Goal: Information Seeking & Learning: Learn about a topic

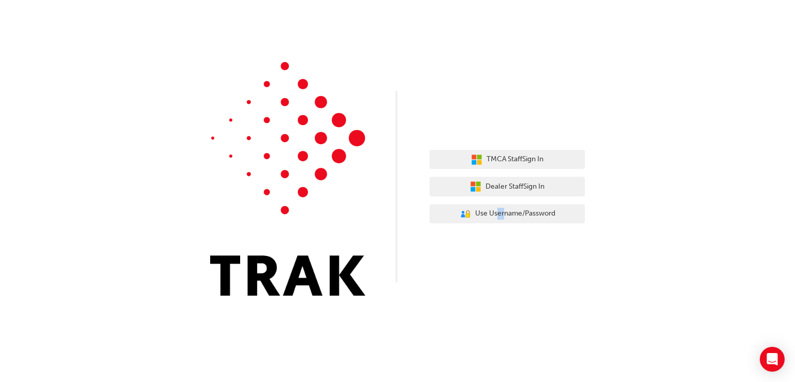
drag, startPoint x: 503, startPoint y: 200, endPoint x: 494, endPoint y: 226, distance: 27.5
click at [494, 226] on div "TMCA Staff Sign In Dealer Staff Sign In User Authentication Icon - Blue Person,…" at bounding box center [506, 187] width 155 height 90
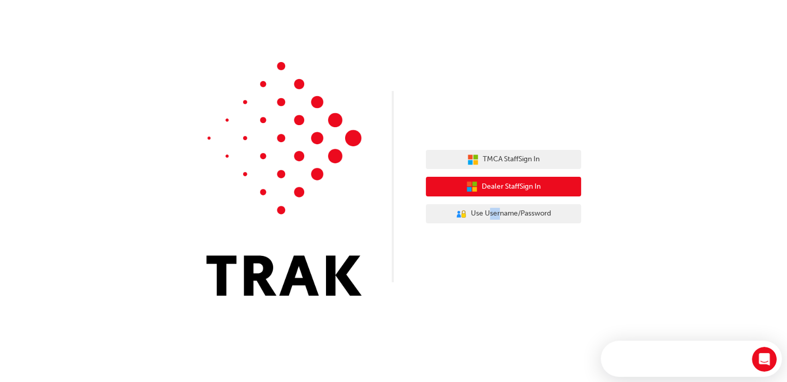
click at [498, 181] on span "Dealer Staff Sign In" at bounding box center [511, 187] width 59 height 12
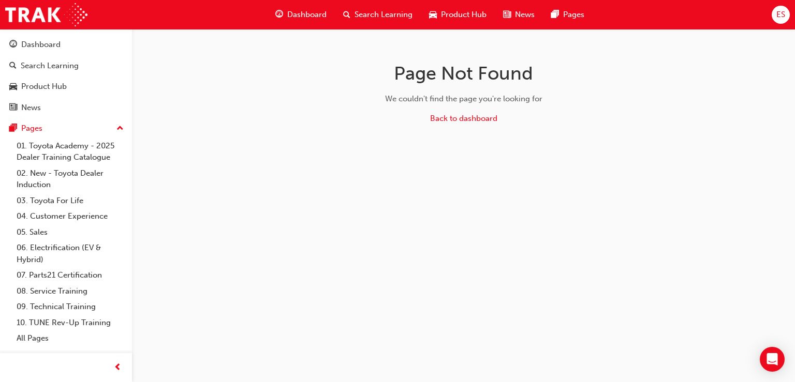
click at [785, 13] on div "ES" at bounding box center [780, 15] width 18 height 18
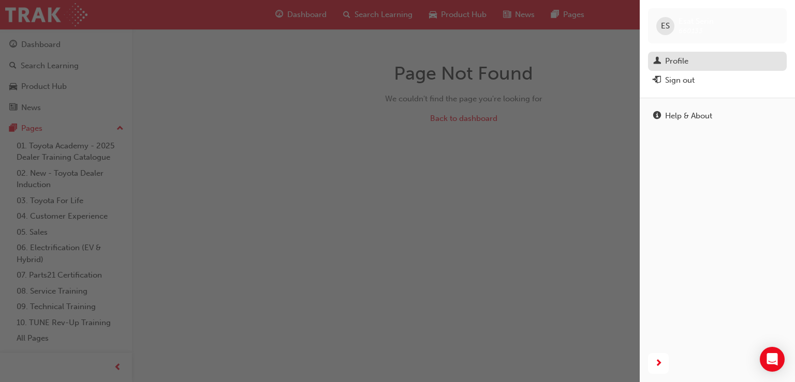
click at [674, 63] on div "Profile" at bounding box center [676, 61] width 23 height 12
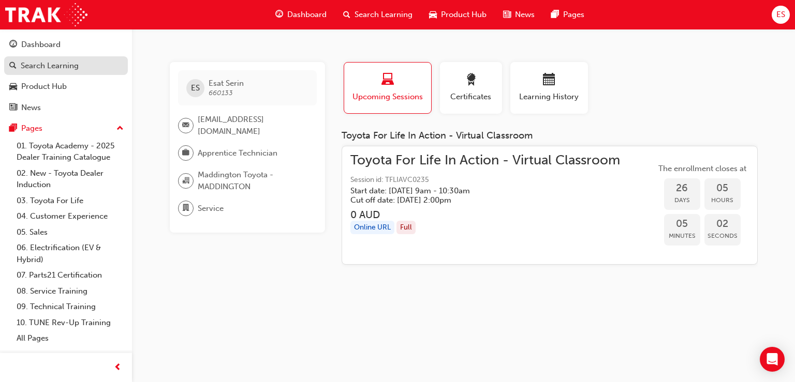
click at [57, 60] on div "Search Learning" at bounding box center [50, 66] width 58 height 12
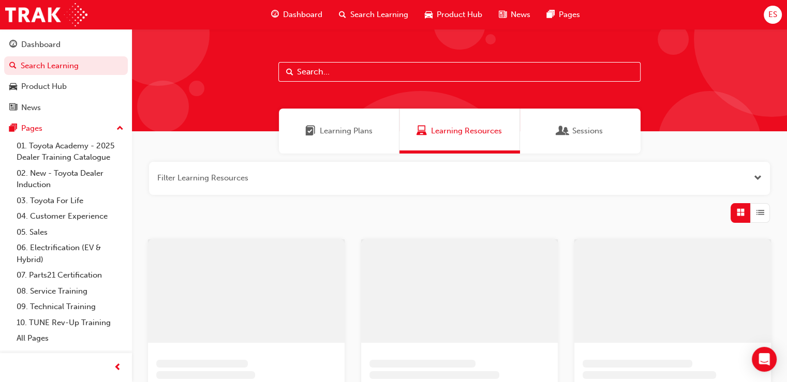
click at [336, 74] on input "text" at bounding box center [459, 72] width 362 height 20
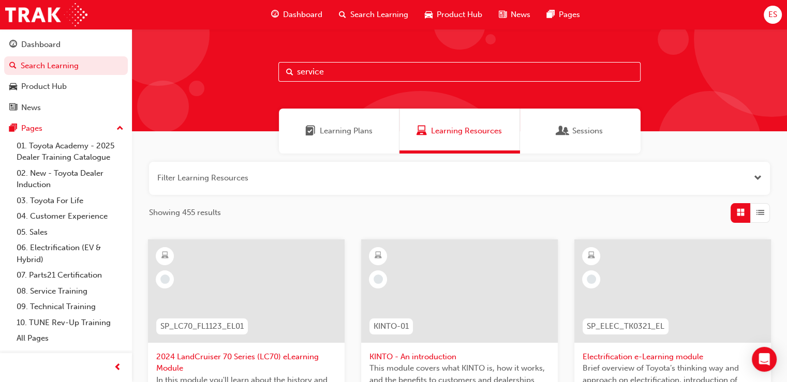
type input "service"
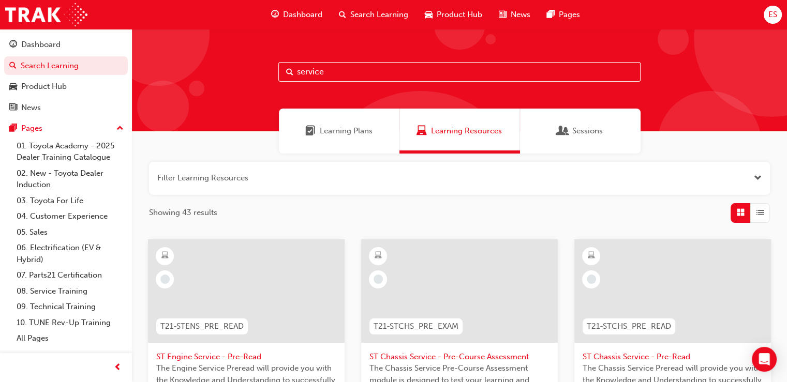
click at [355, 113] on div "Learning Plans" at bounding box center [339, 131] width 121 height 45
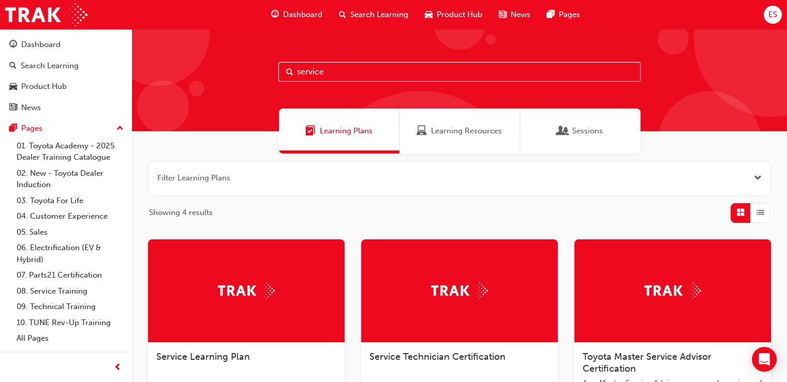
scroll to position [124, 0]
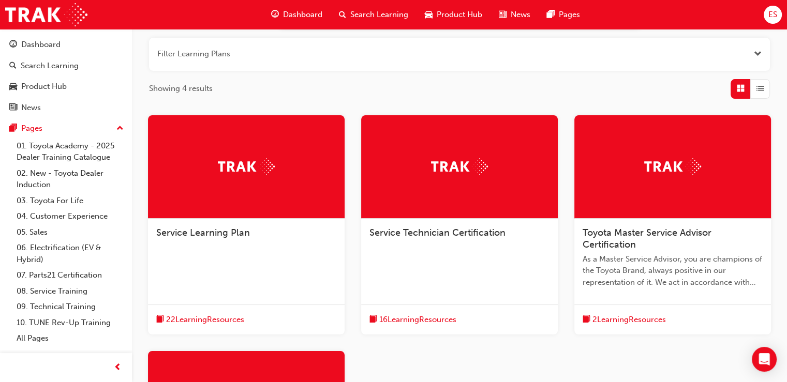
click at [455, 235] on span "Service Technician Certification" at bounding box center [437, 232] width 136 height 11
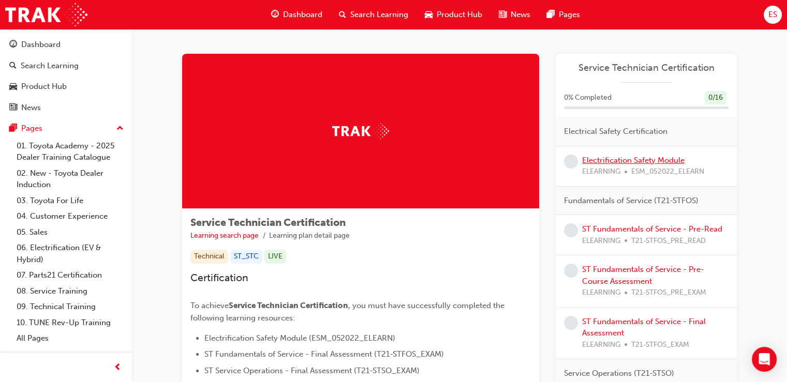
click at [616, 157] on link "Electrification Safety Module" at bounding box center [633, 160] width 102 height 9
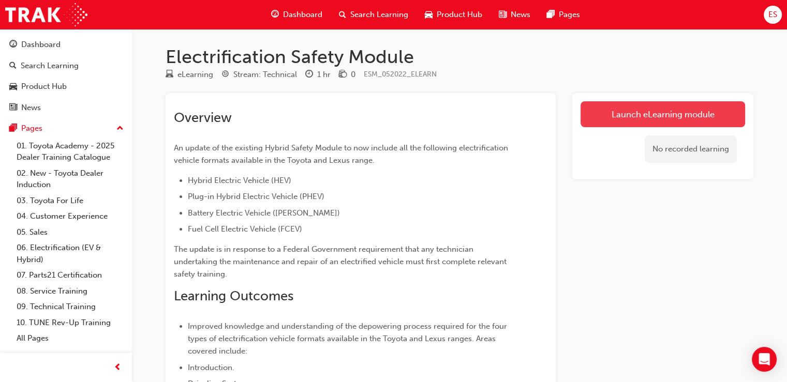
click at [630, 112] on link "Launch eLearning module" at bounding box center [663, 114] width 165 height 26
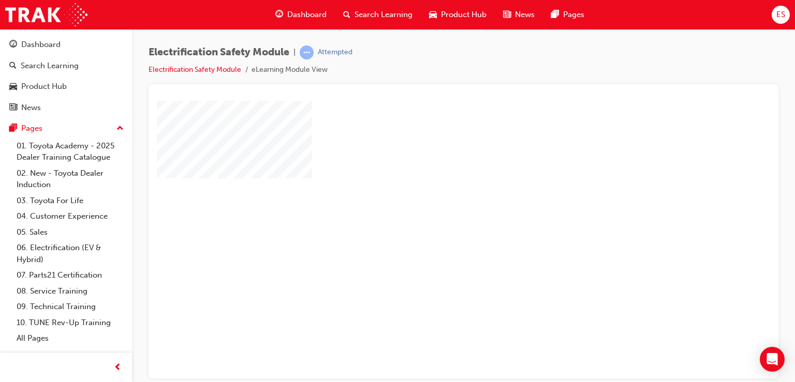
click at [434, 210] on div "play" at bounding box center [434, 210] width 0 height 0
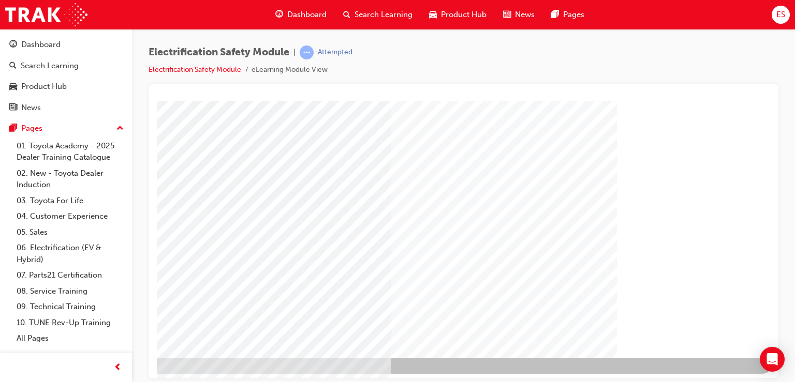
scroll to position [115, 85]
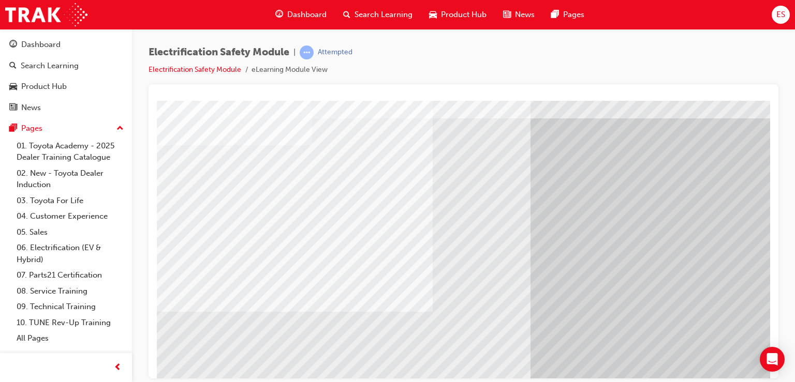
scroll to position [32, 0]
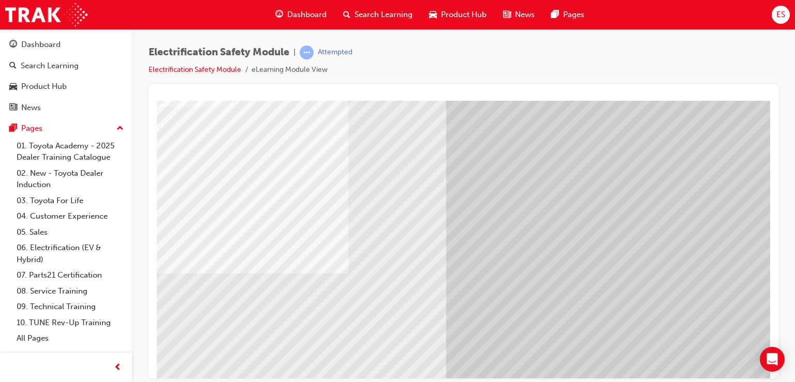
scroll to position [71, 98]
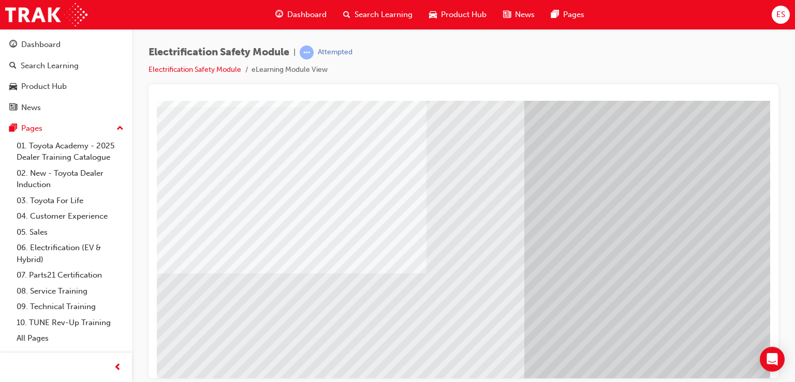
drag, startPoint x: 640, startPoint y: 371, endPoint x: 720, endPoint y: 479, distance: 133.9
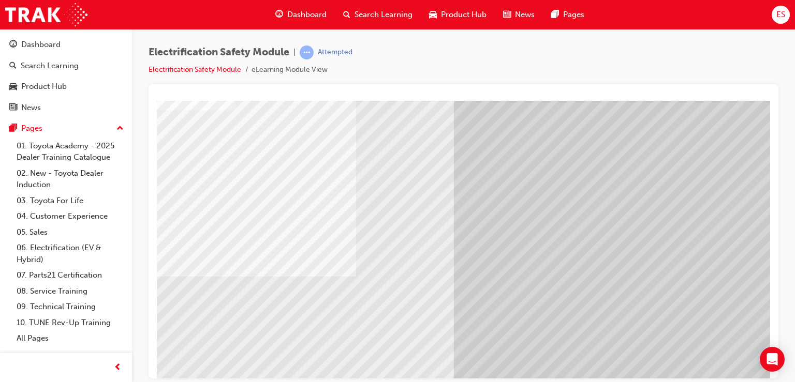
drag, startPoint x: 794, startPoint y: 479, endPoint x: 695, endPoint y: 376, distance: 142.0
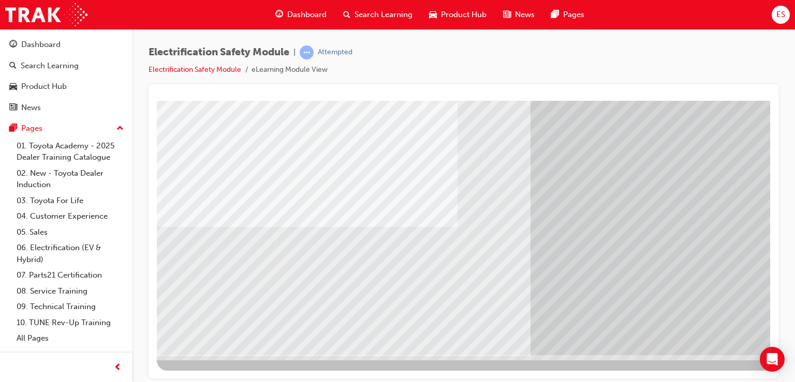
scroll to position [118, 91]
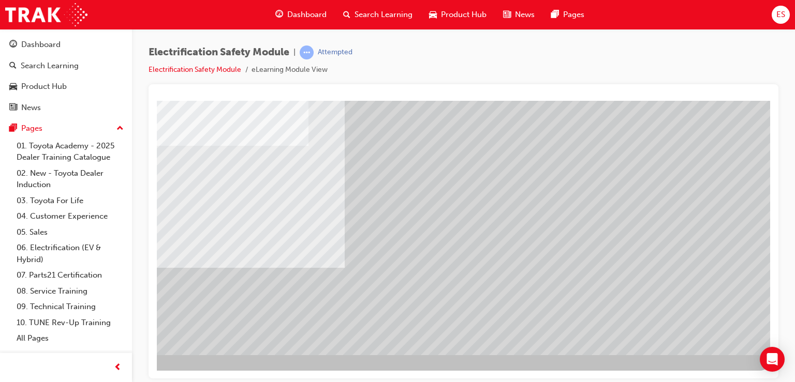
scroll to position [0, 0]
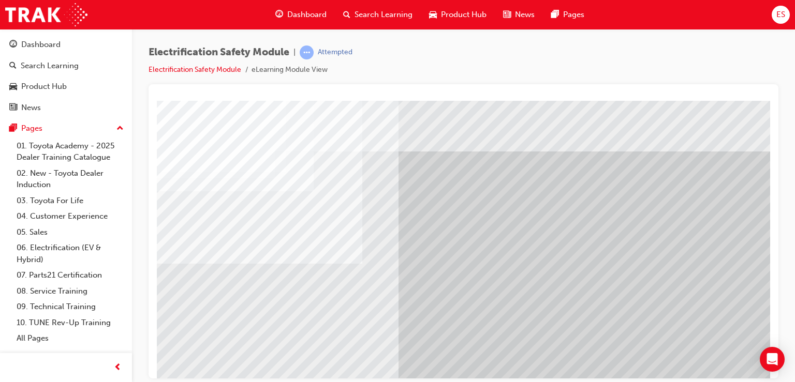
scroll to position [110, 37]
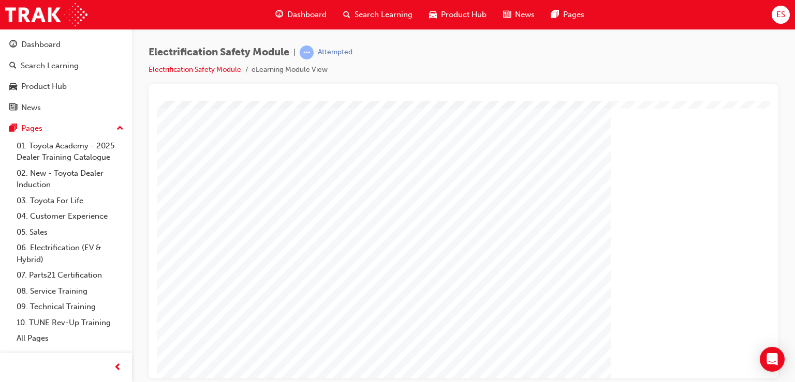
scroll to position [77, 98]
drag, startPoint x: 562, startPoint y: 378, endPoint x: 719, endPoint y: 396, distance: 157.3
click at [719, 382] on html "Your version of Internet Explorer is outdated and not supported. Please upgrade…" at bounding box center [397, 191] width 795 height 382
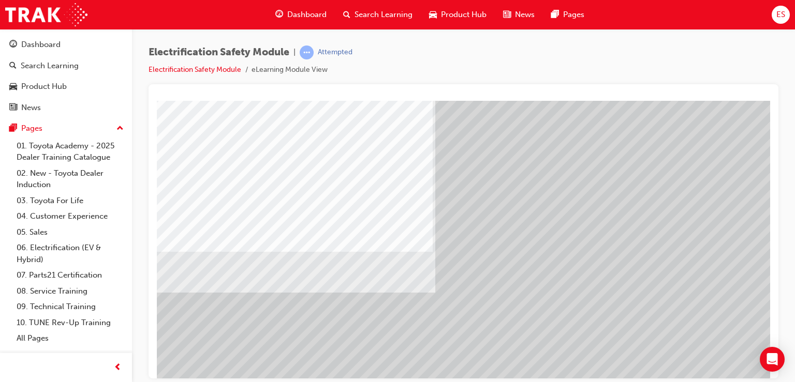
scroll to position [101, 0]
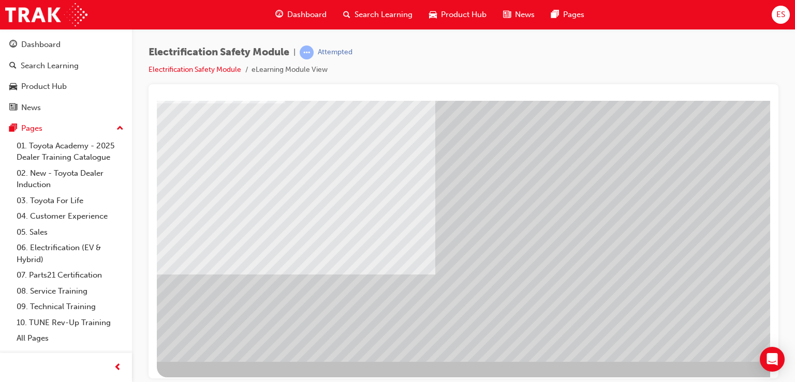
scroll to position [118, 0]
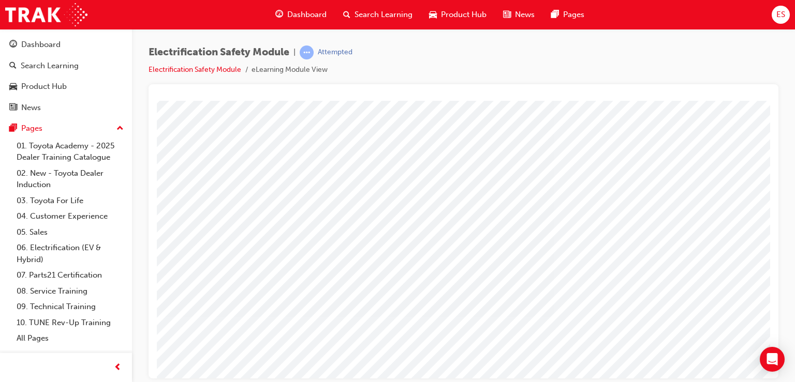
scroll to position [83, 98]
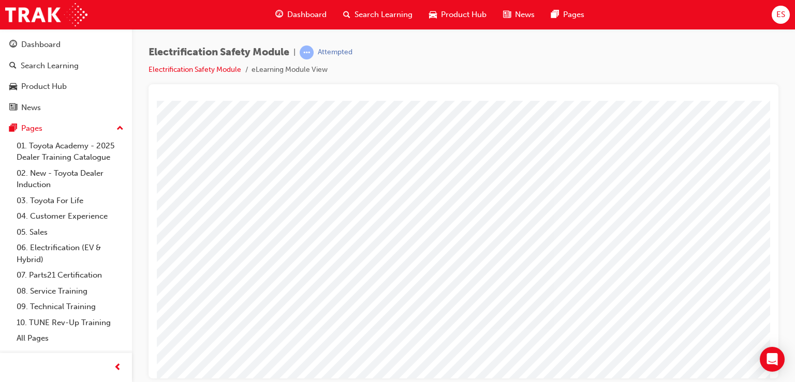
drag, startPoint x: 397, startPoint y: 373, endPoint x: 650, endPoint y: 482, distance: 275.6
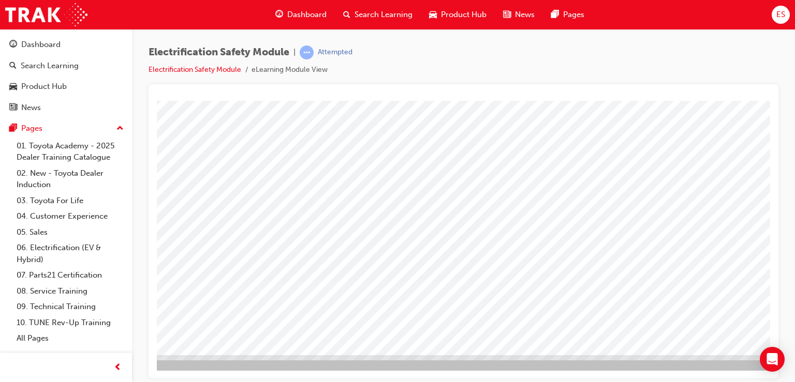
scroll to position [118, 98]
drag, startPoint x: 644, startPoint y: 373, endPoint x: 898, endPoint y: 480, distance: 275.7
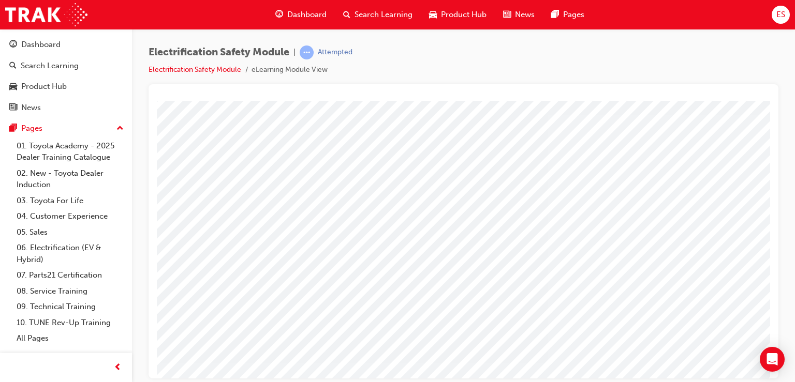
scroll to position [33, 4]
drag, startPoint x: 497, startPoint y: 275, endPoint x: 656, endPoint y: 378, distance: 189.6
click at [656, 378] on div "Electrification Safety Module | Attempted Electrification Safety Module eLearni…" at bounding box center [397, 191] width 795 height 382
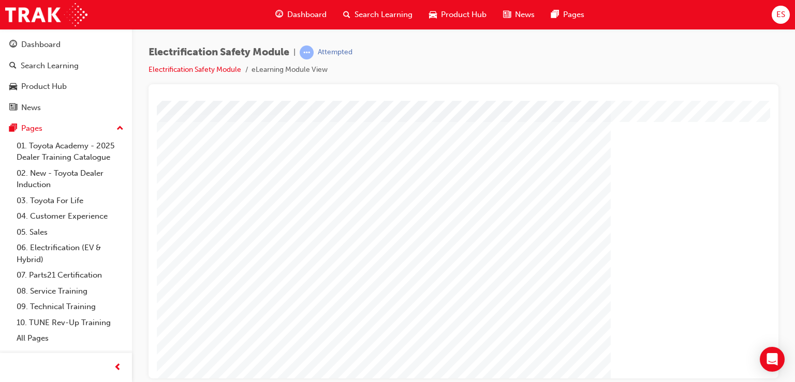
scroll to position [118, 0]
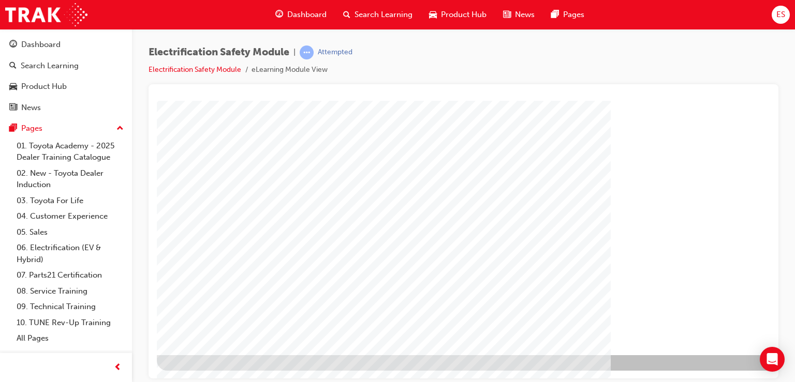
click at [650, 369] on div at bounding box center [509, 176] width 704 height 388
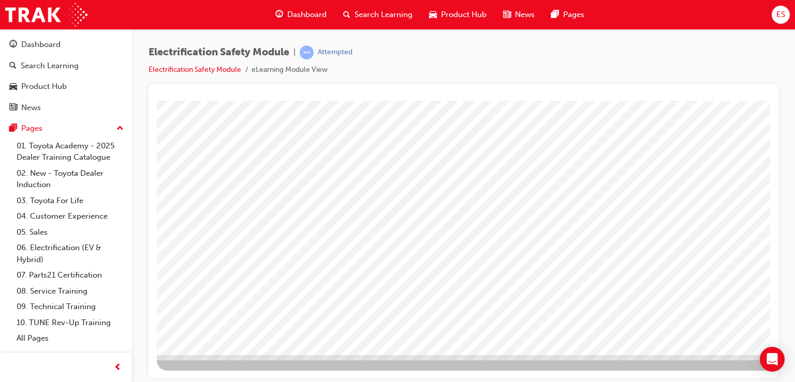
drag, startPoint x: 492, startPoint y: 370, endPoint x: 620, endPoint y: 374, distance: 128.9
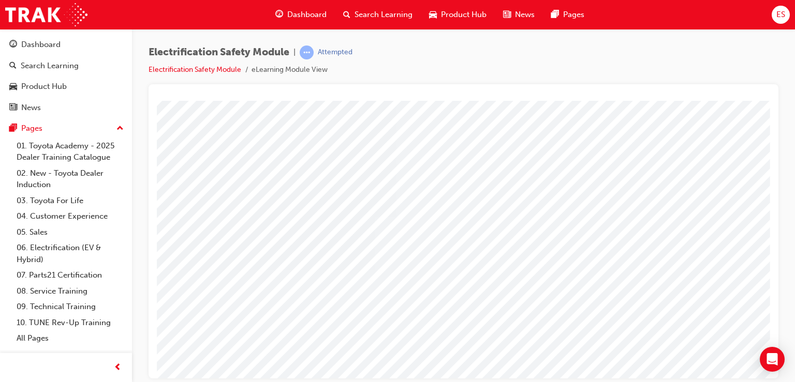
scroll to position [79, 91]
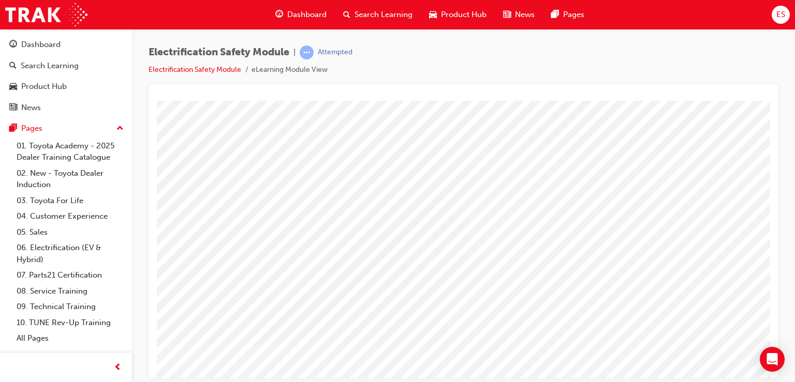
scroll to position [0, 98]
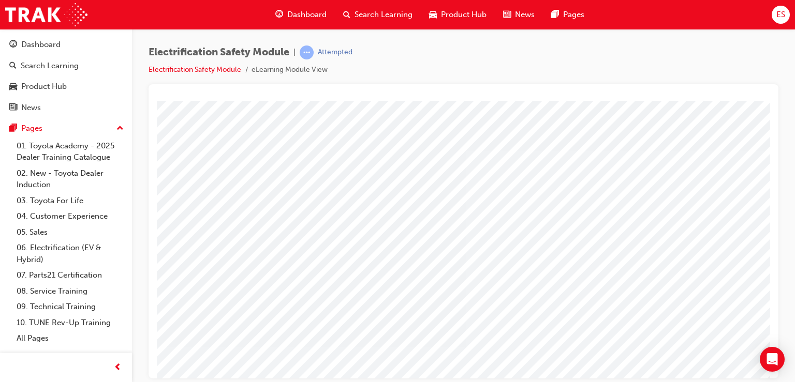
scroll to position [118, 0]
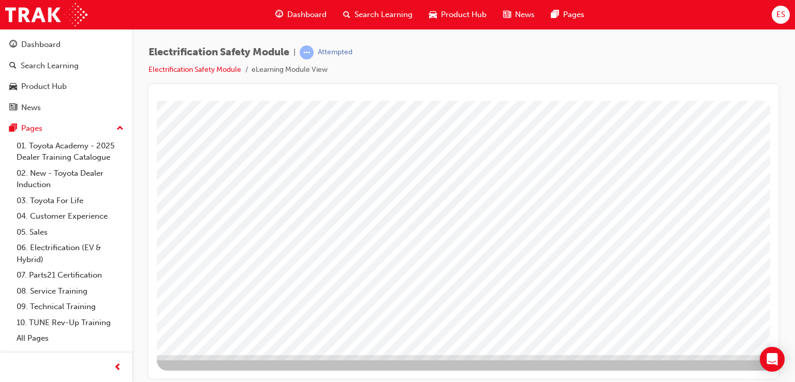
drag, startPoint x: 587, startPoint y: 348, endPoint x: 524, endPoint y: 334, distance: 64.8
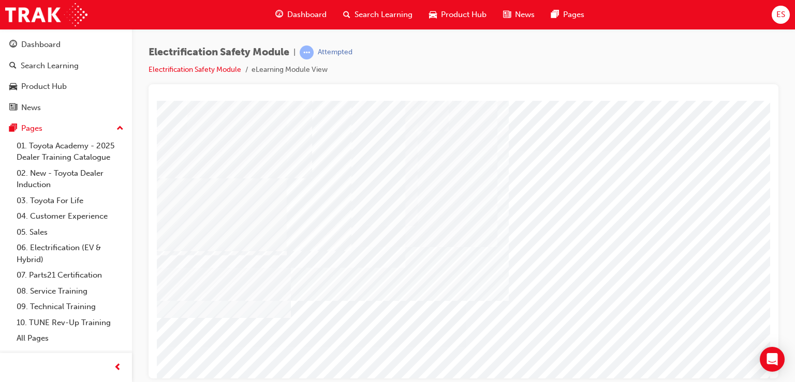
scroll to position [118, 0]
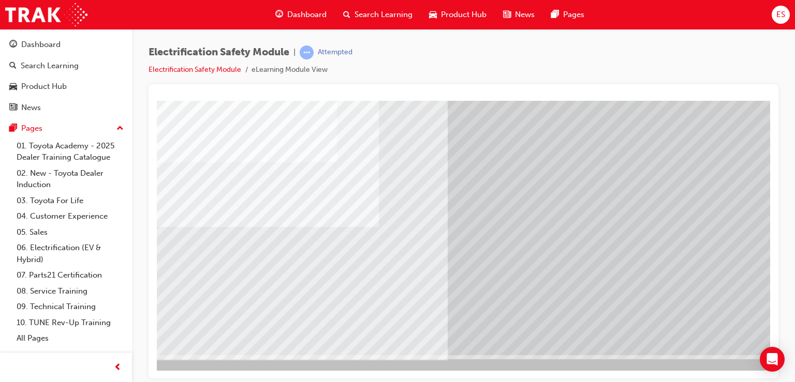
scroll to position [118, 82]
click at [705, 360] on div at bounding box center [427, 176] width 704 height 388
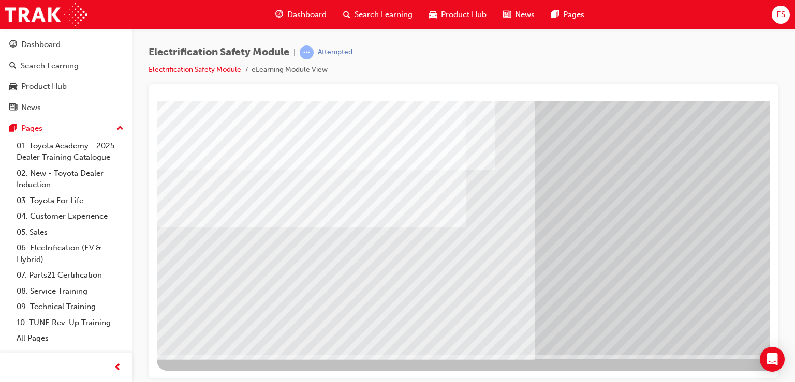
scroll to position [117, 98]
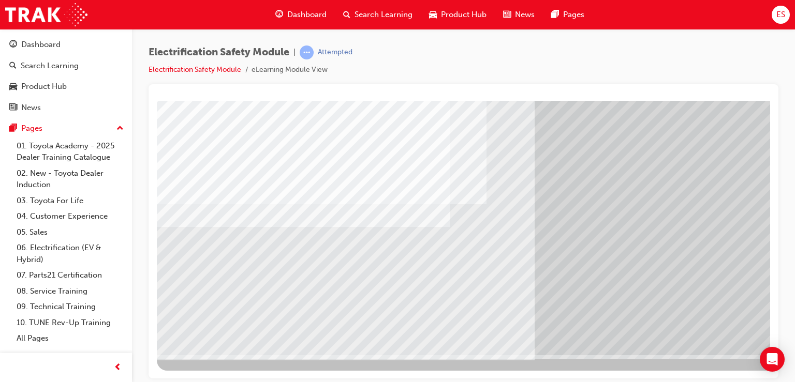
scroll to position [118, 98]
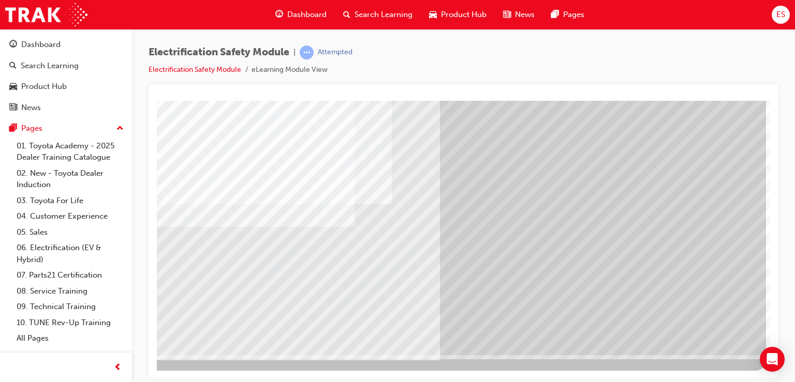
drag, startPoint x: 710, startPoint y: 329, endPoint x: 703, endPoint y: 328, distance: 6.8
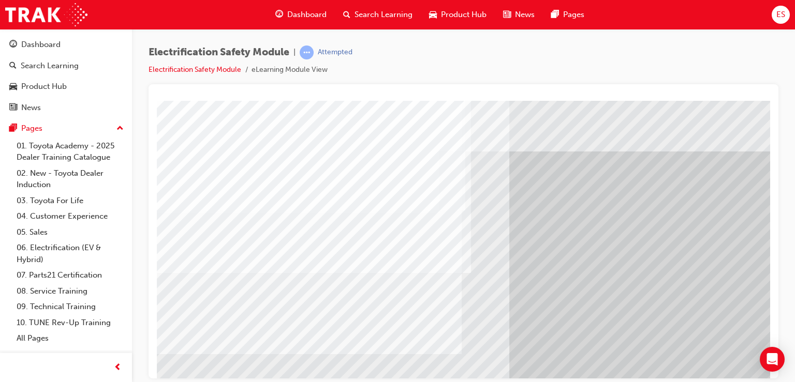
scroll to position [0, 0]
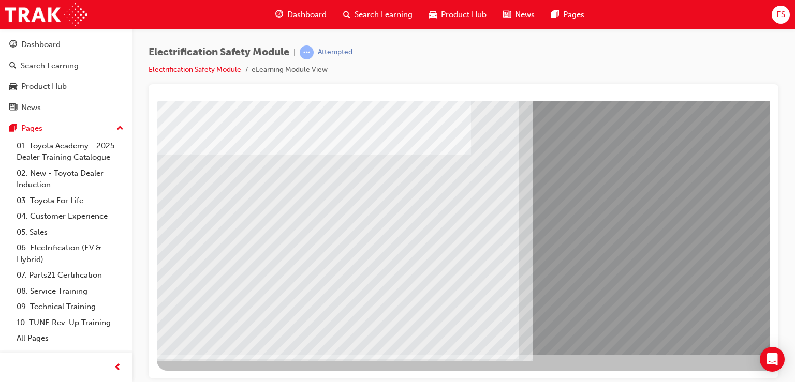
drag, startPoint x: 242, startPoint y: 258, endPoint x: 328, endPoint y: 265, distance: 86.7
click at [328, 265] on div "multistate" at bounding box center [509, 168] width 704 height 373
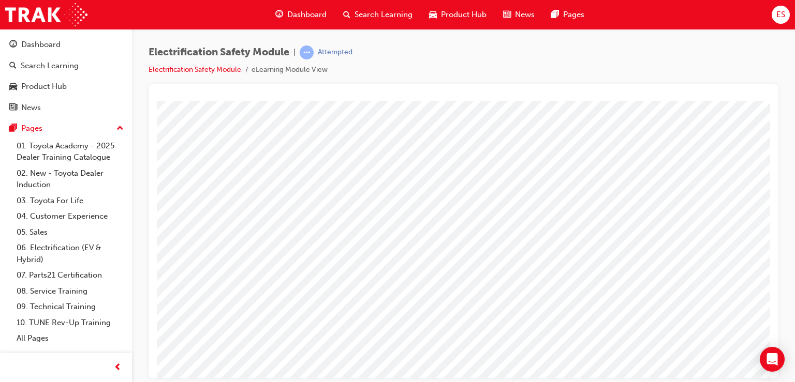
scroll to position [118, 0]
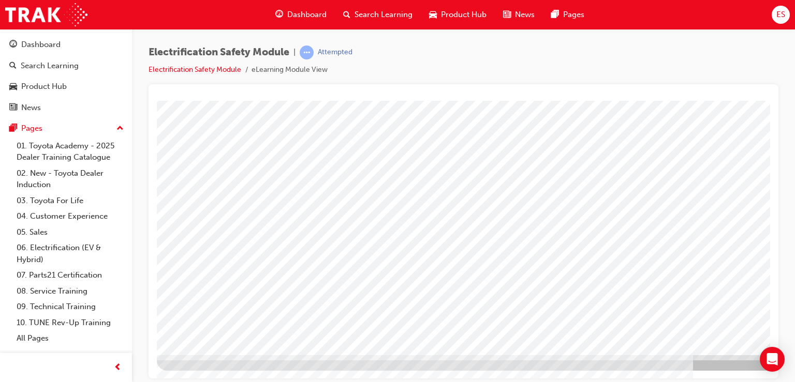
drag, startPoint x: 488, startPoint y: 279, endPoint x: 615, endPoint y: 331, distance: 137.1
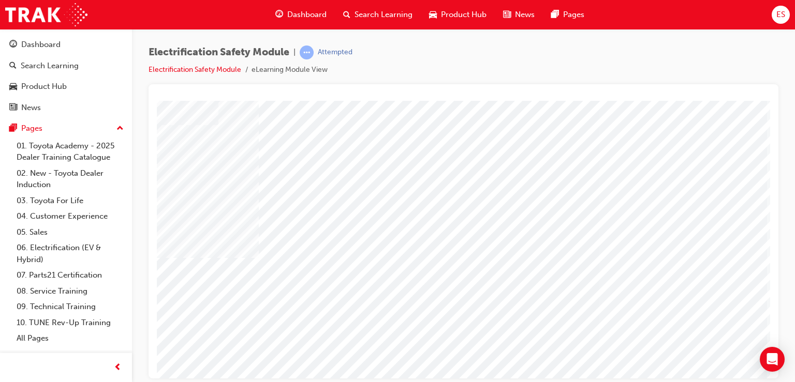
drag, startPoint x: 672, startPoint y: 107, endPoint x: 664, endPoint y: 139, distance: 32.4
click at [664, 139] on div "multistate" at bounding box center [415, 233] width 704 height 373
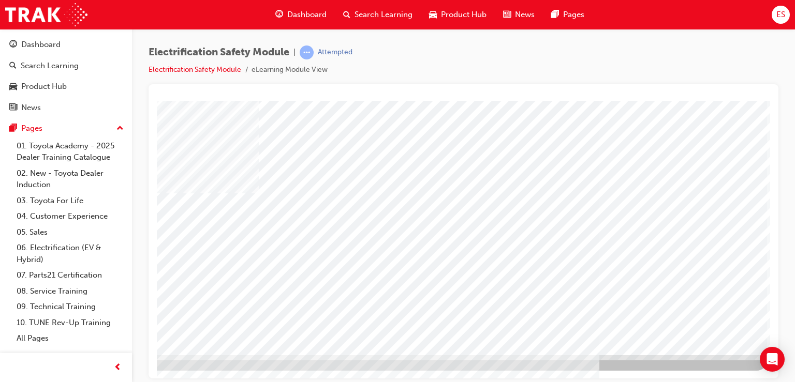
drag, startPoint x: 706, startPoint y: 321, endPoint x: 709, endPoint y: 330, distance: 9.3
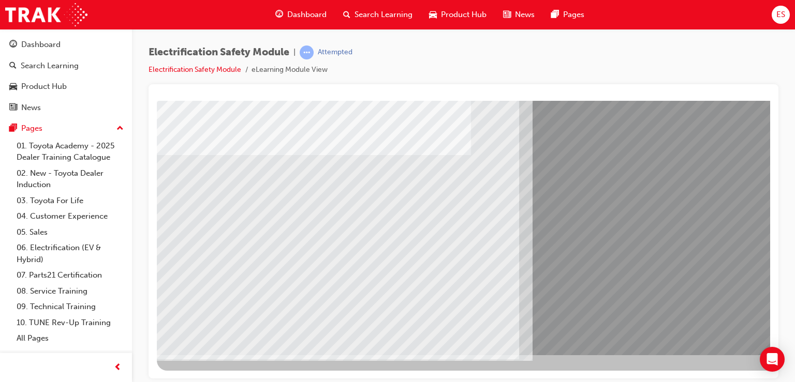
drag, startPoint x: 237, startPoint y: 281, endPoint x: 248, endPoint y: 278, distance: 11.7
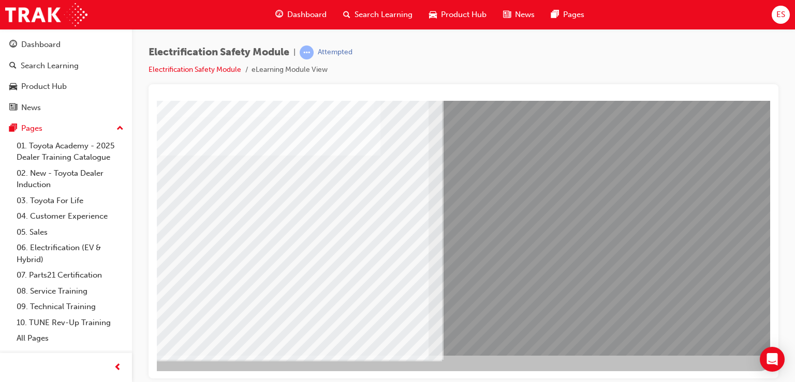
drag, startPoint x: 731, startPoint y: 325, endPoint x: 700, endPoint y: 328, distance: 31.1
click at [700, 328] on div "multistate" at bounding box center [418, 169] width 704 height 373
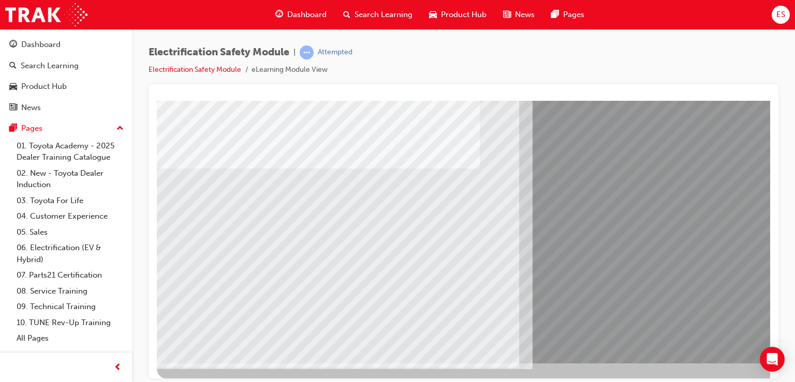
drag, startPoint x: 263, startPoint y: 261, endPoint x: 212, endPoint y: 268, distance: 51.1
click at [212, 268] on div "multistate" at bounding box center [509, 177] width 704 height 373
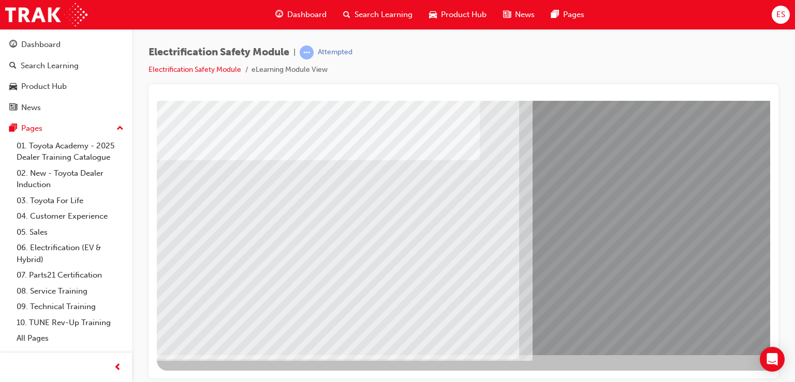
drag, startPoint x: 191, startPoint y: 252, endPoint x: 229, endPoint y: 259, distance: 38.0
click at [229, 259] on div "multistate" at bounding box center [509, 168] width 704 height 373
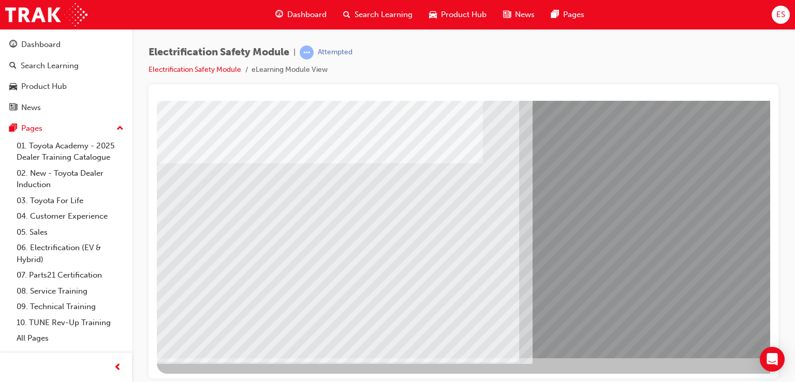
drag, startPoint x: 221, startPoint y: 263, endPoint x: 312, endPoint y: 276, distance: 91.4
click at [312, 276] on div "multistate" at bounding box center [509, 172] width 704 height 373
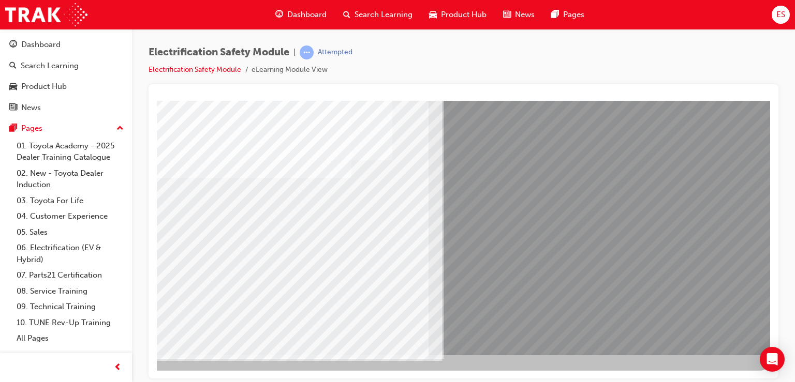
drag, startPoint x: 689, startPoint y: 340, endPoint x: 687, endPoint y: 322, distance: 17.7
click at [687, 322] on div "multistate" at bounding box center [418, 168] width 704 height 373
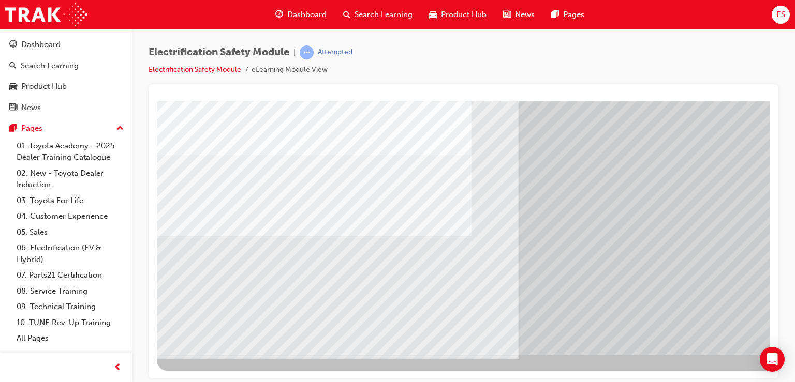
drag, startPoint x: 199, startPoint y: 285, endPoint x: 262, endPoint y: 270, distance: 65.3
click at [262, 270] on div "multistate" at bounding box center [509, 168] width 704 height 373
drag, startPoint x: 240, startPoint y: 268, endPoint x: 353, endPoint y: 259, distance: 114.1
click at [353, 259] on div "multistate" at bounding box center [509, 168] width 704 height 373
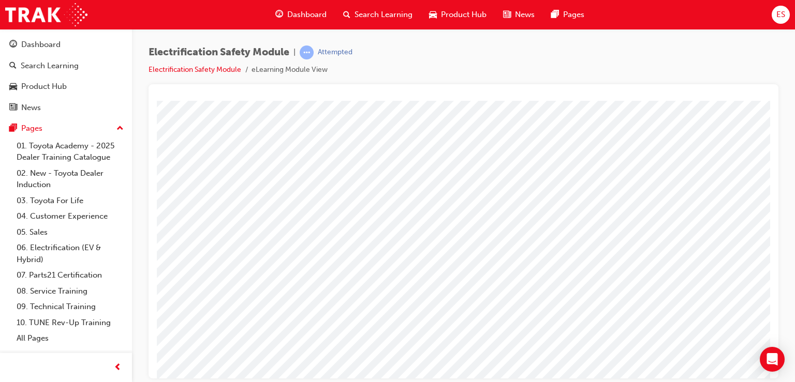
scroll to position [72, 0]
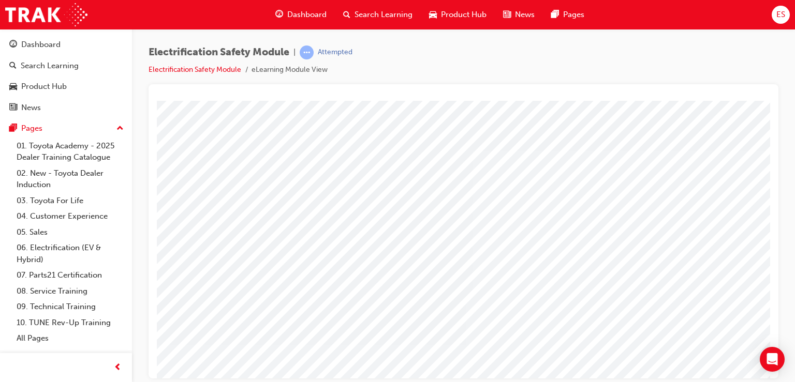
scroll to position [118, 0]
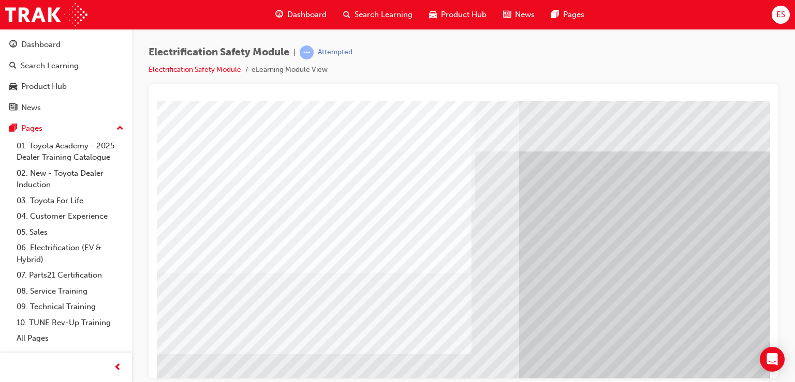
scroll to position [118, 0]
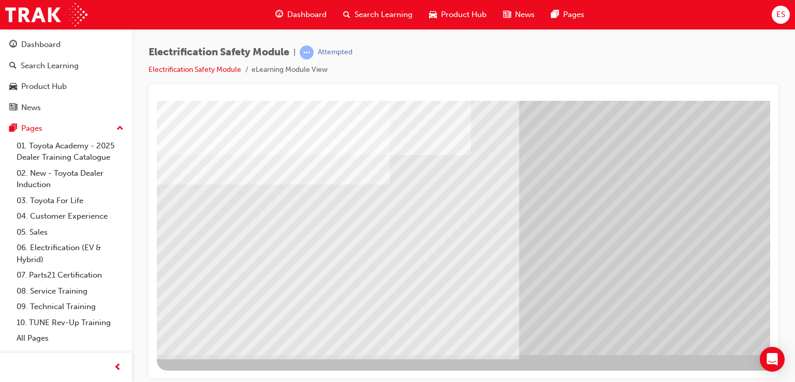
drag, startPoint x: 235, startPoint y: 255, endPoint x: 257, endPoint y: 251, distance: 21.5
click at [257, 251] on div "multistate" at bounding box center [509, 168] width 704 height 373
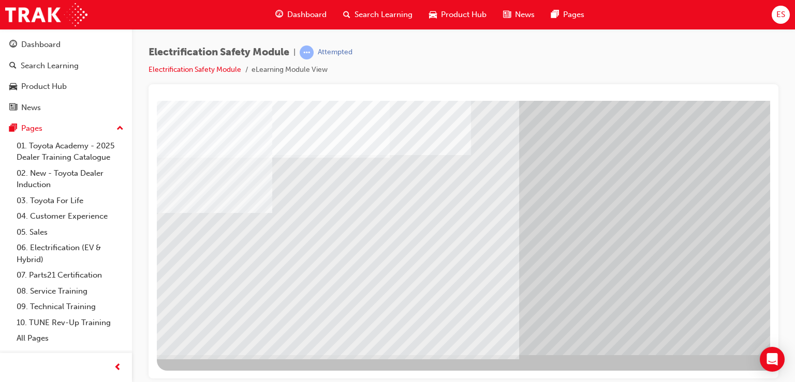
drag, startPoint x: 350, startPoint y: 245, endPoint x: 421, endPoint y: 245, distance: 70.4
click at [421, 245] on div "multistate" at bounding box center [509, 168] width 704 height 373
drag, startPoint x: 421, startPoint y: 245, endPoint x: 392, endPoint y: 247, distance: 29.0
click at [392, 247] on div "multistate" at bounding box center [509, 168] width 704 height 373
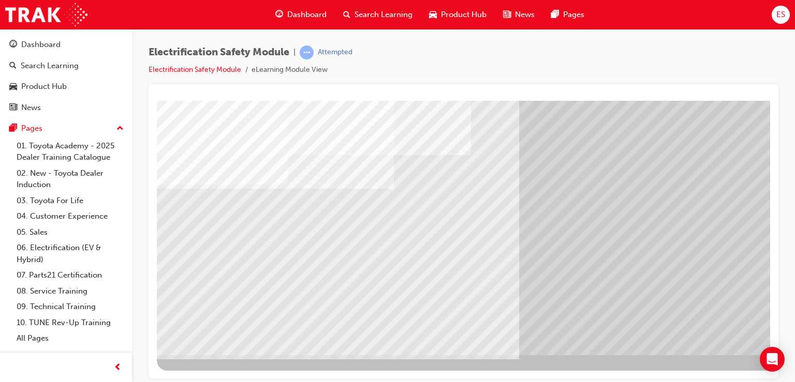
drag, startPoint x: 421, startPoint y: 246, endPoint x: 443, endPoint y: 250, distance: 22.5
click at [443, 250] on div "multistate" at bounding box center [509, 168] width 704 height 373
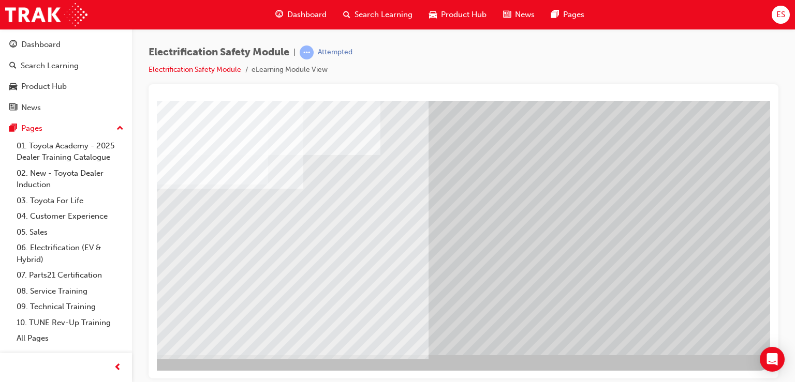
scroll to position [117, 98]
drag, startPoint x: 711, startPoint y: 344, endPoint x: 694, endPoint y: 324, distance: 25.3
click at [694, 324] on div "multistate" at bounding box center [418, 169] width 704 height 373
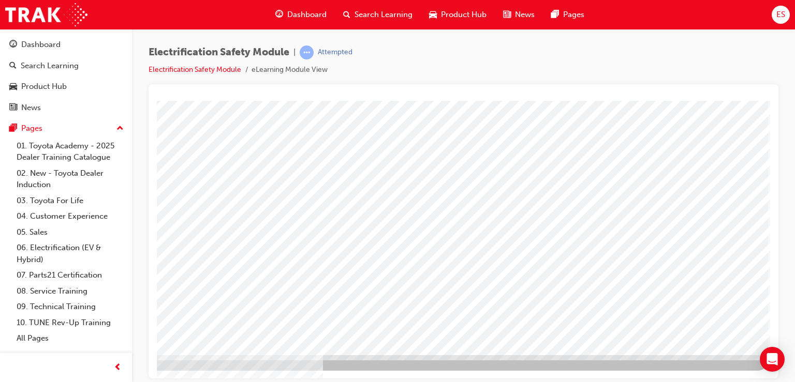
scroll to position [118, 98]
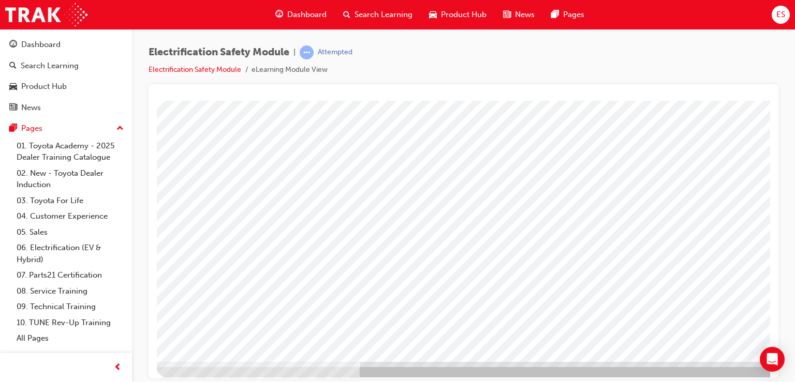
scroll to position [111, 98]
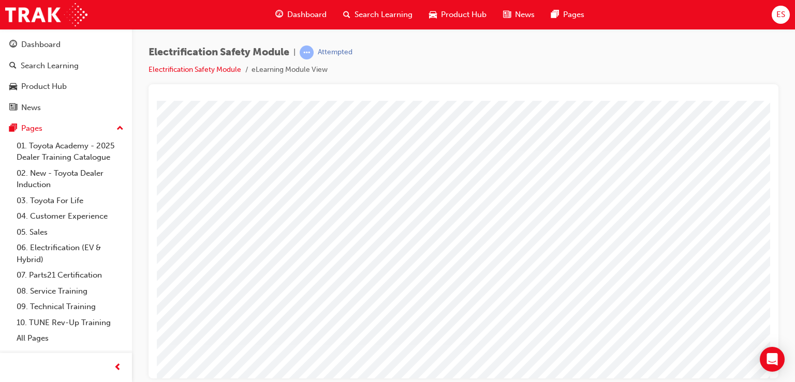
scroll to position [118, 0]
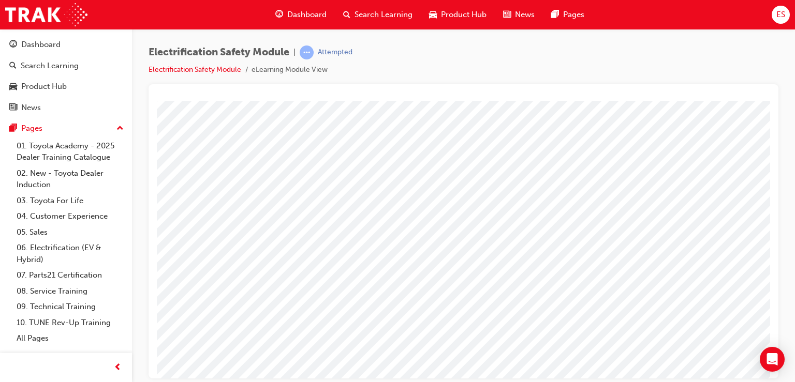
scroll to position [60, 98]
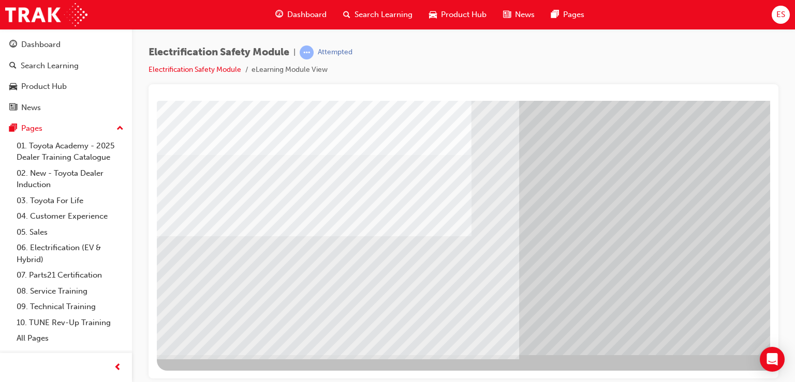
drag, startPoint x: 236, startPoint y: 283, endPoint x: 281, endPoint y: 274, distance: 45.8
click at [281, 274] on div "multistate" at bounding box center [509, 168] width 704 height 373
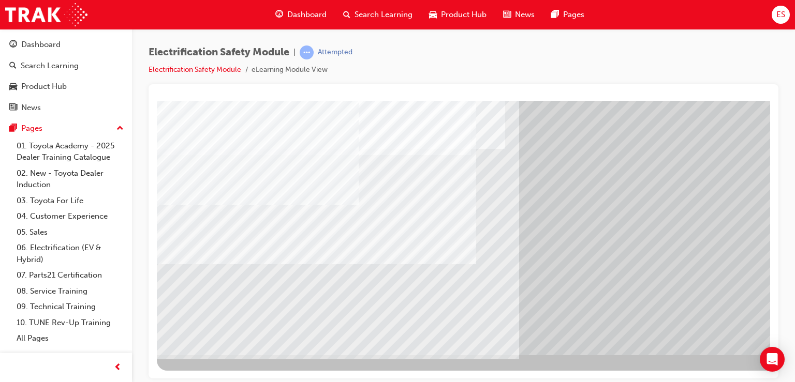
drag, startPoint x: 281, startPoint y: 274, endPoint x: 330, endPoint y: 272, distance: 48.2
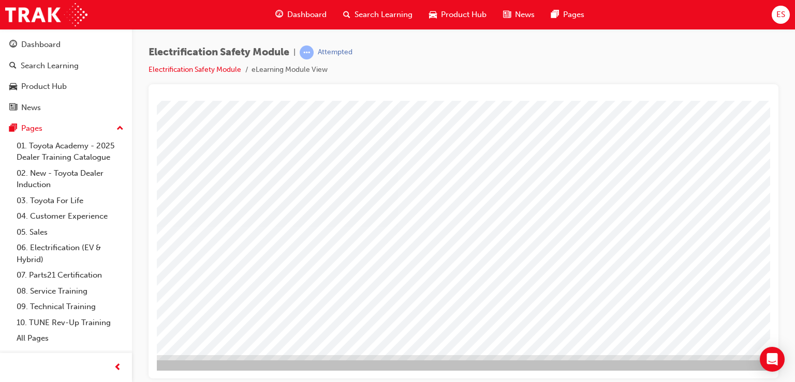
scroll to position [118, 85]
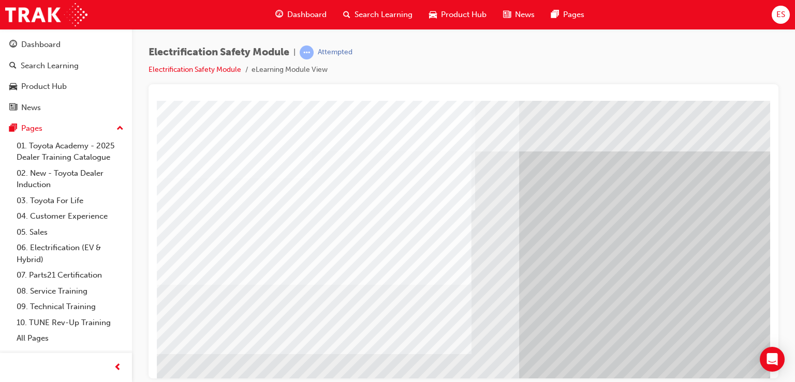
scroll to position [118, 0]
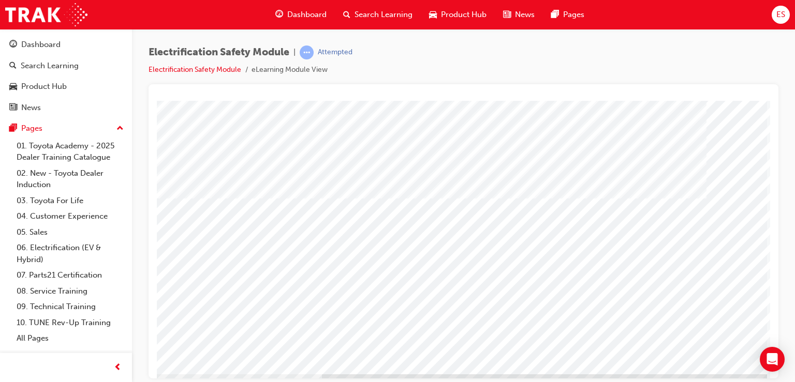
scroll to position [99, 98]
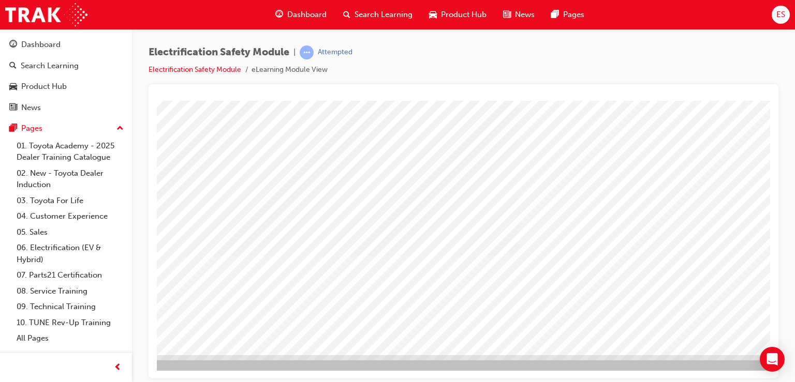
scroll to position [117, 98]
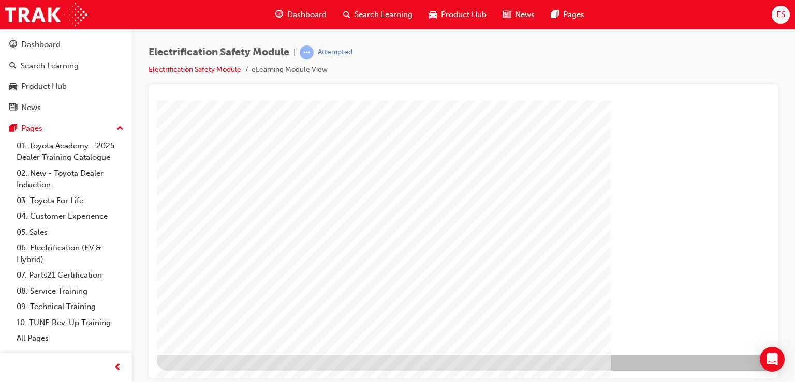
scroll to position [118, 98]
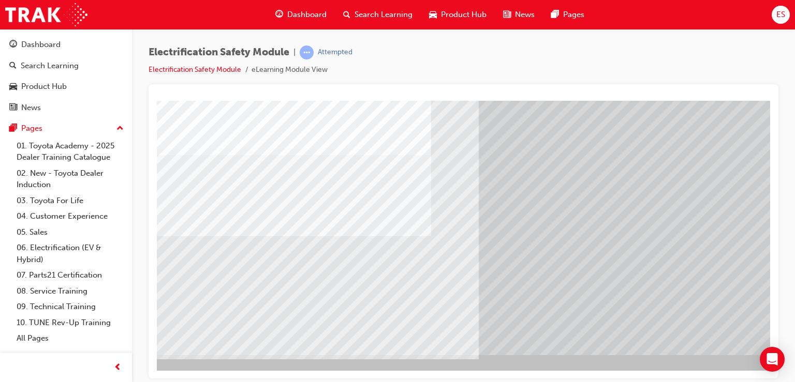
scroll to position [118, 41]
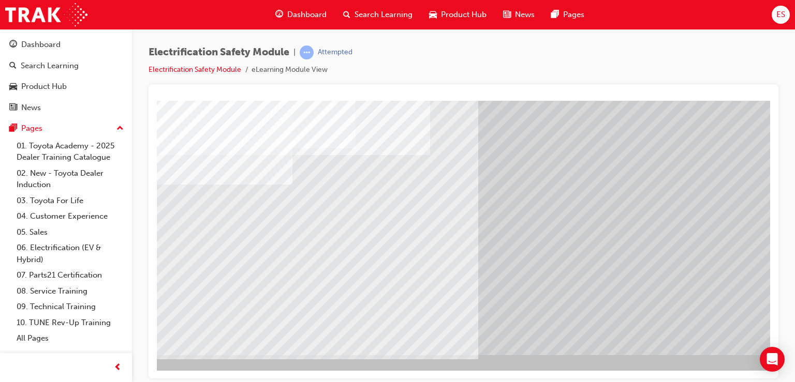
drag, startPoint x: 250, startPoint y: 214, endPoint x: 261, endPoint y: 218, distance: 11.1
click at [261, 218] on div "multistate" at bounding box center [468, 168] width 704 height 373
drag, startPoint x: 223, startPoint y: 263, endPoint x: 205, endPoint y: 270, distance: 19.3
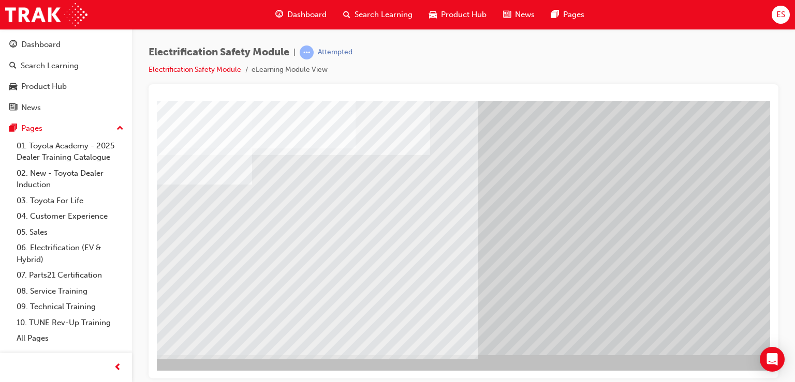
click at [205, 270] on div "multistate" at bounding box center [468, 168] width 704 height 373
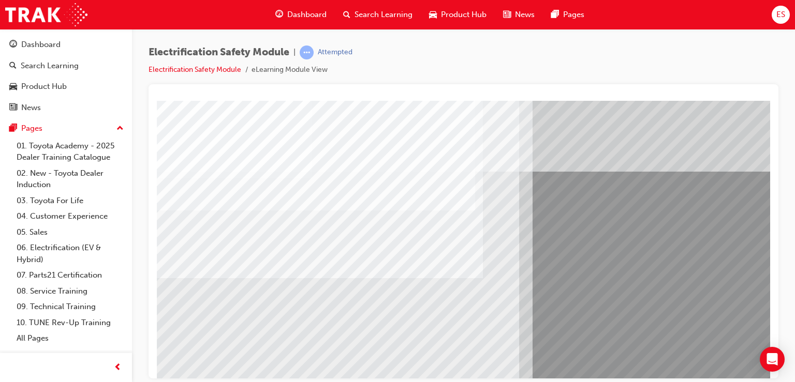
scroll to position [118, 0]
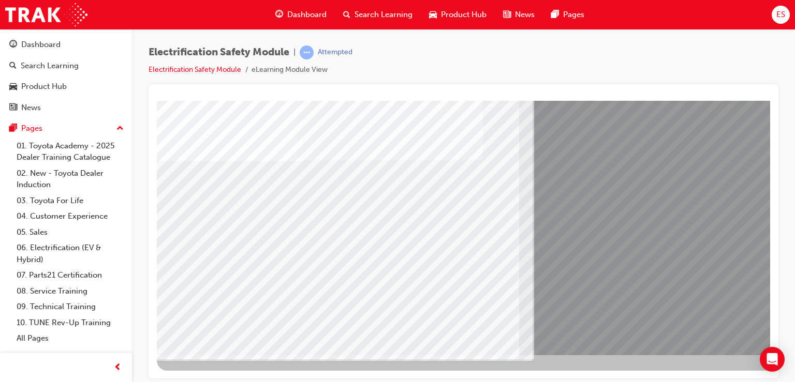
drag, startPoint x: 403, startPoint y: 244, endPoint x: 434, endPoint y: 245, distance: 31.6
click at [434, 245] on div "multistate" at bounding box center [509, 168] width 704 height 373
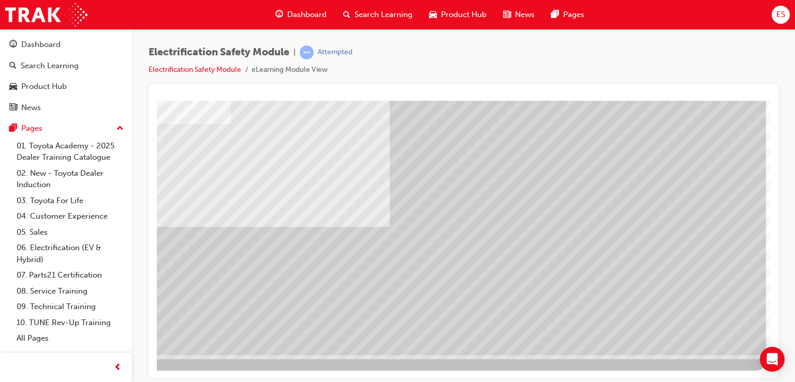
drag, startPoint x: 718, startPoint y: 336, endPoint x: 695, endPoint y: 369, distance: 40.1
click at [695, 369] on div "Navigation" at bounding box center [414, 176] width 704 height 388
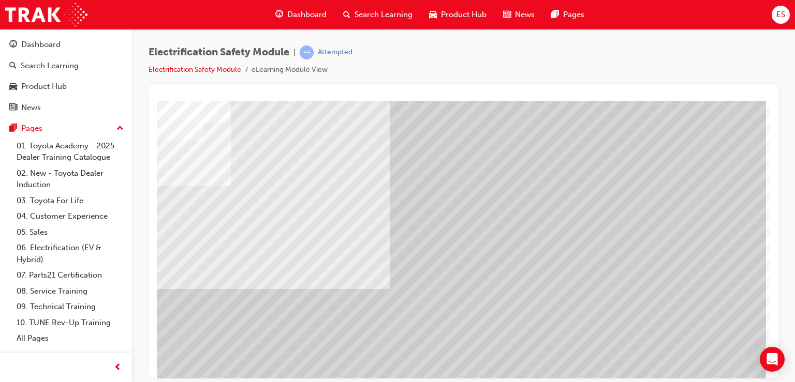
scroll to position [118, 98]
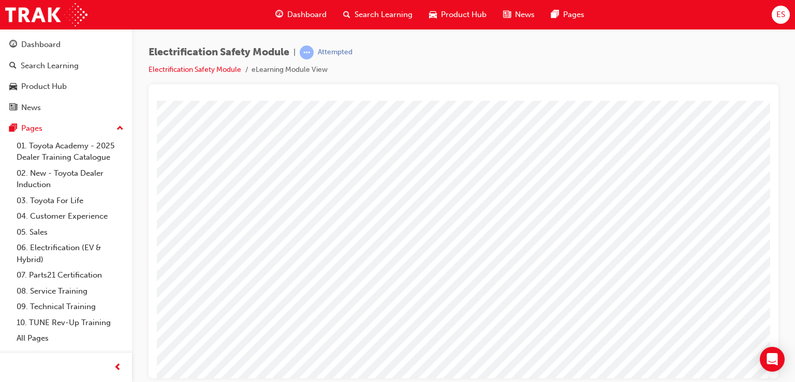
click at [694, 339] on div at bounding box center [509, 286] width 704 height 373
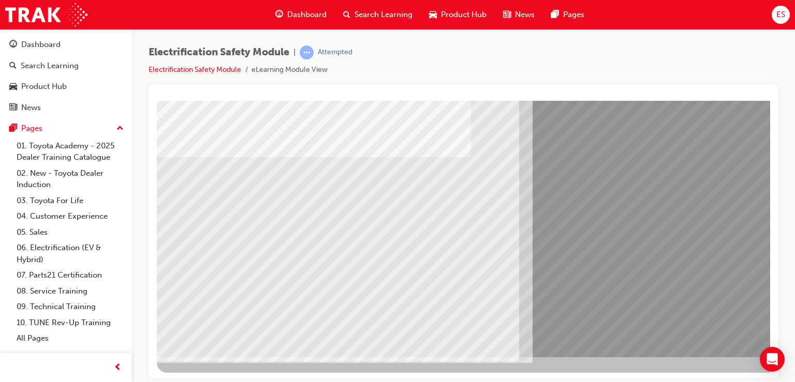
drag, startPoint x: 252, startPoint y: 274, endPoint x: 236, endPoint y: 260, distance: 21.2
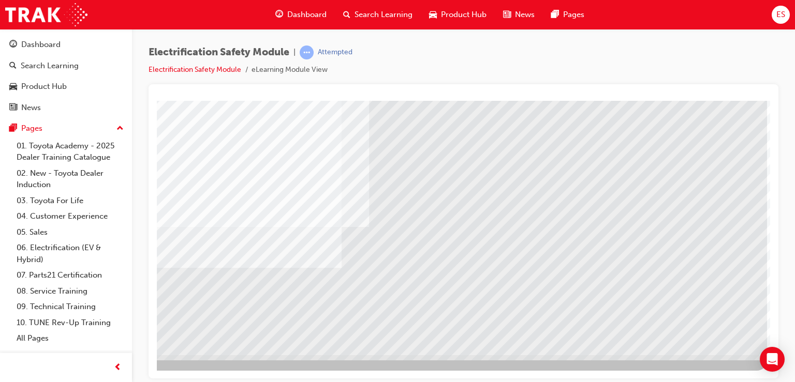
drag, startPoint x: 708, startPoint y: 342, endPoint x: 701, endPoint y: 326, distance: 16.9
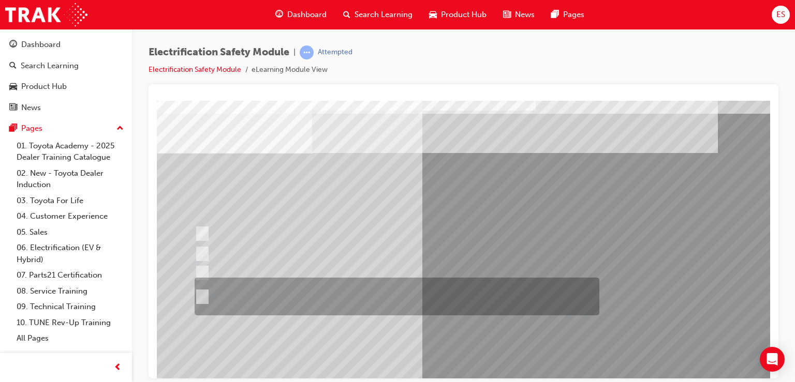
click at [502, 303] on div at bounding box center [394, 297] width 405 height 38
radio input "true"
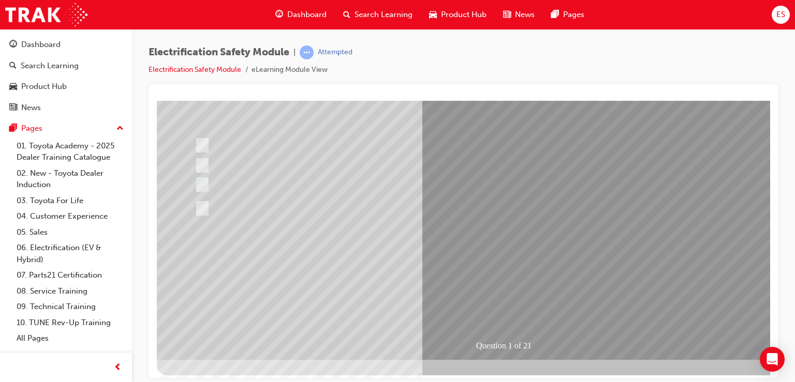
scroll to position [114, 0]
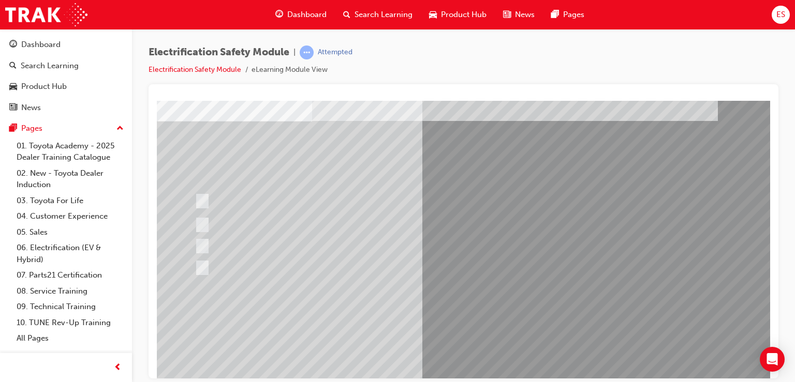
scroll to position [56, 0]
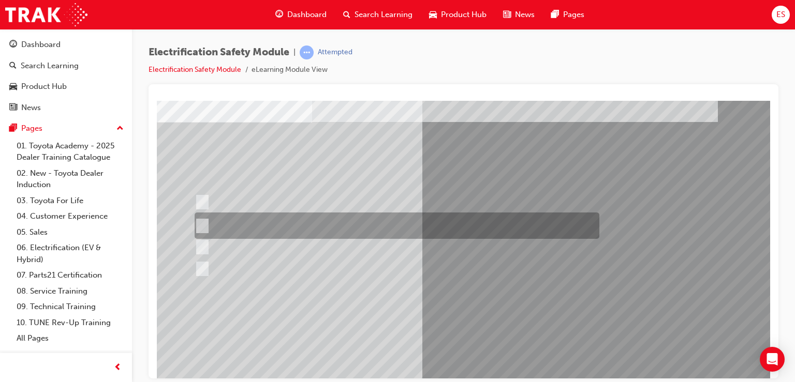
click at [422, 226] on div at bounding box center [394, 226] width 405 height 26
radio input "true"
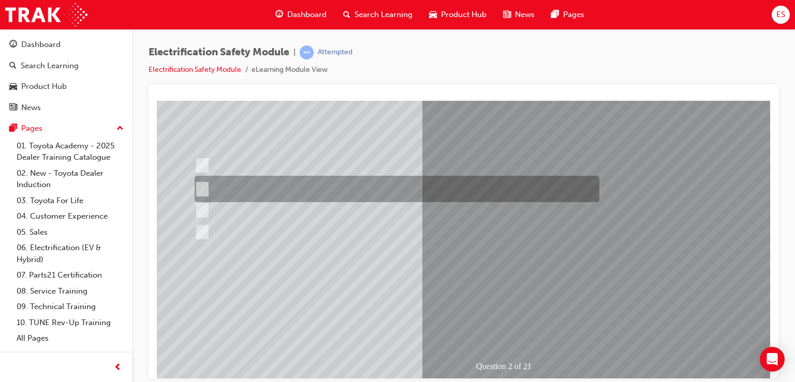
scroll to position [93, 0]
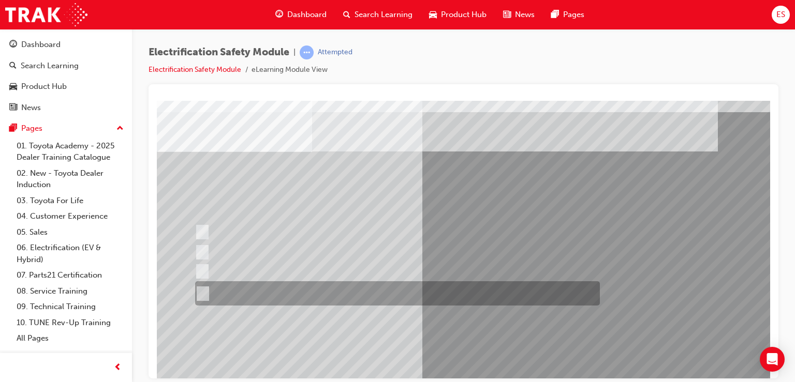
scroll to position [25, 0]
click at [406, 299] on div at bounding box center [394, 295] width 405 height 24
radio input "true"
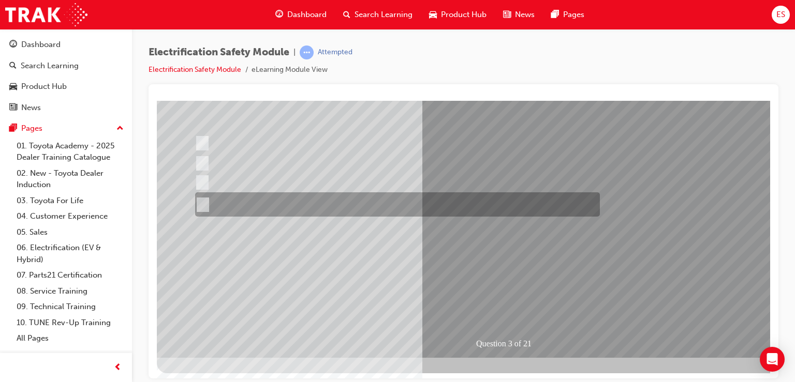
scroll to position [116, 0]
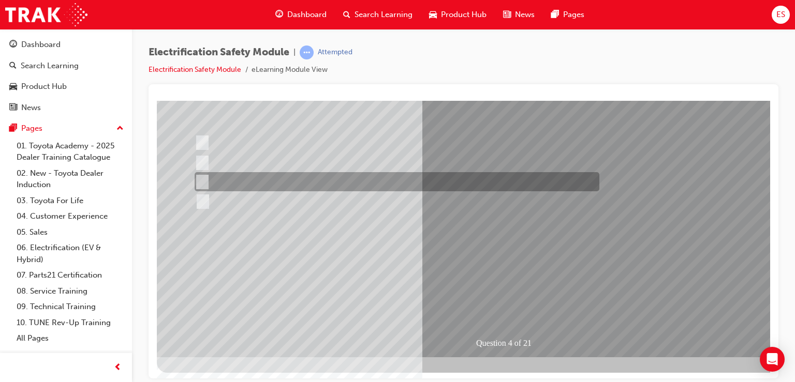
scroll to position [0, 0]
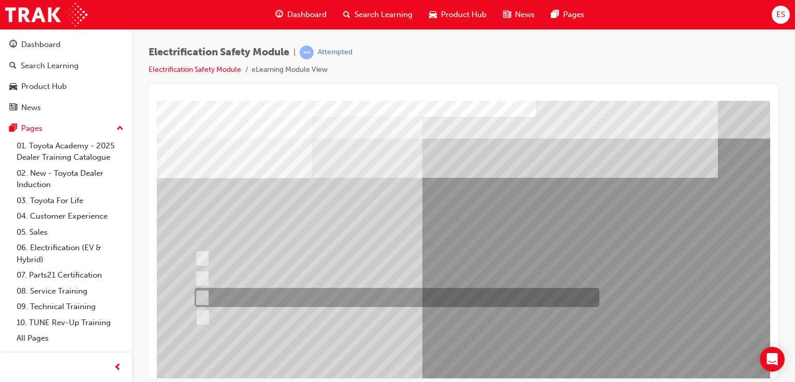
click at [486, 302] on div at bounding box center [394, 297] width 405 height 19
checkbox input "true"
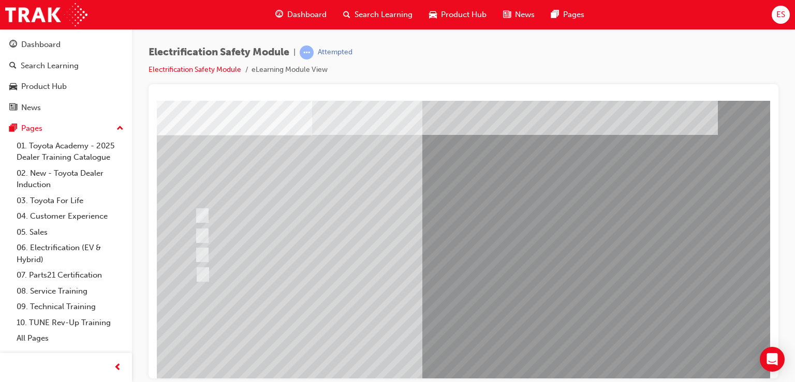
scroll to position [43, 0]
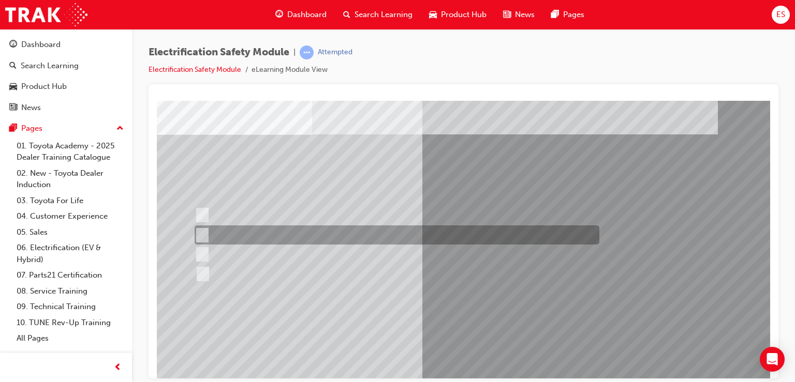
click at [309, 237] on div at bounding box center [394, 235] width 405 height 19
checkbox input "true"
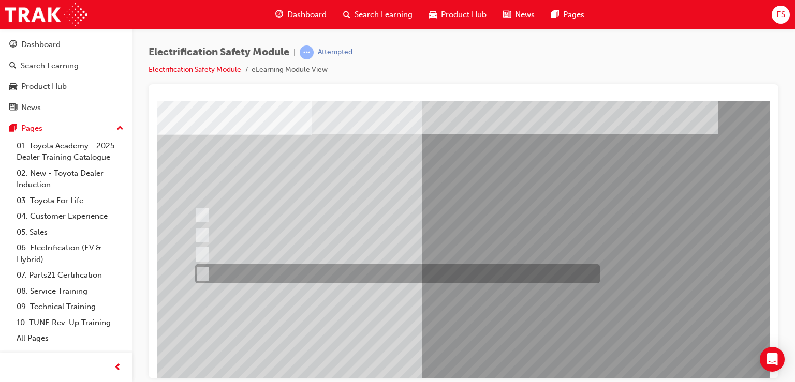
click at [310, 277] on div at bounding box center [394, 273] width 405 height 19
checkbox input "true"
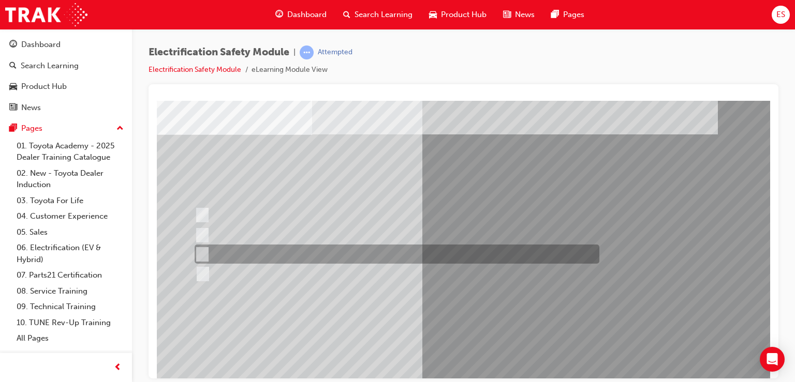
click at [292, 254] on div at bounding box center [394, 254] width 405 height 19
checkbox input "false"
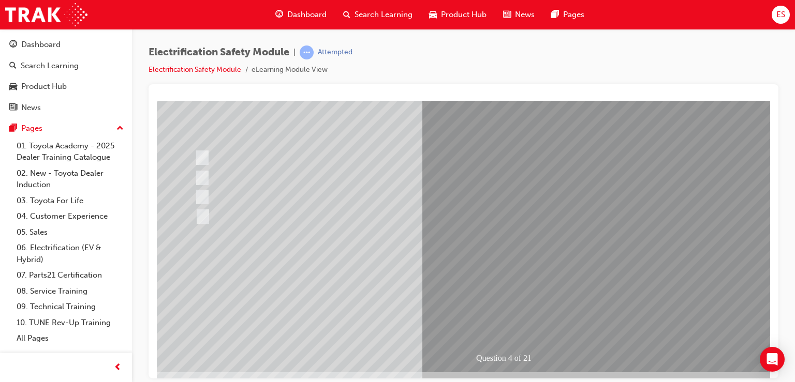
scroll to position [104, 0]
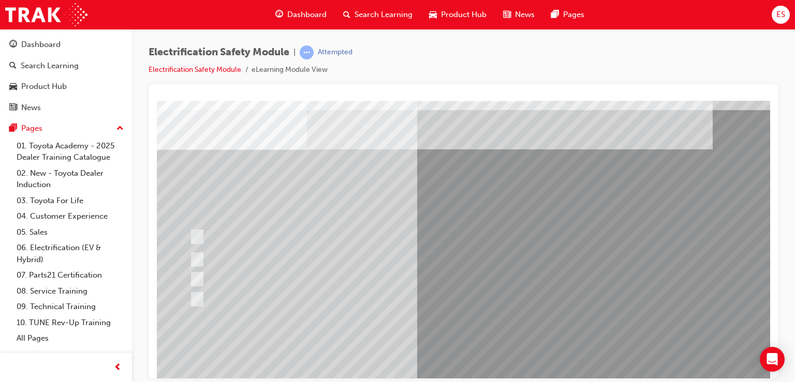
scroll to position [29, 5]
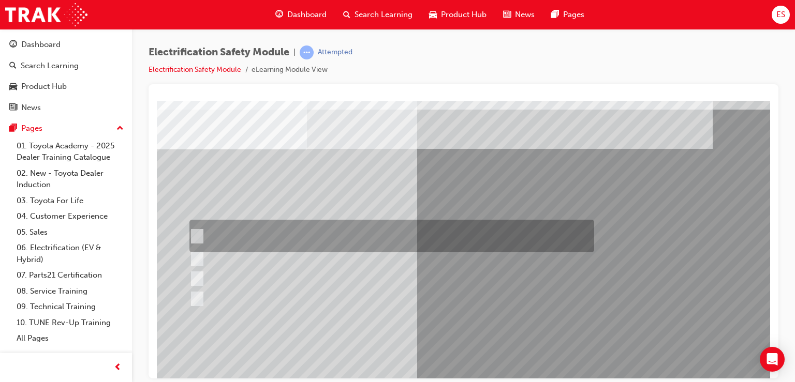
click at [412, 246] on div at bounding box center [389, 236] width 405 height 33
checkbox input "true"
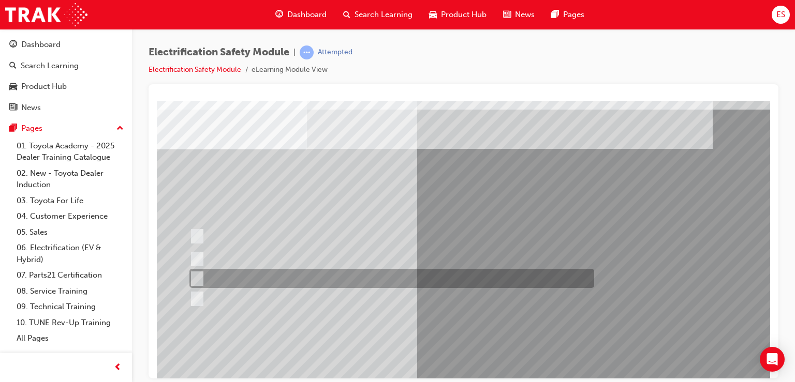
drag, startPoint x: 411, startPoint y: 260, endPoint x: 410, endPoint y: 283, distance: 22.3
click at [410, 283] on div "Question 5 of 21" at bounding box center [504, 257] width 704 height 373
click at [410, 283] on div at bounding box center [389, 278] width 405 height 19
checkbox input "true"
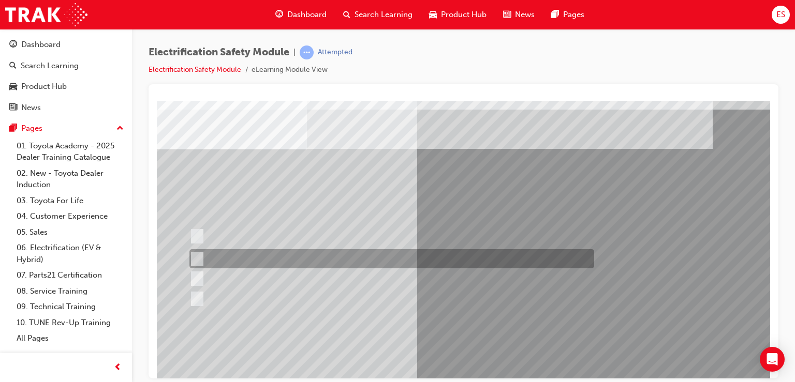
click at [410, 261] on div at bounding box center [389, 258] width 405 height 19
checkbox input "true"
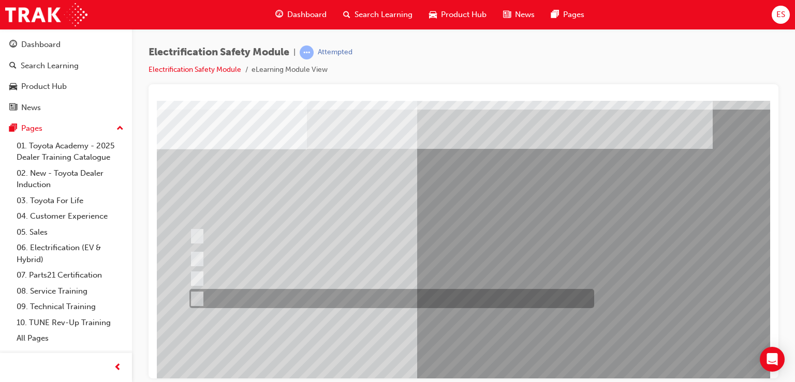
click at [400, 291] on div at bounding box center [389, 298] width 405 height 19
checkbox input "true"
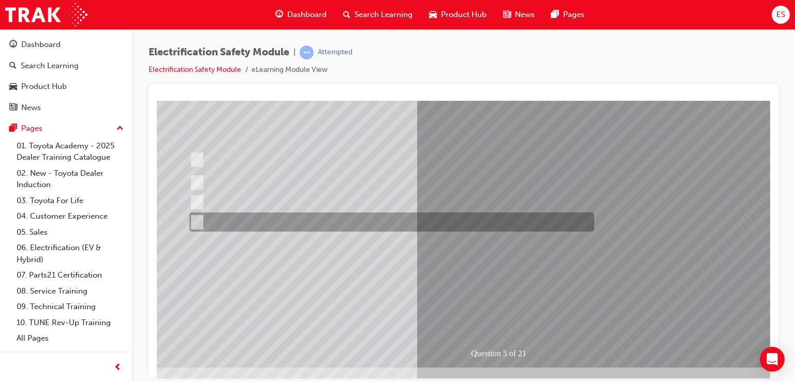
scroll to position [111, 5]
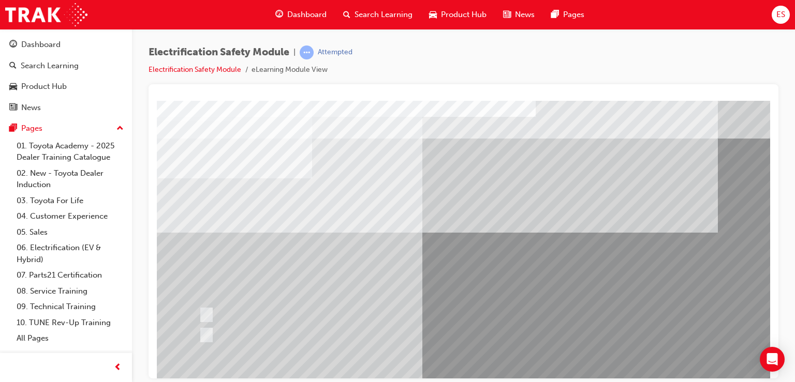
scroll to position [0, 0]
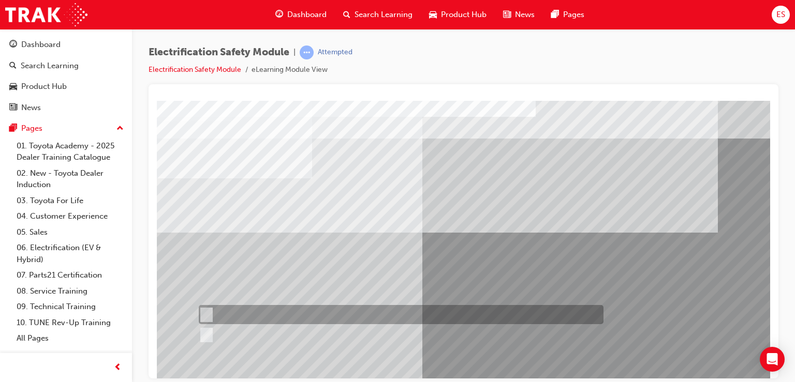
click at [310, 311] on div at bounding box center [398, 314] width 405 height 19
radio input "true"
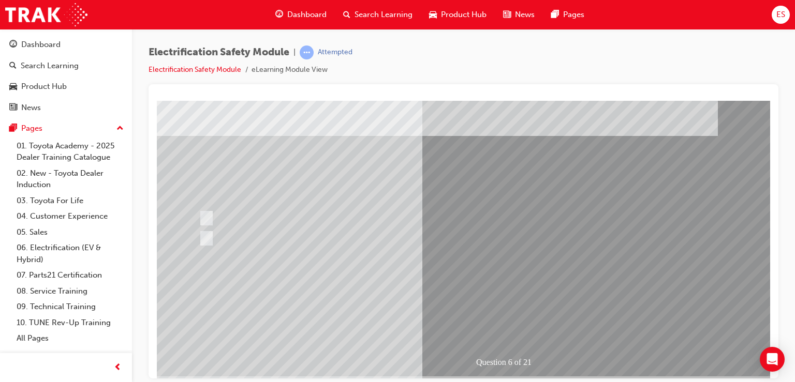
scroll to position [97, 0]
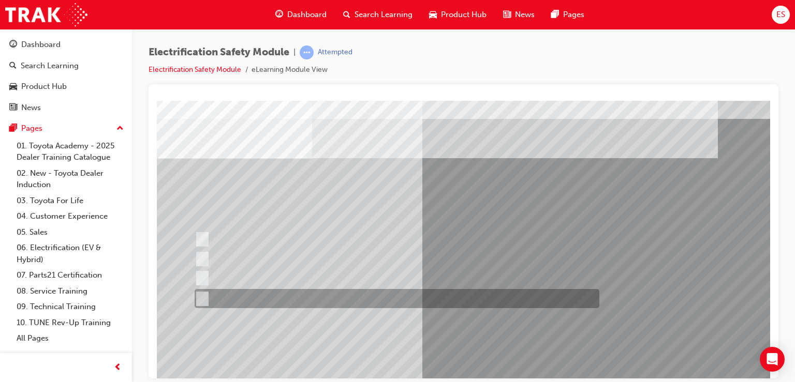
scroll to position [19, 0]
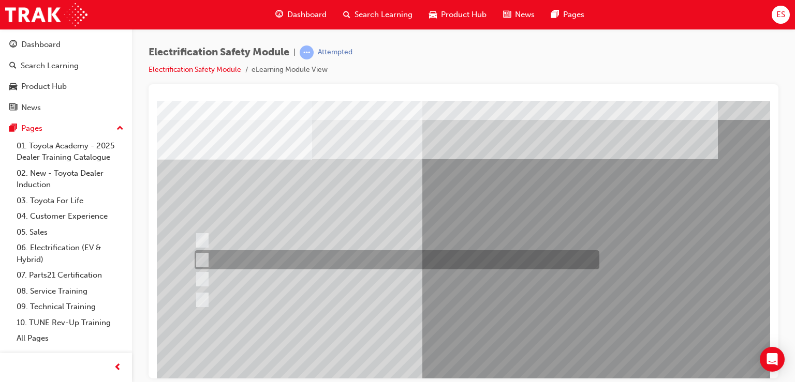
click at [323, 261] on div at bounding box center [394, 259] width 405 height 19
radio input "true"
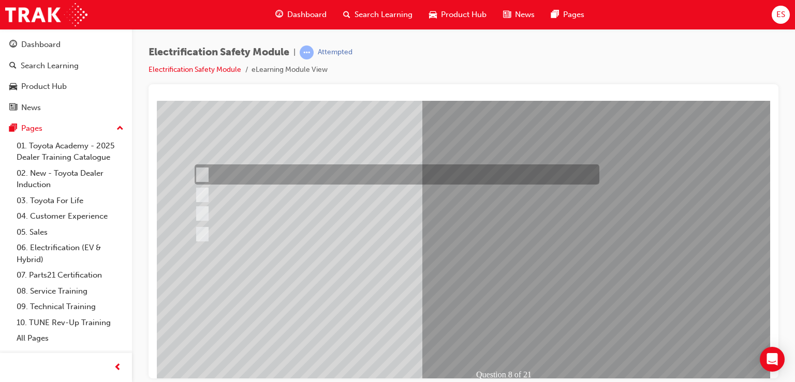
click at [294, 178] on div at bounding box center [394, 175] width 405 height 20
radio input "true"
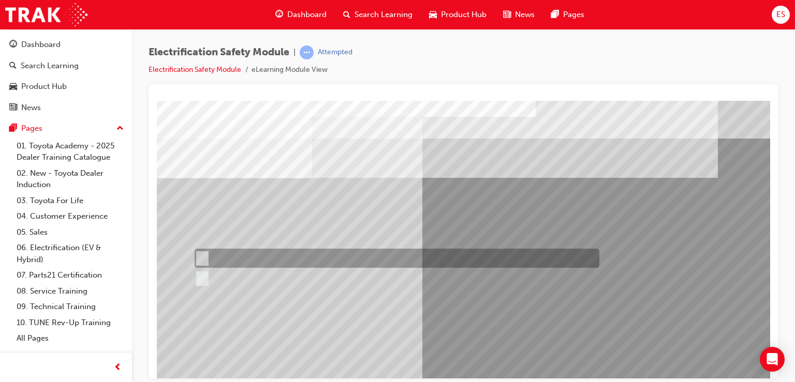
click at [236, 260] on div at bounding box center [394, 258] width 405 height 19
radio input "true"
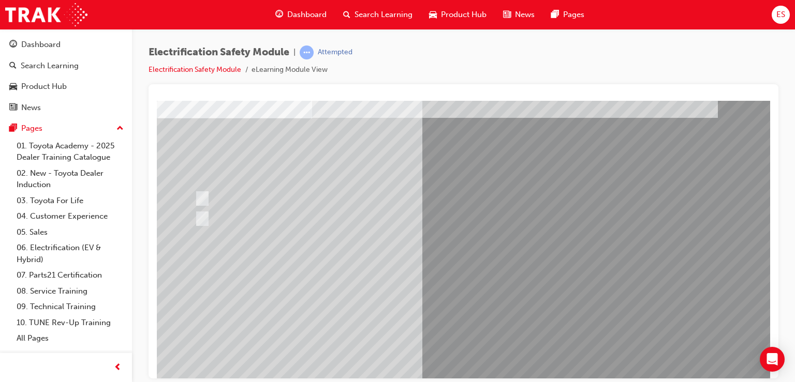
scroll to position [61, 0]
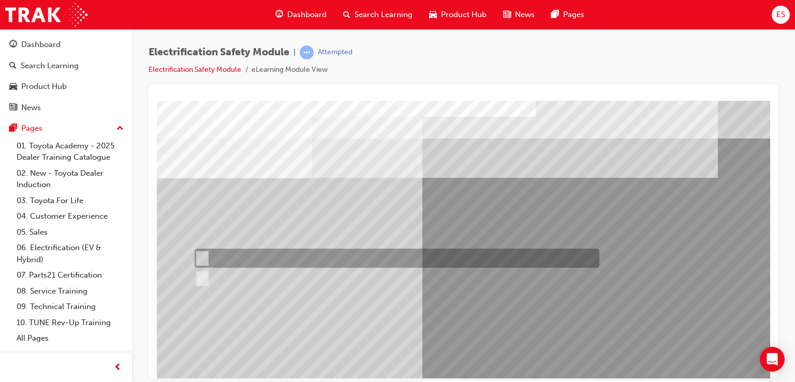
click at [242, 256] on div at bounding box center [394, 258] width 405 height 19
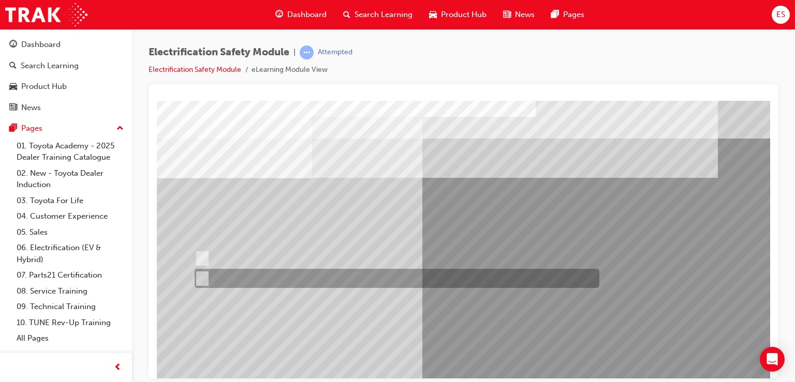
click at [250, 275] on div at bounding box center [394, 278] width 405 height 19
radio input "false"
radio input "true"
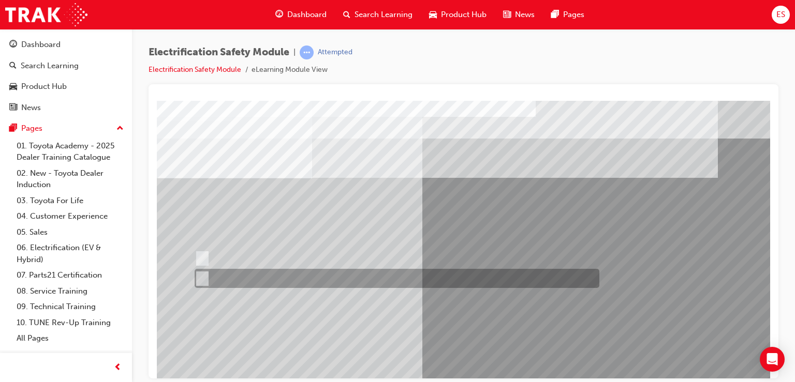
click at [310, 269] on div at bounding box center [394, 278] width 405 height 19
radio input "true"
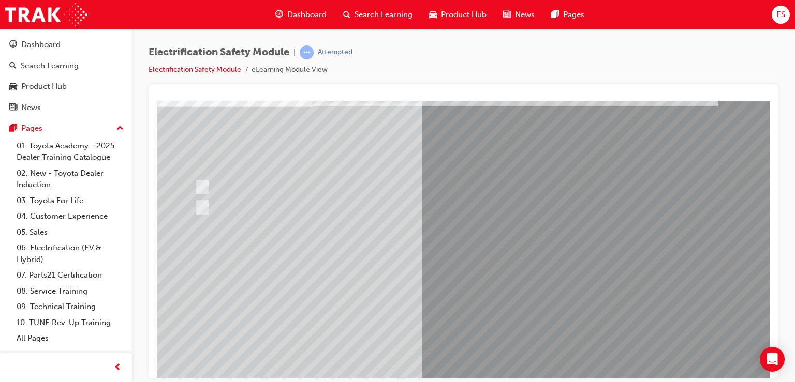
scroll to position [72, 0]
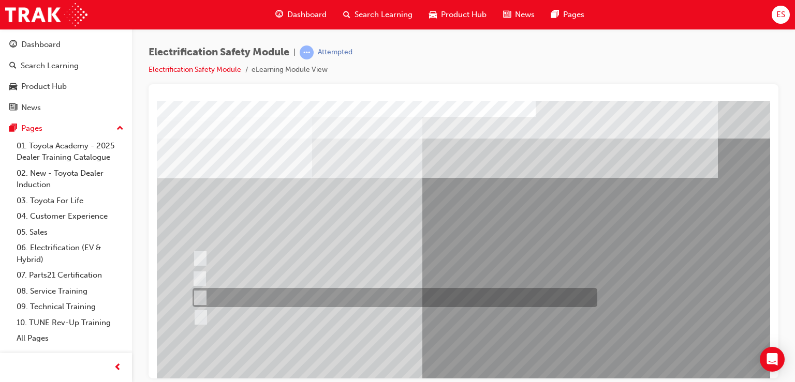
click at [398, 305] on div at bounding box center [392, 297] width 405 height 19
radio input "true"
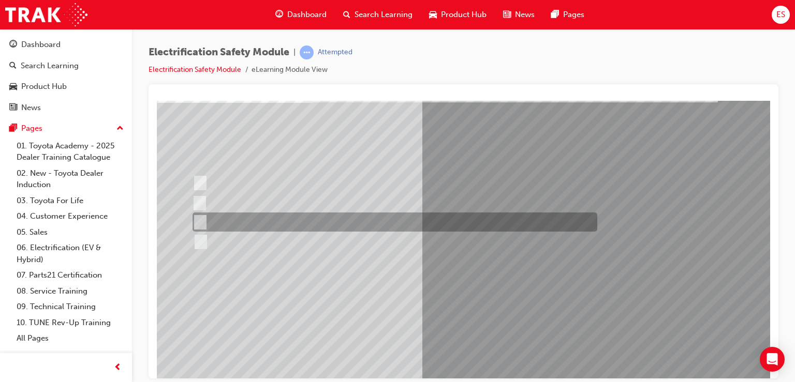
scroll to position [78, 0]
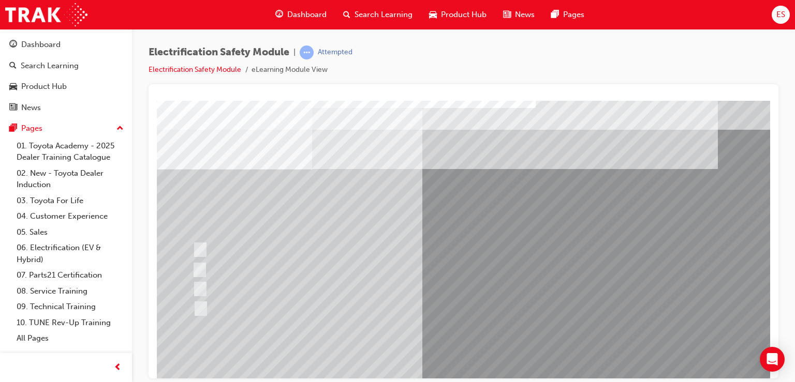
scroll to position [6, 0]
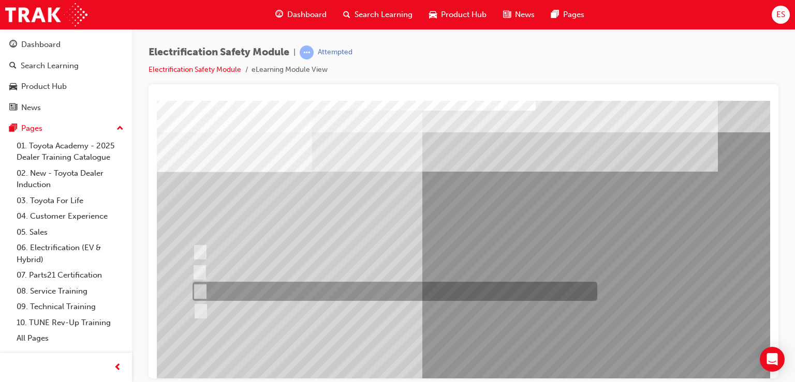
click at [413, 285] on div at bounding box center [392, 291] width 405 height 19
radio input "true"
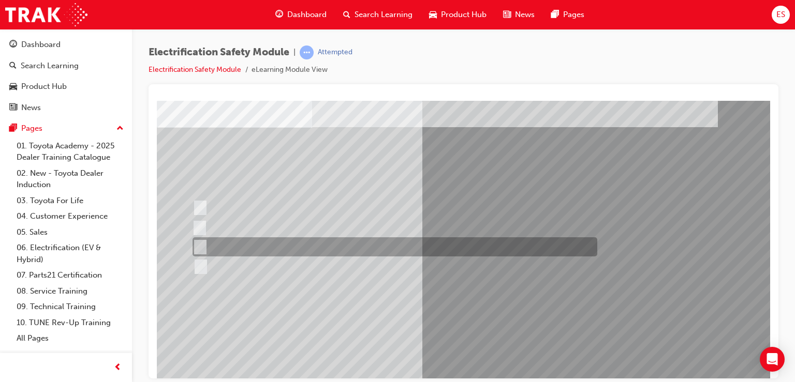
scroll to position [54, 0]
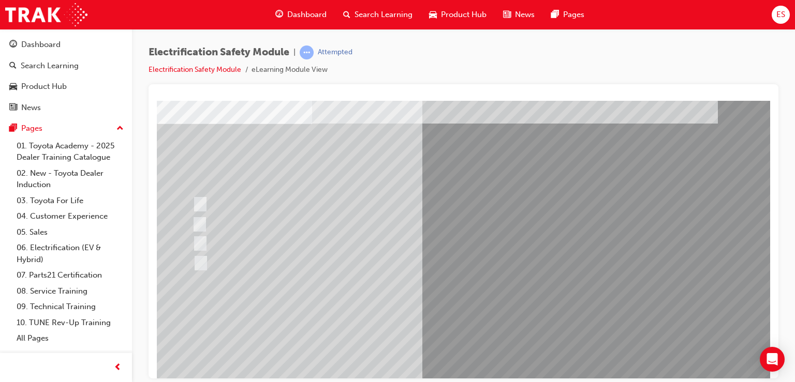
click at [299, 223] on div at bounding box center [391, 224] width 405 height 19
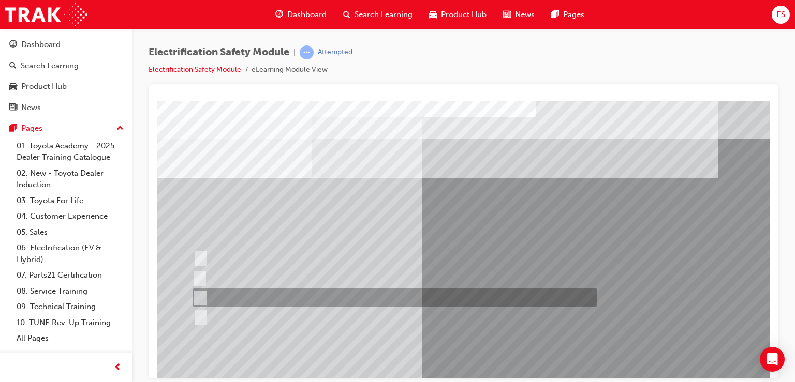
scroll to position [62, 0]
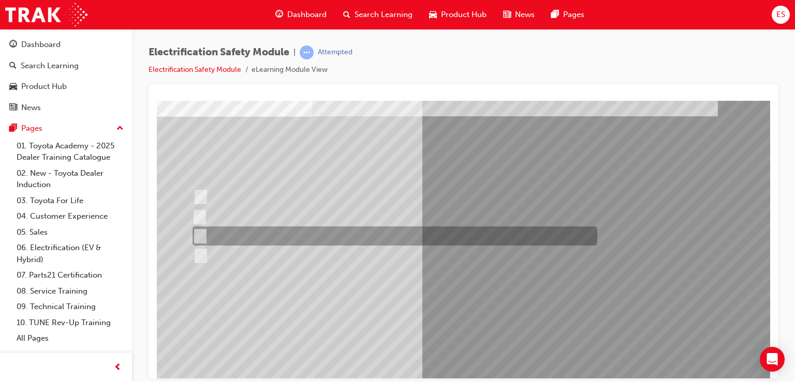
click at [387, 227] on div at bounding box center [392, 236] width 405 height 19
radio input "true"
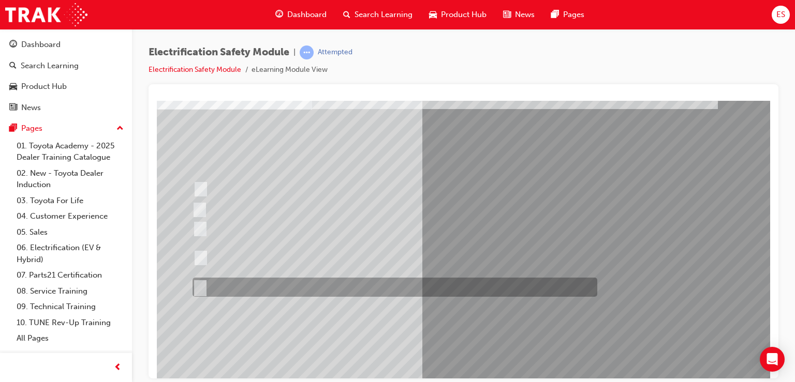
scroll to position [68, 0]
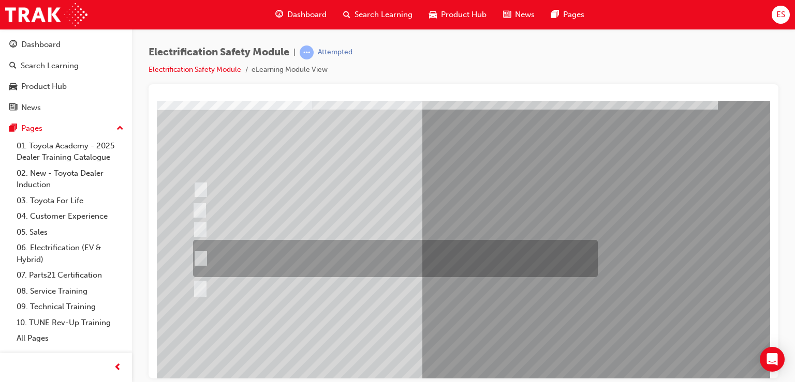
drag, startPoint x: 447, startPoint y: 314, endPoint x: 265, endPoint y: 261, distance: 189.1
click at [265, 261] on div "Question 15 of 21" at bounding box center [509, 218] width 704 height 373
click at [265, 261] on div at bounding box center [392, 258] width 405 height 37
radio input "true"
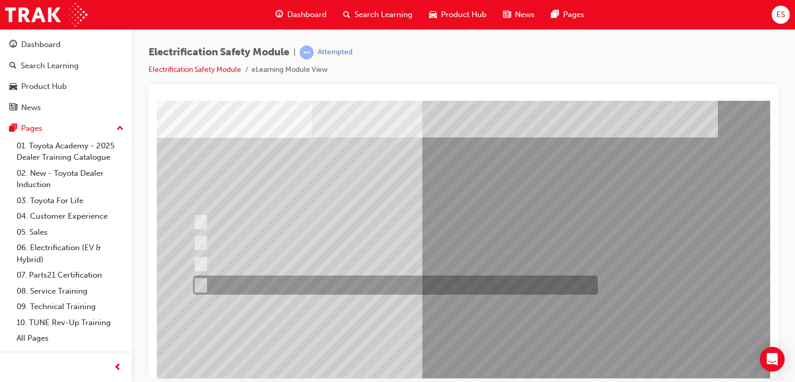
scroll to position [33, 0]
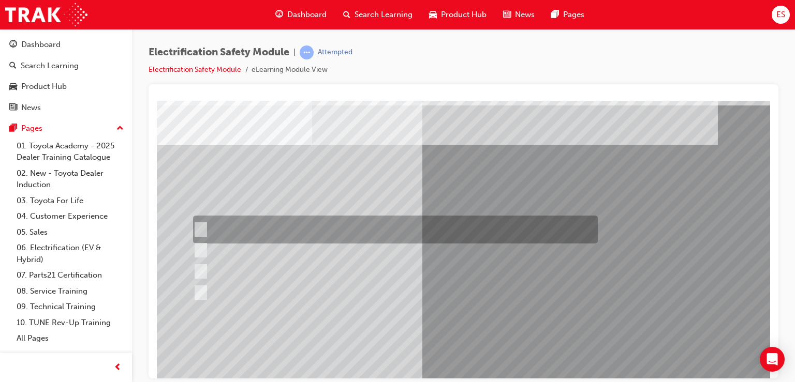
click at [287, 232] on div at bounding box center [392, 230] width 405 height 28
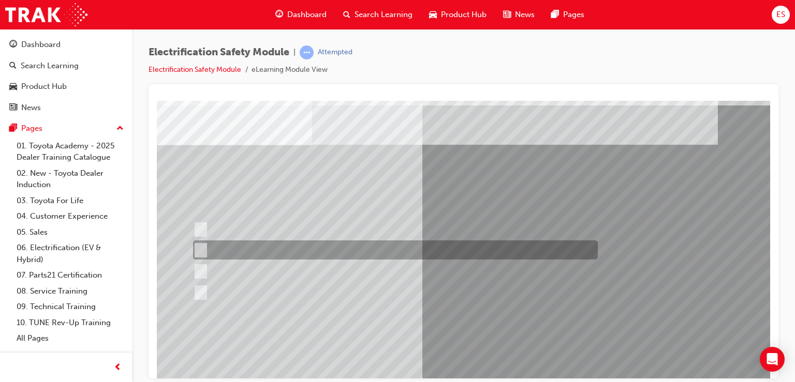
click at [295, 256] on div at bounding box center [392, 250] width 405 height 19
radio input "false"
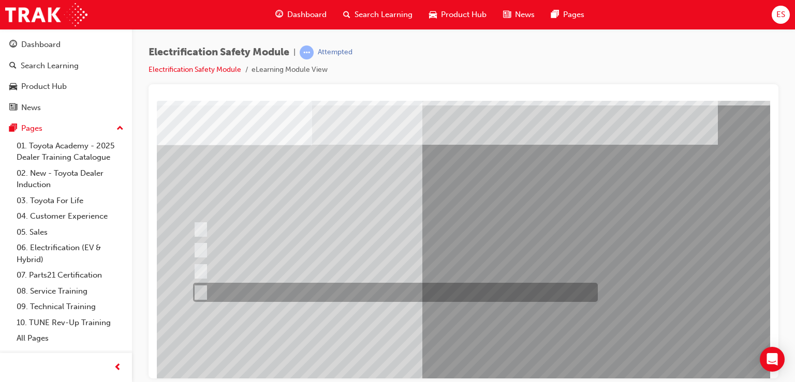
click at [304, 285] on div at bounding box center [392, 292] width 405 height 19
radio input "false"
radio input "true"
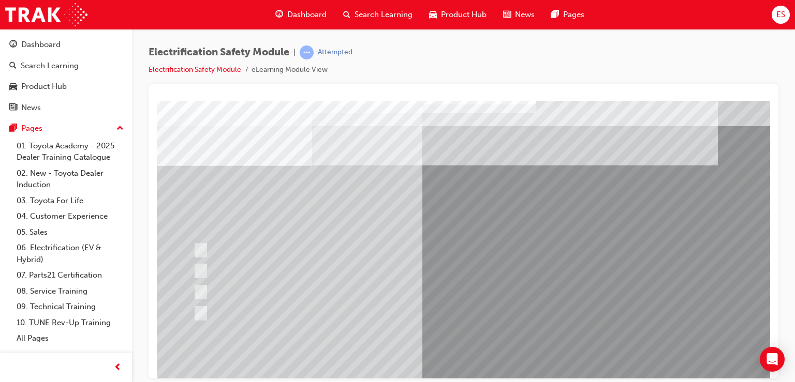
scroll to position [9, 0]
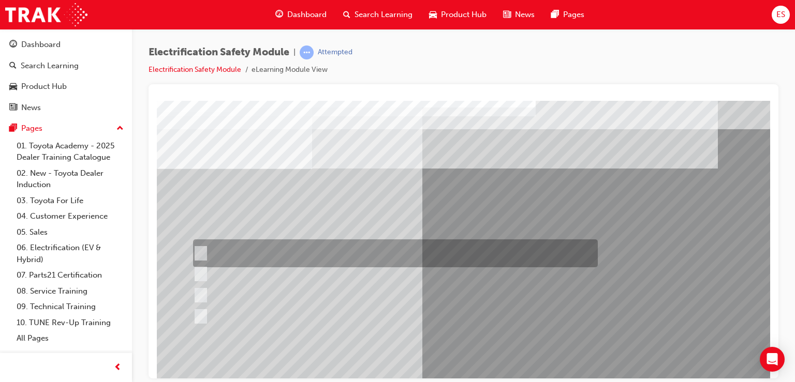
click at [418, 254] on div at bounding box center [392, 254] width 405 height 28
radio input "true"
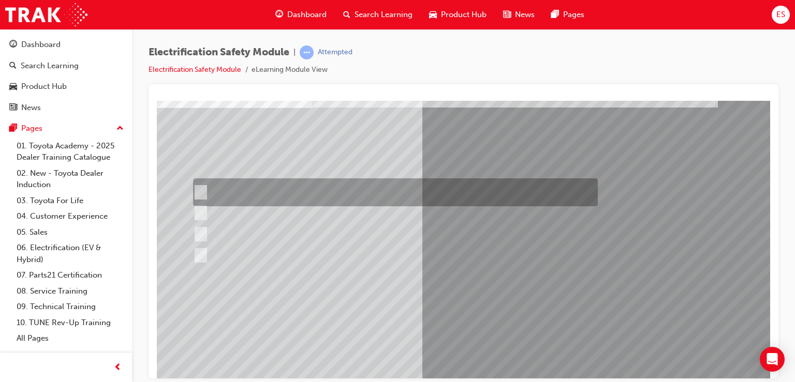
scroll to position [70, 0]
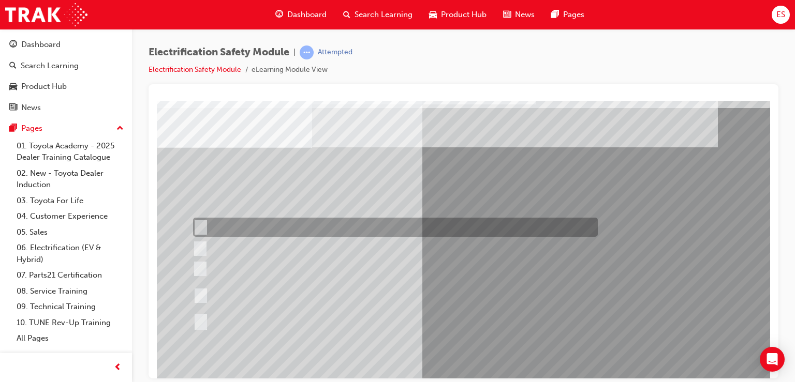
scroll to position [33, 0]
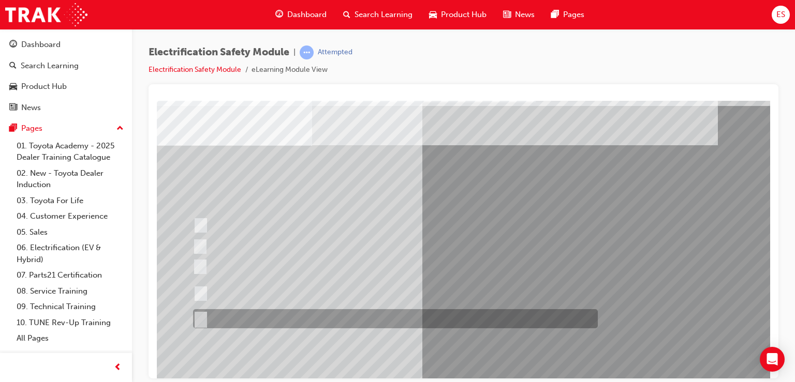
click at [273, 311] on div at bounding box center [392, 318] width 405 height 19
radio input "true"
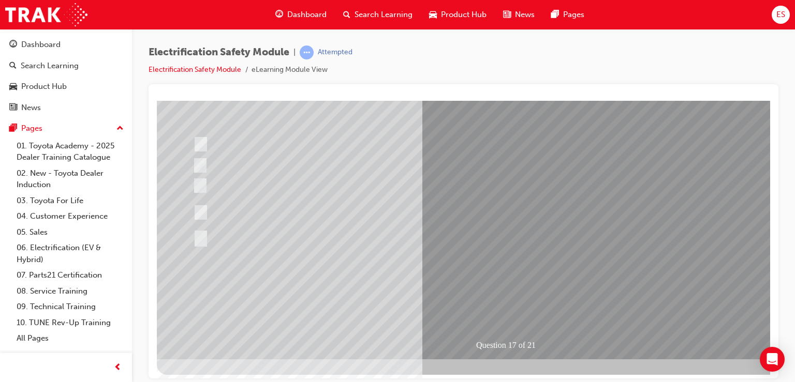
scroll to position [114, 0]
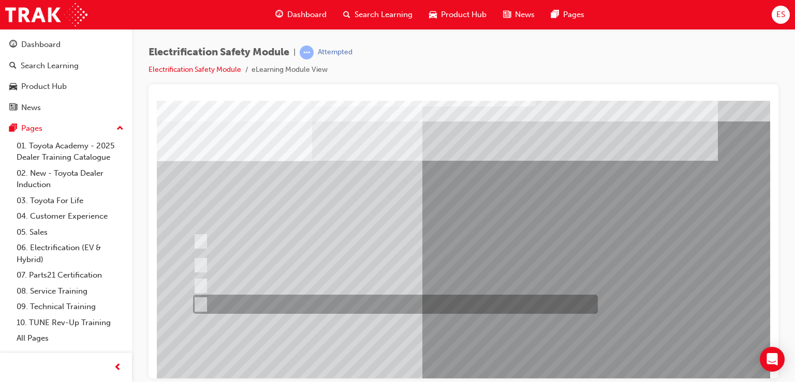
scroll to position [18, 0]
click at [521, 312] on div at bounding box center [392, 303] width 405 height 19
radio input "true"
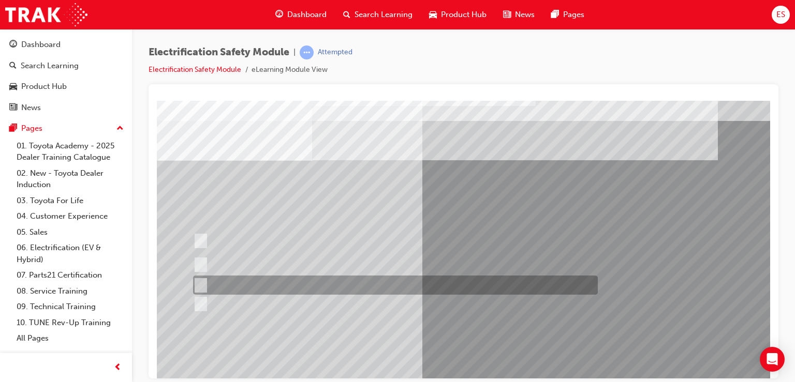
click at [365, 284] on div at bounding box center [392, 285] width 405 height 19
radio input "true"
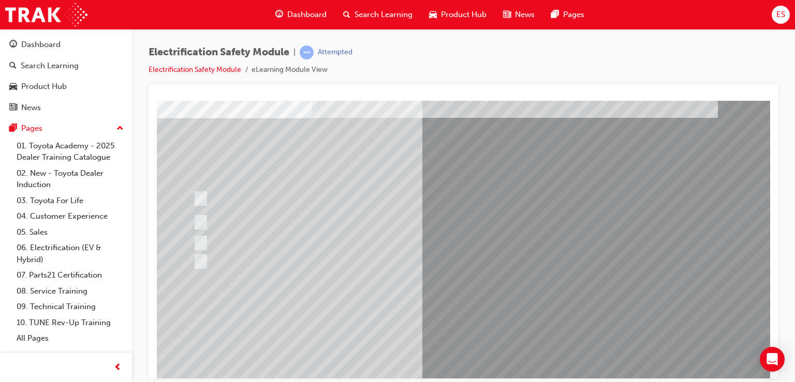
scroll to position [61, 0]
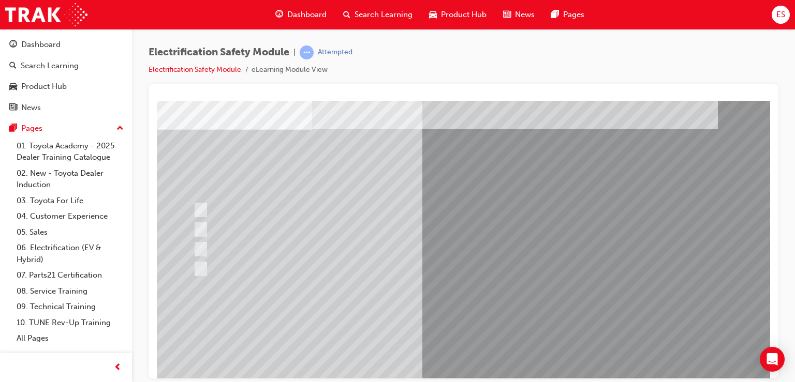
scroll to position [46, 0]
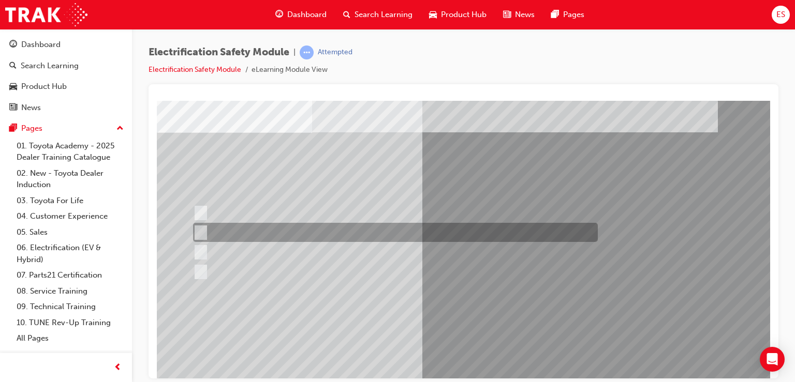
click at [377, 234] on div at bounding box center [392, 232] width 405 height 19
radio input "true"
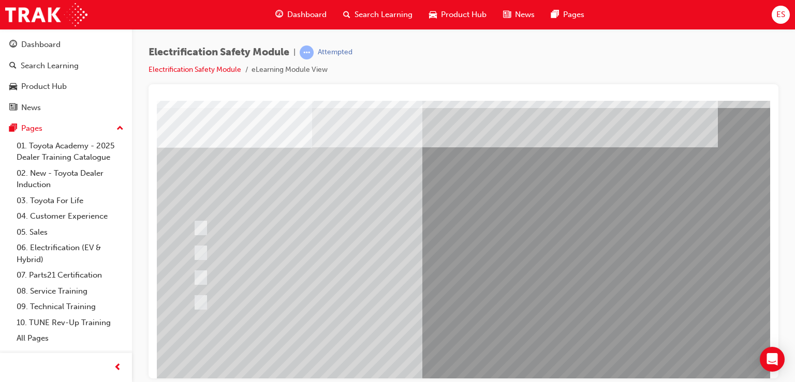
scroll to position [31, 0]
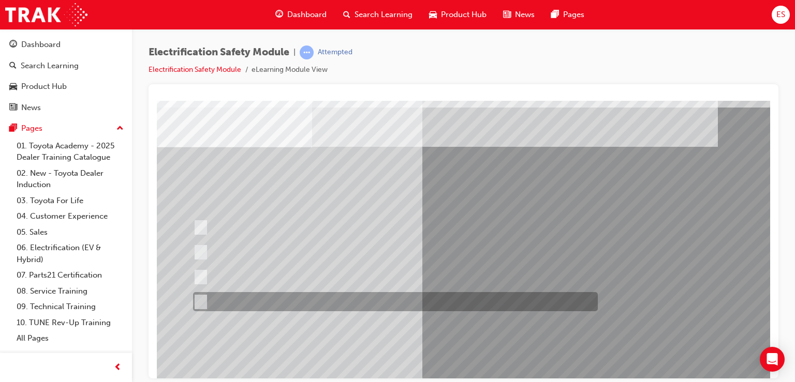
click at [348, 306] on div at bounding box center [392, 301] width 405 height 19
radio input "true"
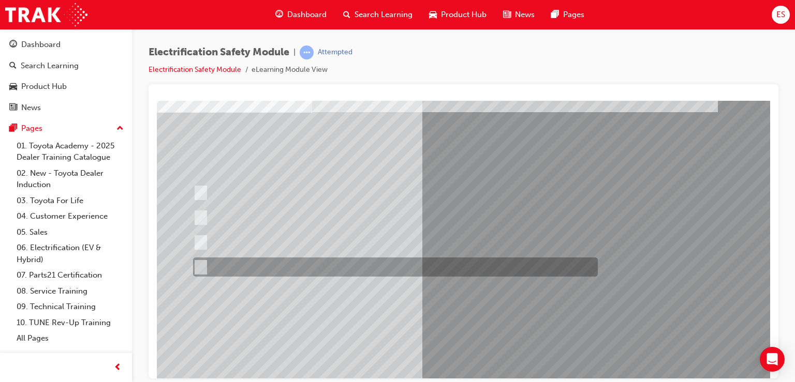
scroll to position [66, 0]
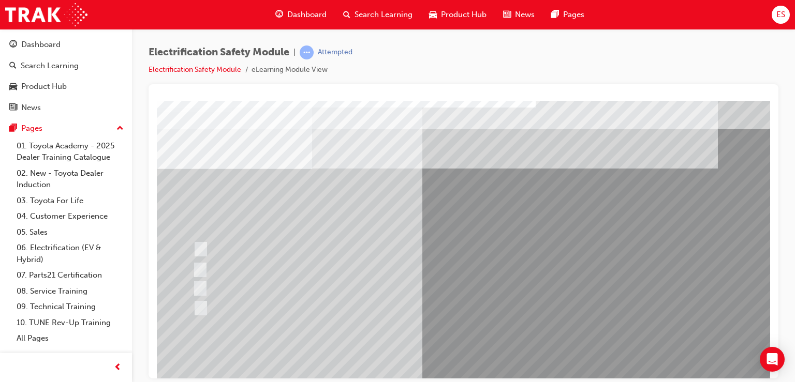
scroll to position [10, 0]
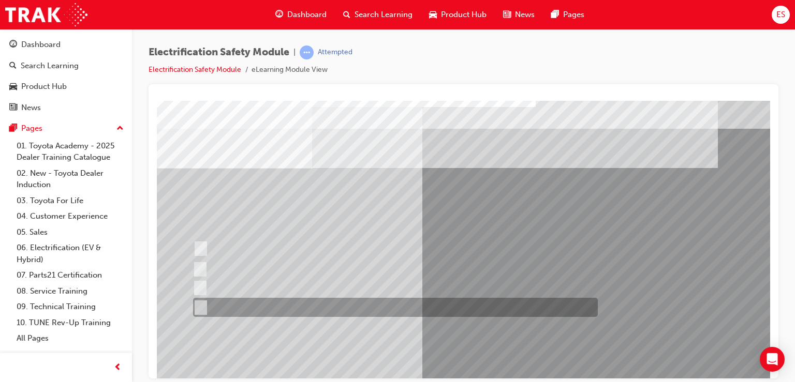
click at [357, 305] on div at bounding box center [392, 307] width 405 height 19
radio input "true"
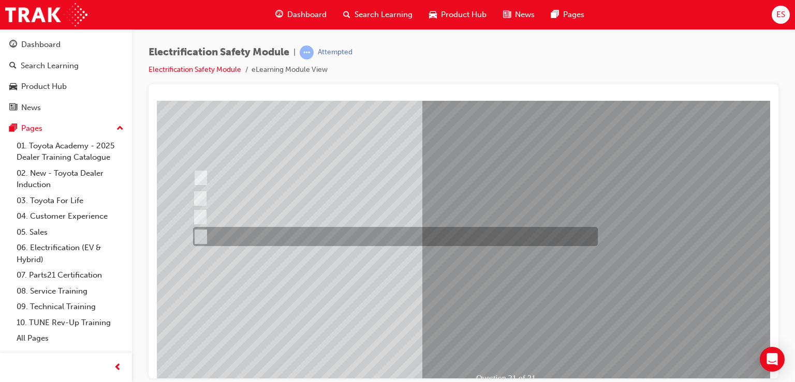
scroll to position [82, 0]
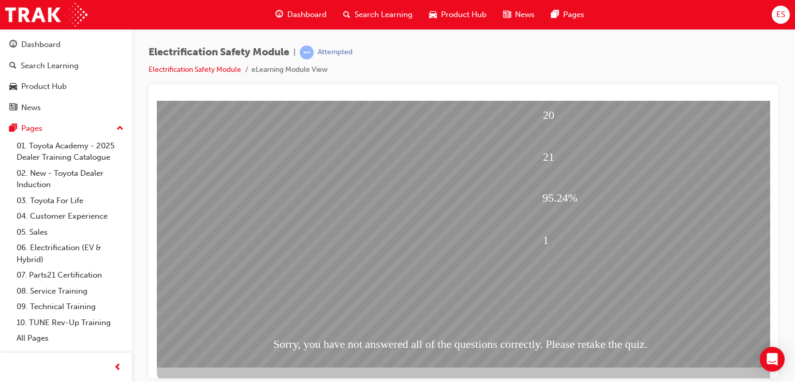
scroll to position [118, 0]
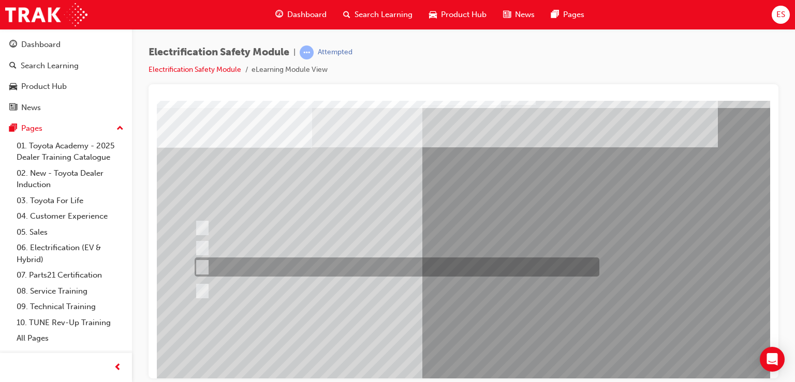
scroll to position [30, 0]
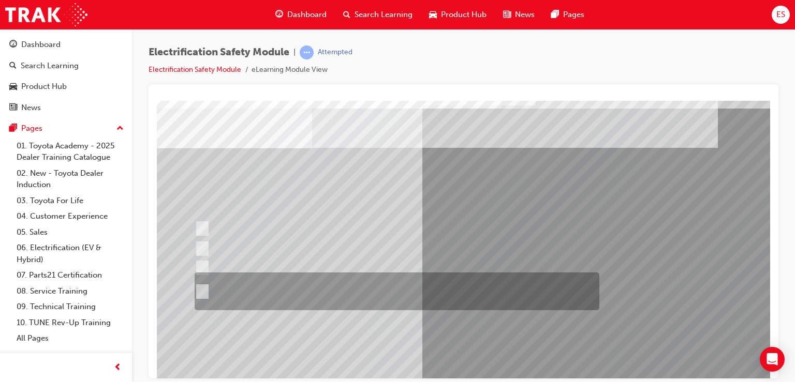
click at [402, 286] on div at bounding box center [394, 292] width 405 height 38
radio input "true"
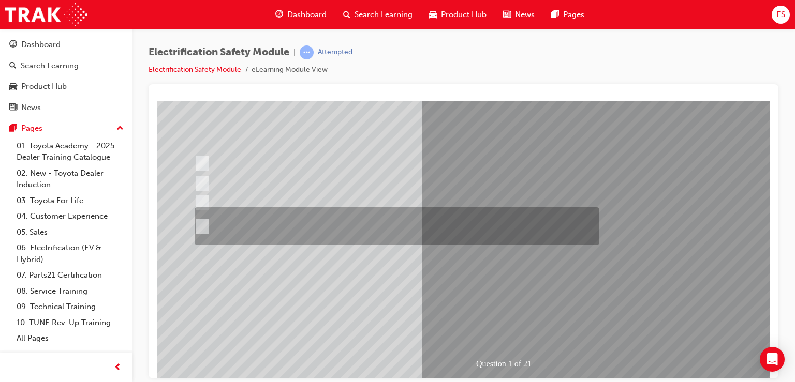
scroll to position [96, 0]
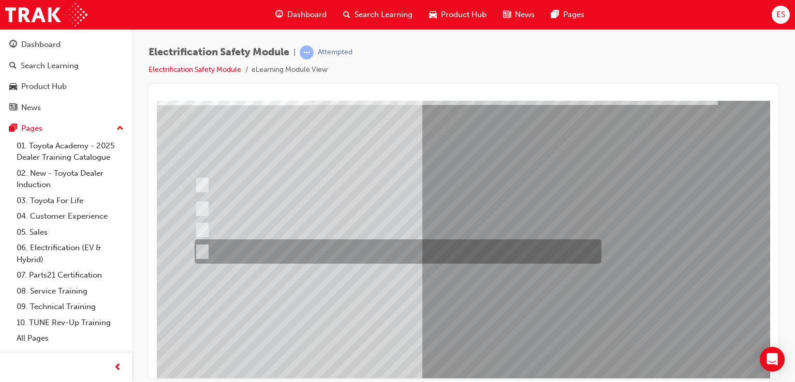
scroll to position [81, 0]
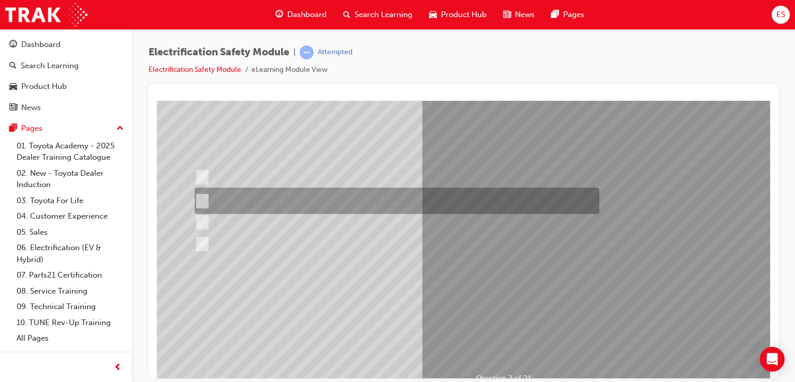
click at [369, 197] on div at bounding box center [394, 201] width 405 height 26
radio input "true"
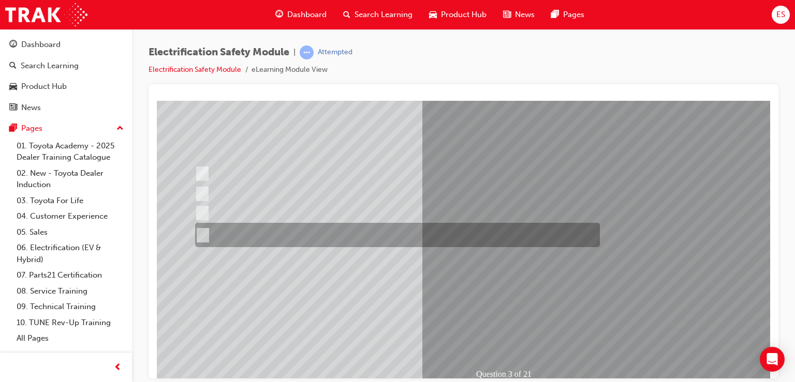
click at [428, 237] on div at bounding box center [394, 235] width 405 height 24
radio input "true"
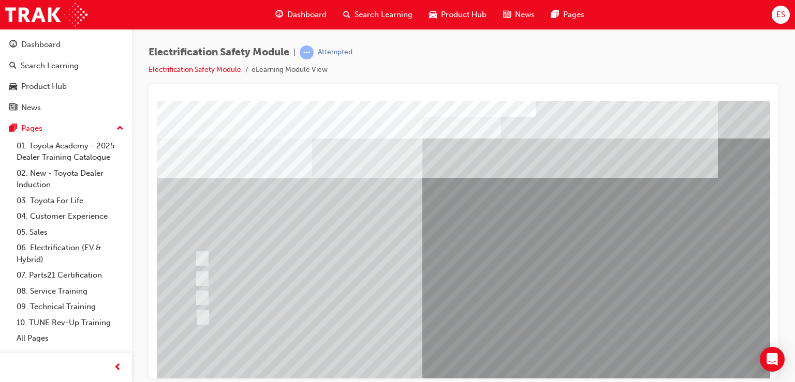
scroll to position [0, 0]
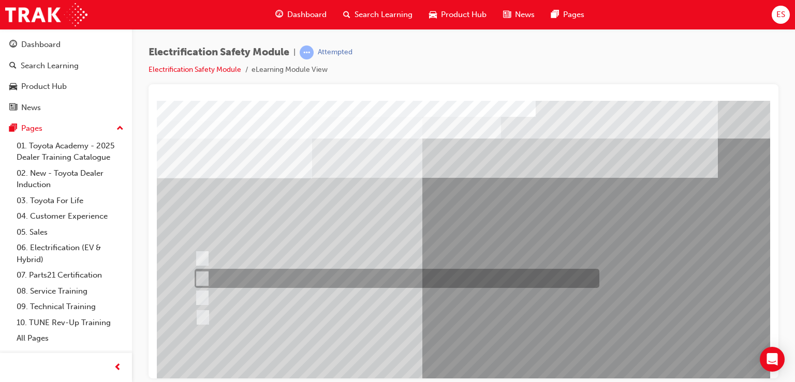
click at [390, 283] on div at bounding box center [394, 278] width 405 height 19
checkbox input "true"
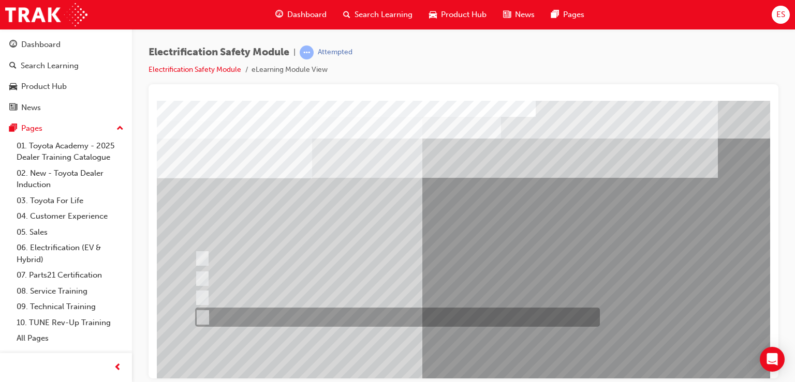
click at [395, 322] on div at bounding box center [394, 317] width 405 height 19
checkbox input "true"
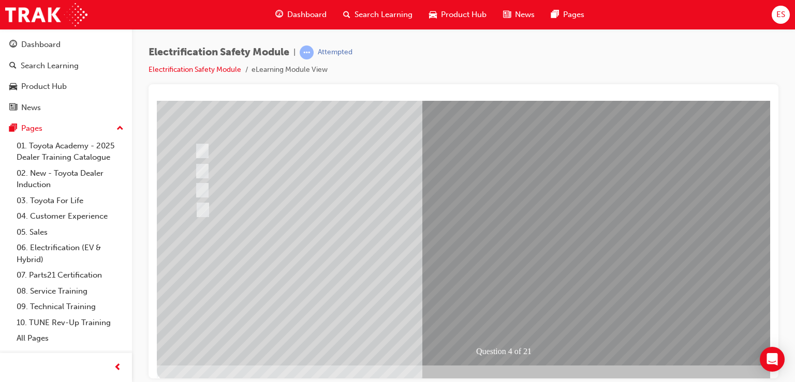
scroll to position [108, 0]
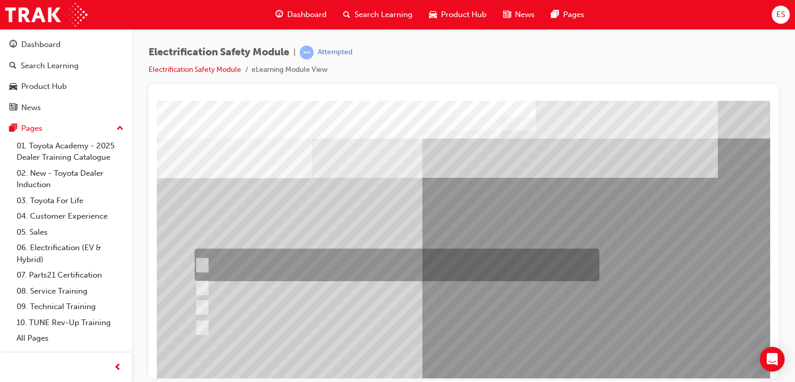
click at [385, 271] on div at bounding box center [394, 265] width 405 height 33
checkbox input "true"
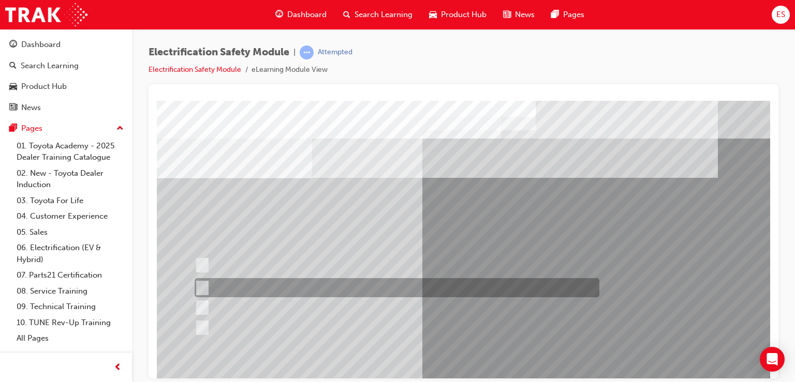
click at [389, 292] on div at bounding box center [394, 287] width 405 height 19
checkbox input "true"
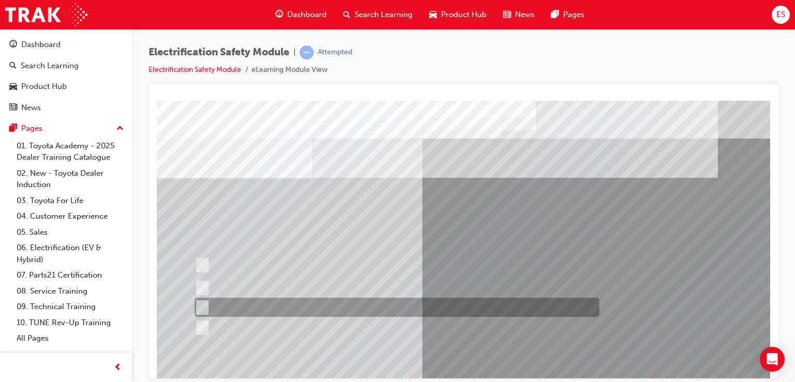
click at [391, 313] on div at bounding box center [394, 307] width 405 height 19
checkbox input "true"
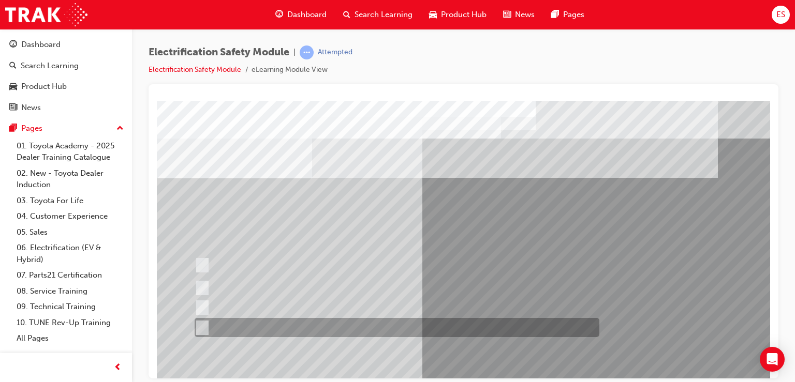
click at [393, 328] on div at bounding box center [394, 327] width 405 height 19
checkbox input "true"
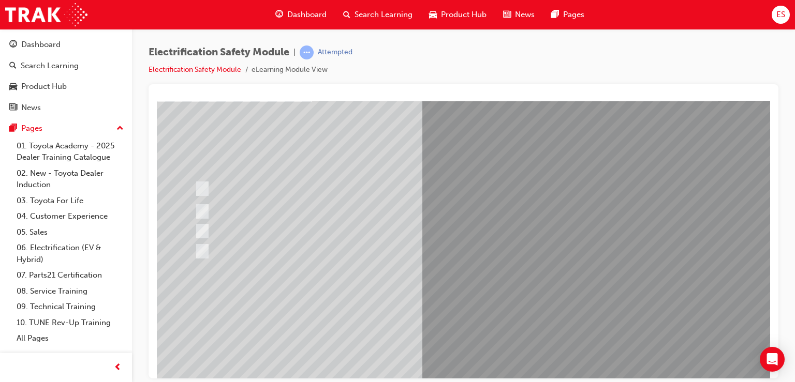
drag, startPoint x: 501, startPoint y: 329, endPoint x: 505, endPoint y: 341, distance: 13.1
click at [505, 341] on div "Question 5 of 21" at bounding box center [509, 210] width 704 height 373
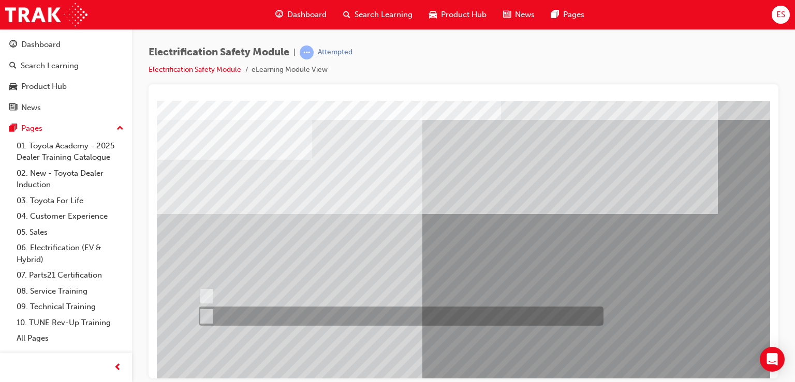
scroll to position [27, 0]
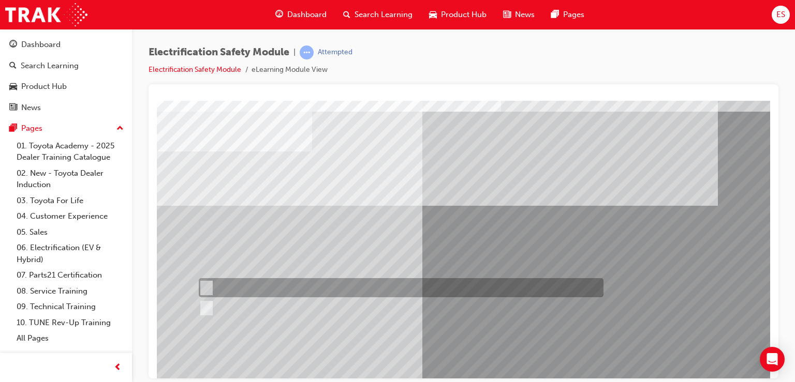
click at [245, 288] on div at bounding box center [398, 287] width 405 height 19
radio input "true"
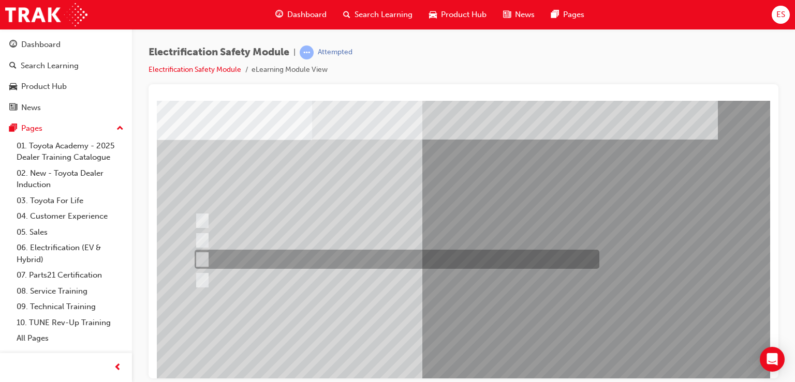
scroll to position [37, 0]
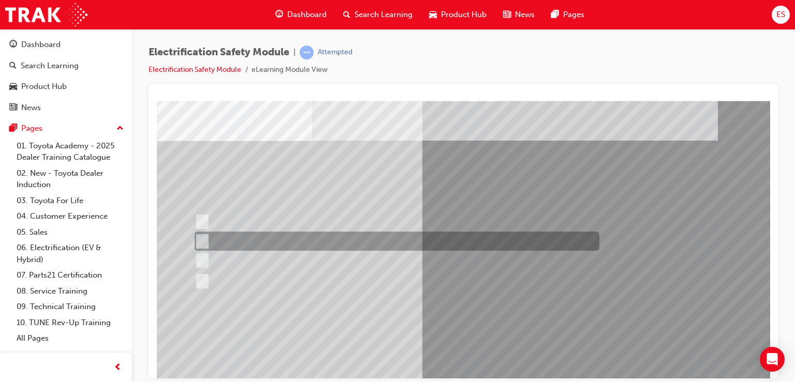
click at [446, 248] on div at bounding box center [394, 241] width 405 height 19
radio input "true"
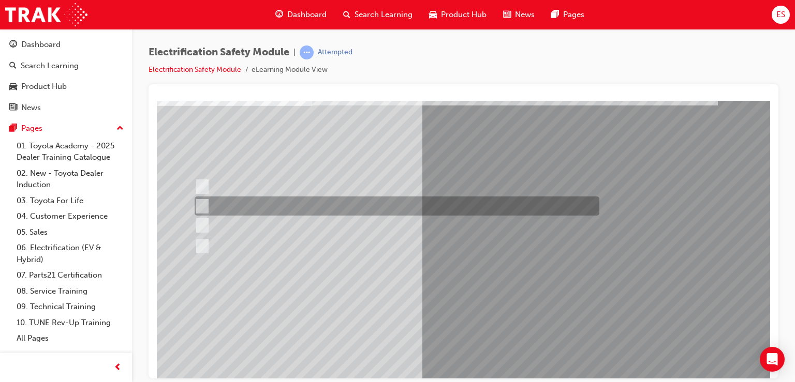
scroll to position [118, 0]
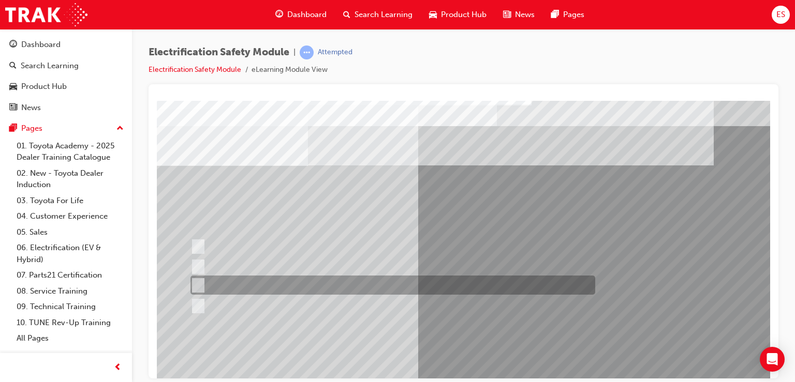
scroll to position [12, 4]
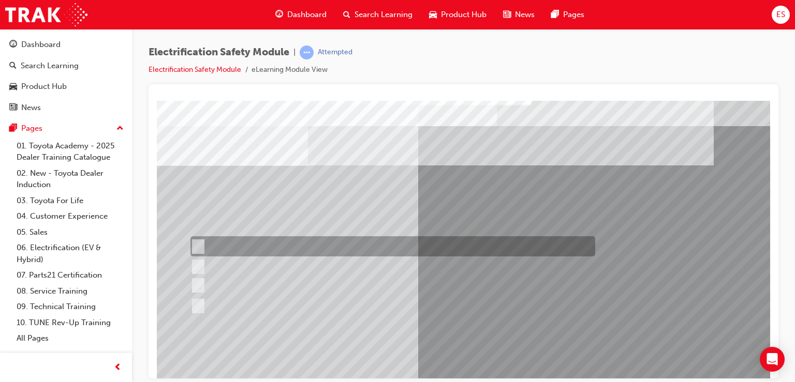
click at [422, 246] on div at bounding box center [390, 246] width 405 height 20
radio input "true"
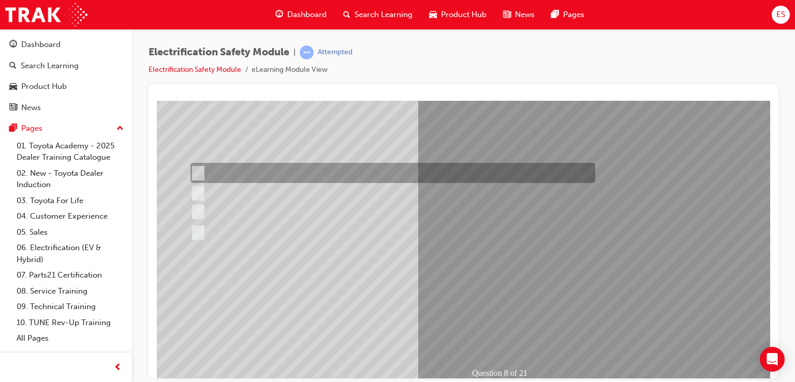
scroll to position [103, 4]
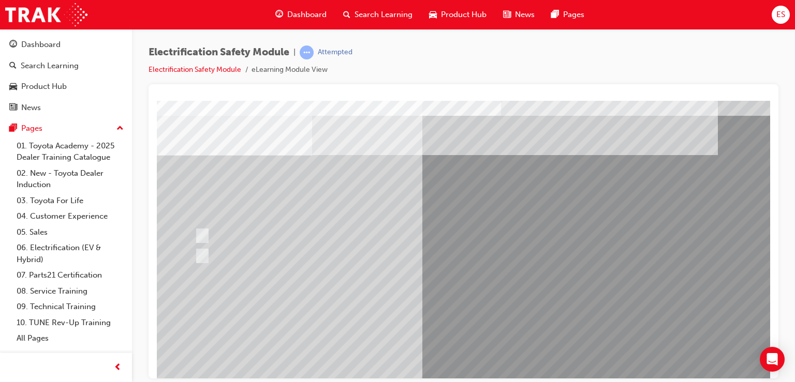
scroll to position [22, 0]
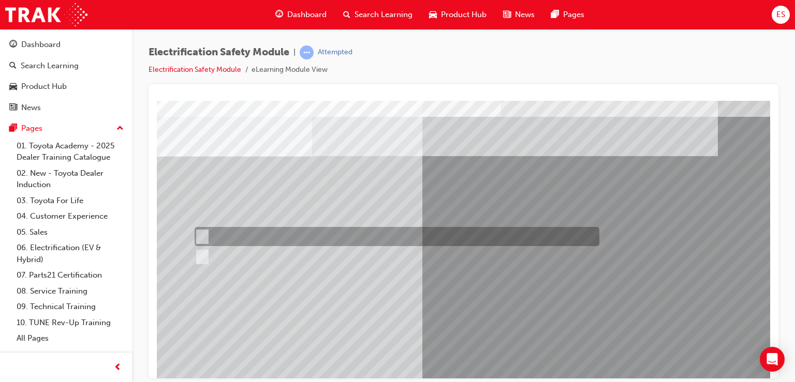
drag, startPoint x: 319, startPoint y: 226, endPoint x: 317, endPoint y: 235, distance: 9.0
click at [317, 235] on div "Question 9 of 21" at bounding box center [509, 265] width 704 height 373
click at [317, 235] on div at bounding box center [394, 236] width 405 height 19
radio input "true"
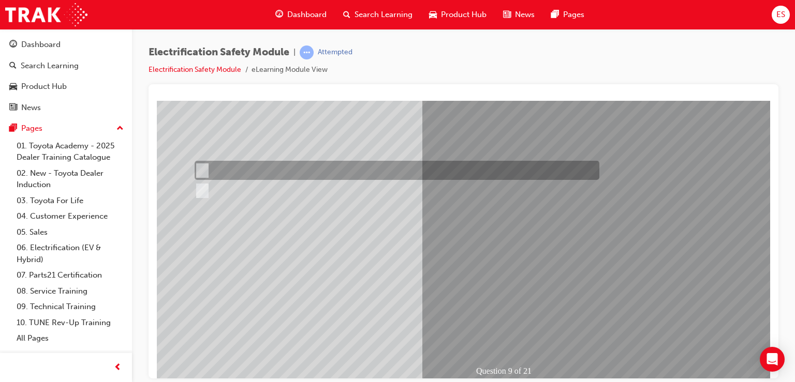
scroll to position [92, 0]
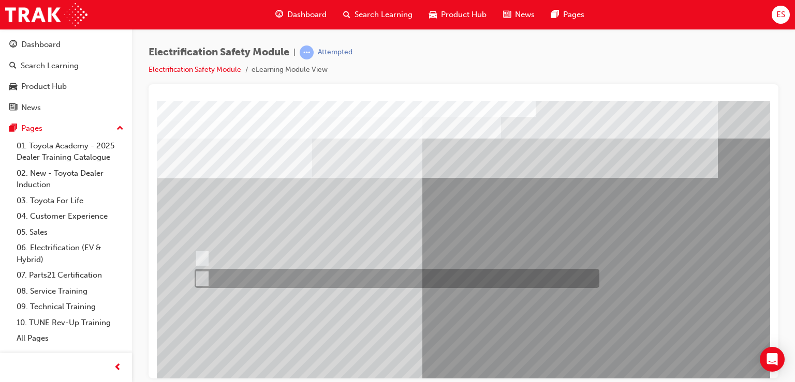
click at [382, 283] on div at bounding box center [394, 278] width 405 height 19
radio input "true"
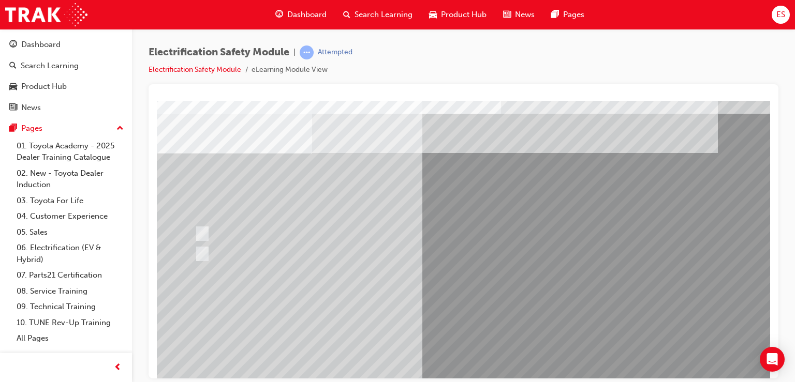
scroll to position [79, 0]
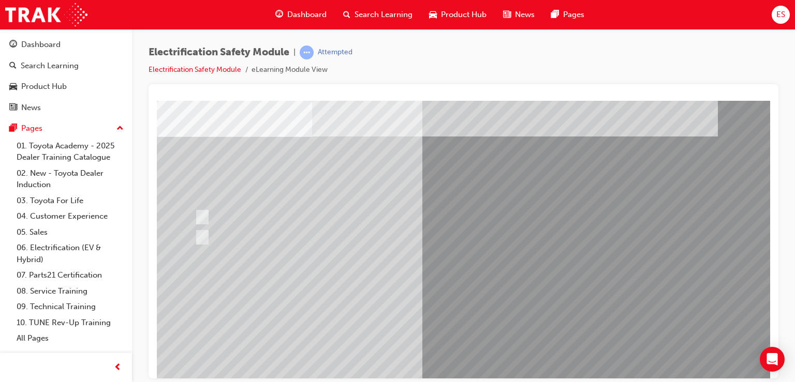
scroll to position [41, 0]
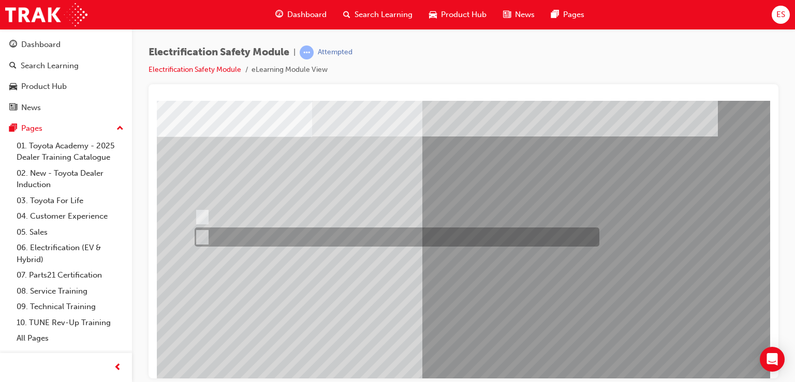
click at [373, 239] on div at bounding box center [394, 237] width 405 height 19
radio input "true"
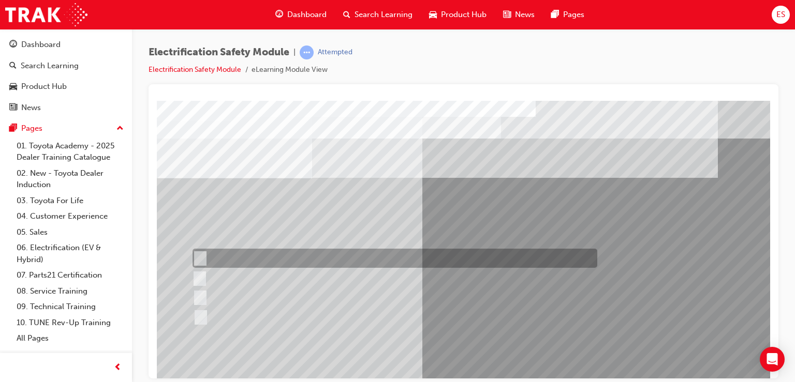
scroll to position [0, 0]
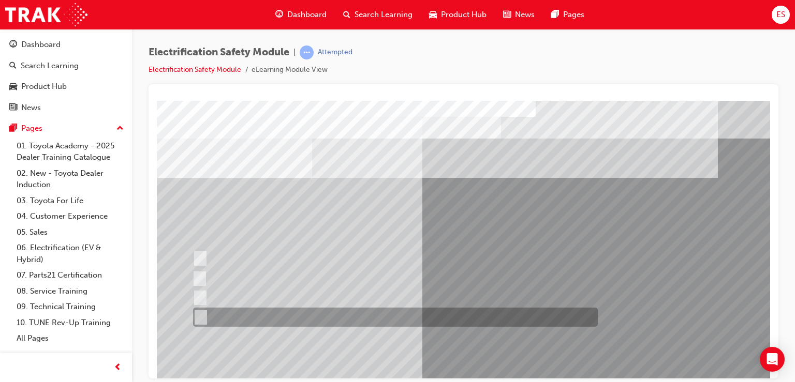
click at [439, 320] on div at bounding box center [392, 317] width 405 height 19
radio input "true"
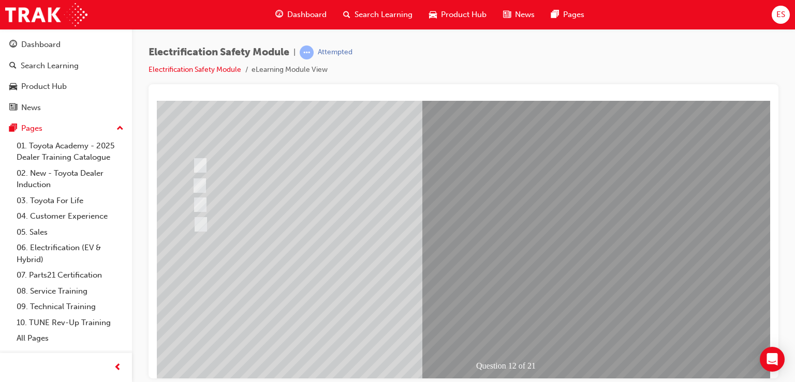
scroll to position [93, 0]
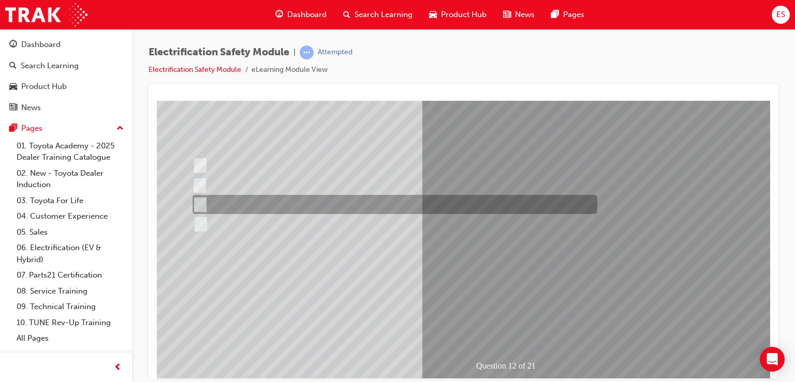
click at [415, 210] on div at bounding box center [392, 204] width 405 height 19
radio input "true"
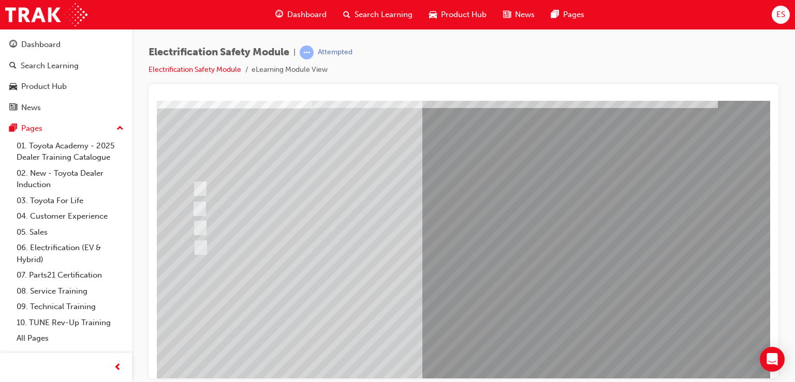
scroll to position [72, 0]
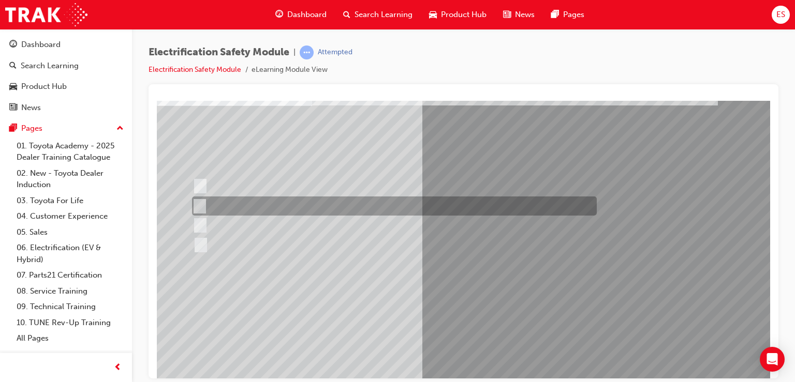
click at [398, 207] on div at bounding box center [391, 206] width 405 height 19
radio input "true"
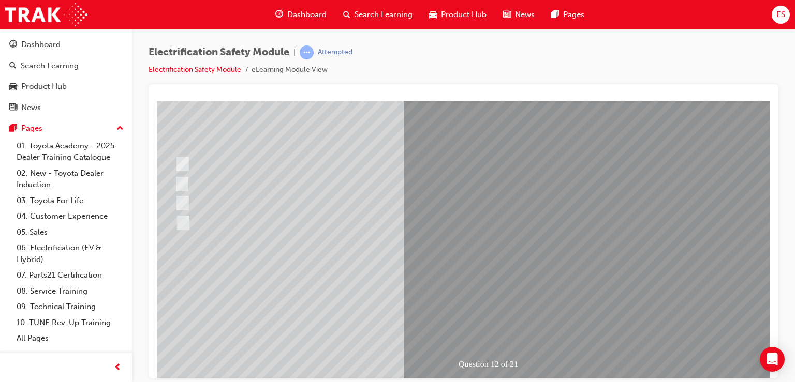
scroll to position [95, 18]
click at [275, 218] on div at bounding box center [374, 222] width 405 height 19
click at [188, 231] on div at bounding box center [374, 222] width 405 height 19
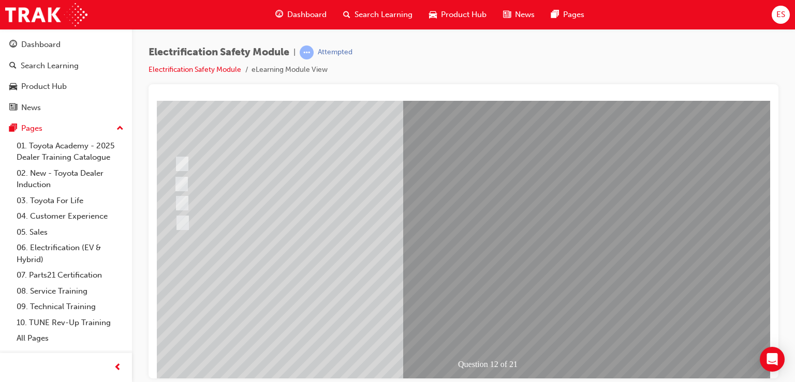
click at [188, 231] on div at bounding box center [374, 222] width 405 height 19
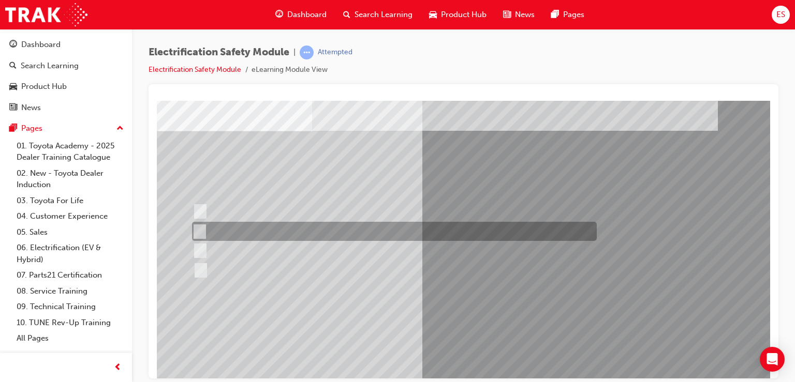
scroll to position [46, 0]
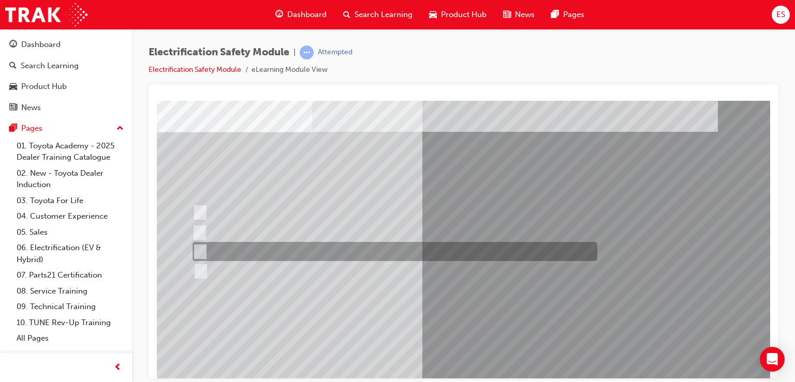
click at [449, 250] on div at bounding box center [392, 251] width 405 height 19
radio input "true"
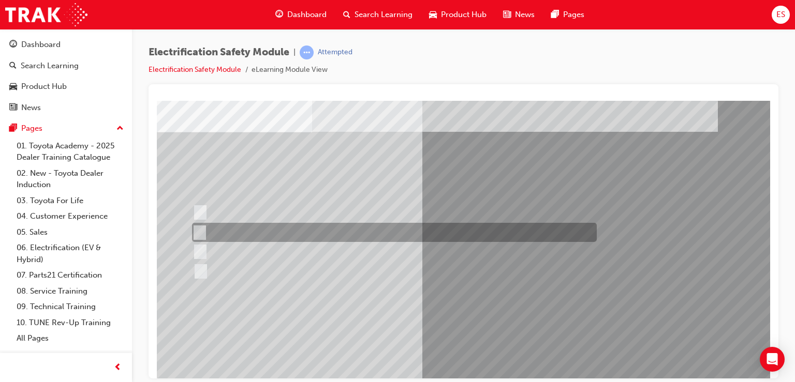
click at [374, 232] on div at bounding box center [391, 232] width 405 height 19
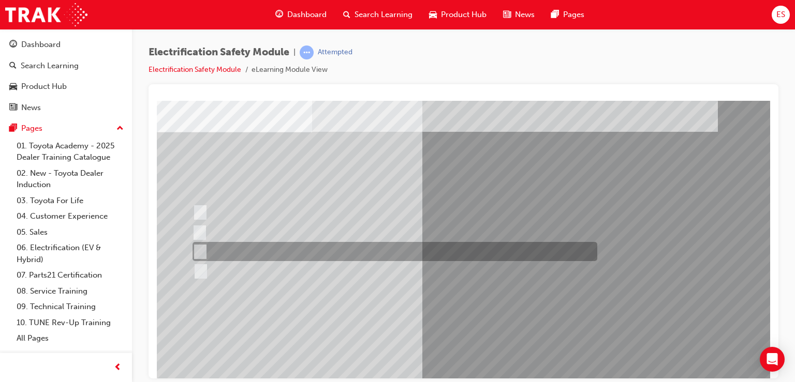
click at [498, 257] on div at bounding box center [392, 251] width 405 height 19
radio input "false"
radio input "true"
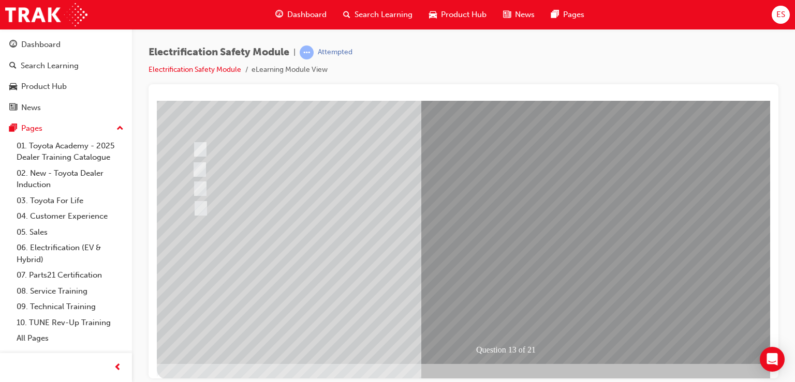
scroll to position [108, 0]
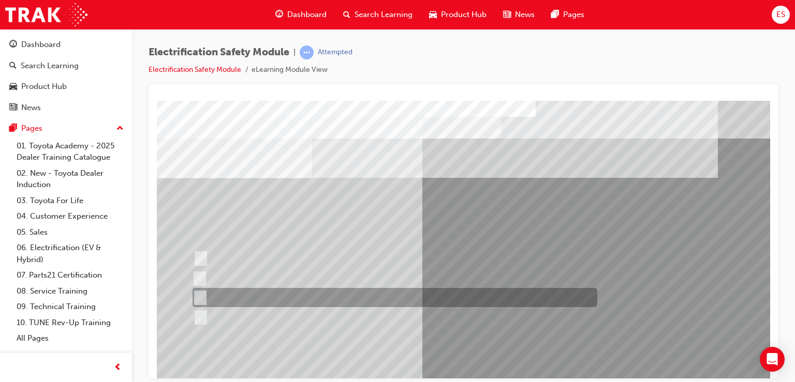
drag, startPoint x: 506, startPoint y: 306, endPoint x: 507, endPoint y: 298, distance: 8.3
click at [507, 298] on div at bounding box center [392, 297] width 405 height 19
radio input "true"
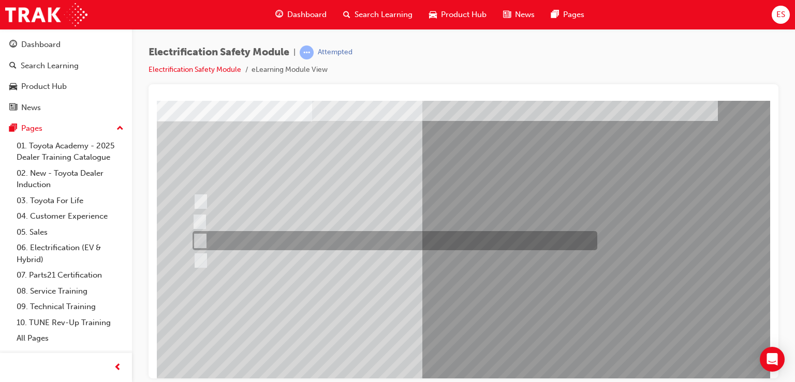
scroll to position [56, 0]
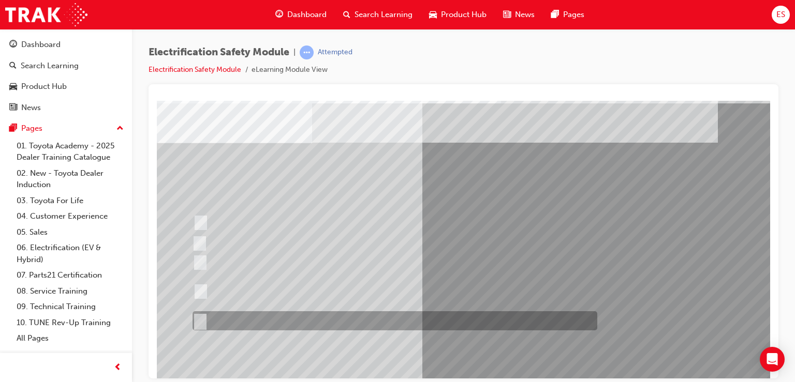
scroll to position [36, 0]
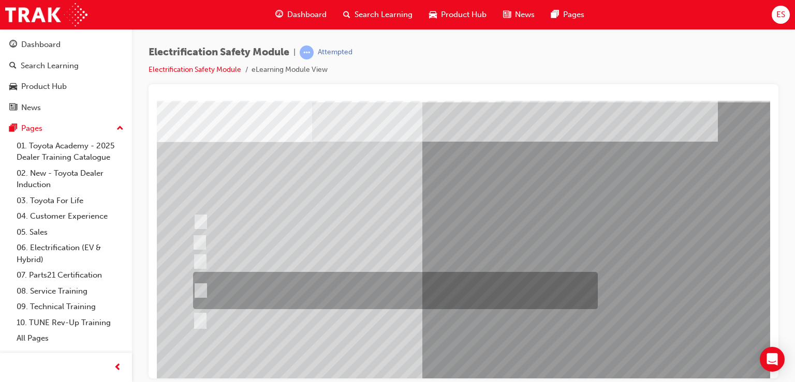
click at [462, 292] on div at bounding box center [392, 290] width 405 height 37
radio input "true"
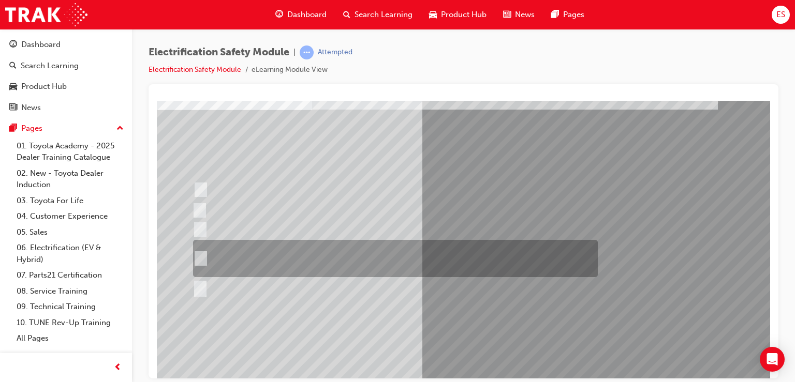
scroll to position [77, 0]
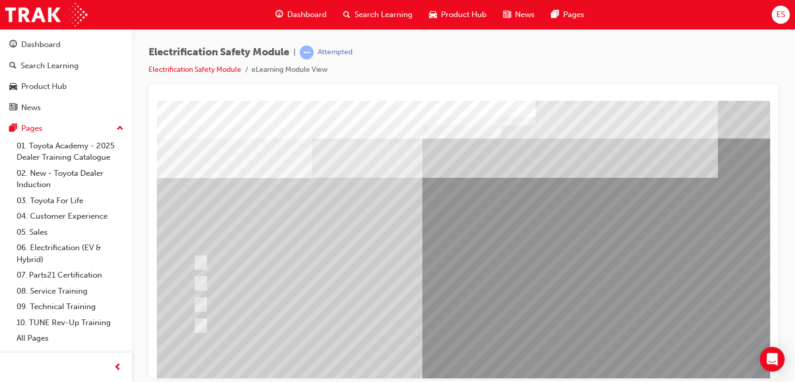
scroll to position [9, 0]
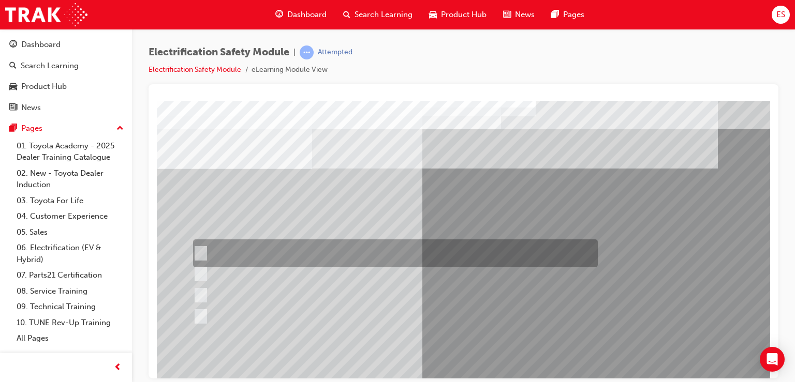
click at [399, 246] on div at bounding box center [392, 254] width 405 height 28
radio input "true"
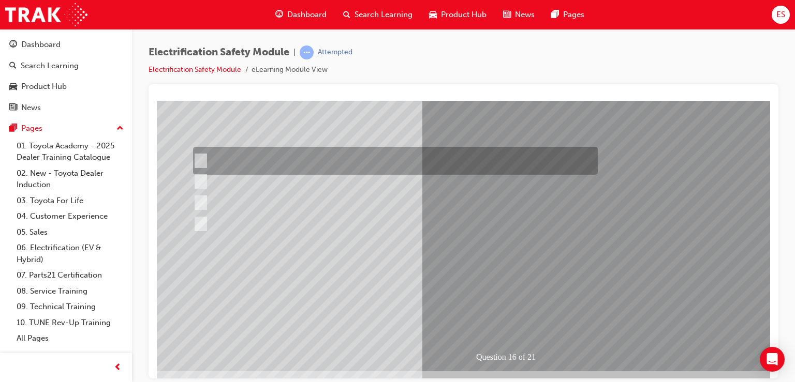
scroll to position [102, 0]
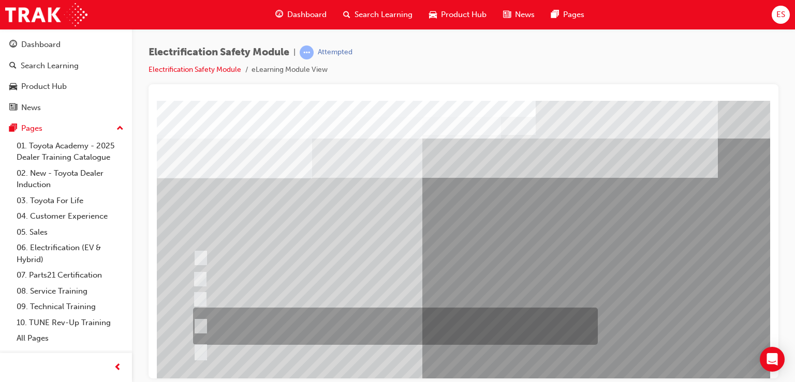
scroll to position [33, 0]
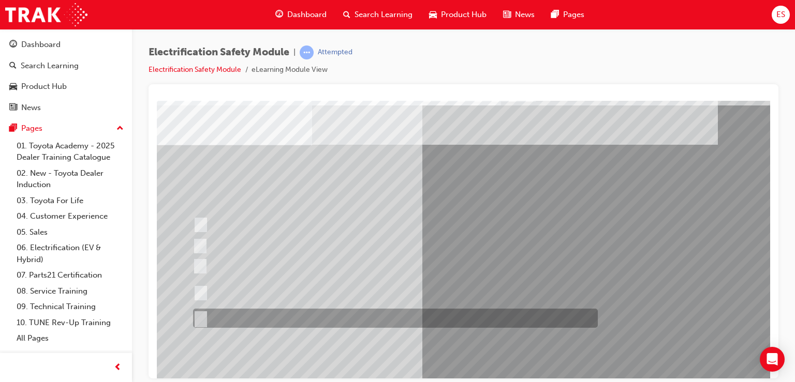
click at [480, 316] on div at bounding box center [392, 318] width 405 height 19
radio input "true"
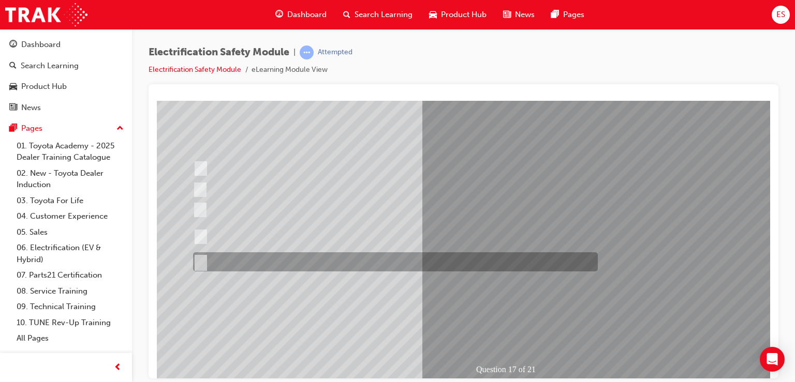
scroll to position [94, 0]
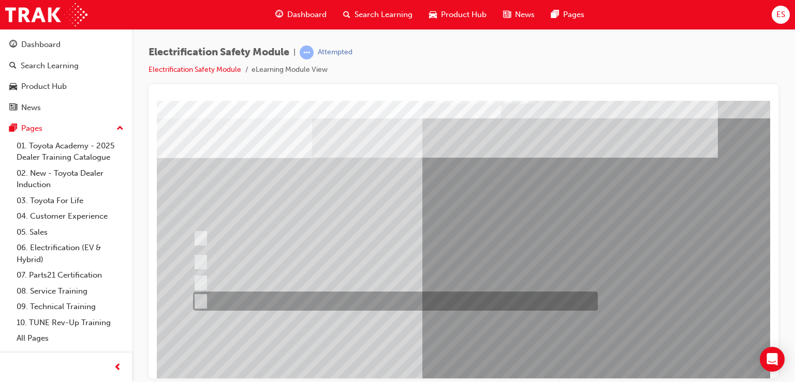
scroll to position [21, 0]
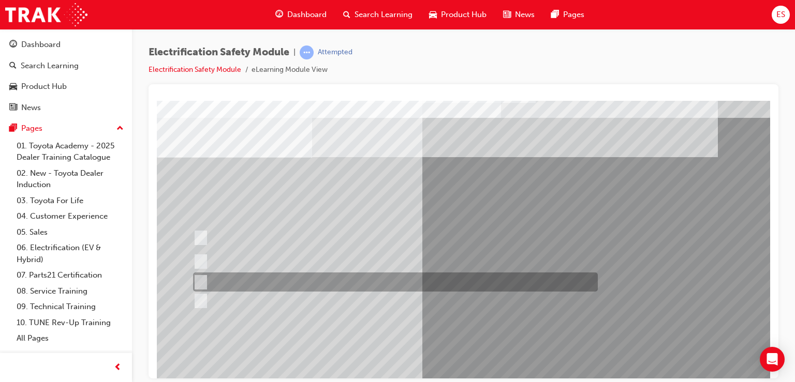
click at [366, 278] on div at bounding box center [392, 282] width 405 height 19
radio input "true"
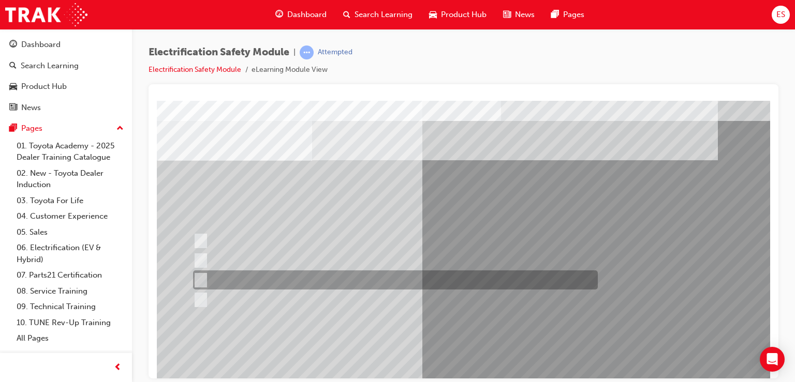
scroll to position [19, 0]
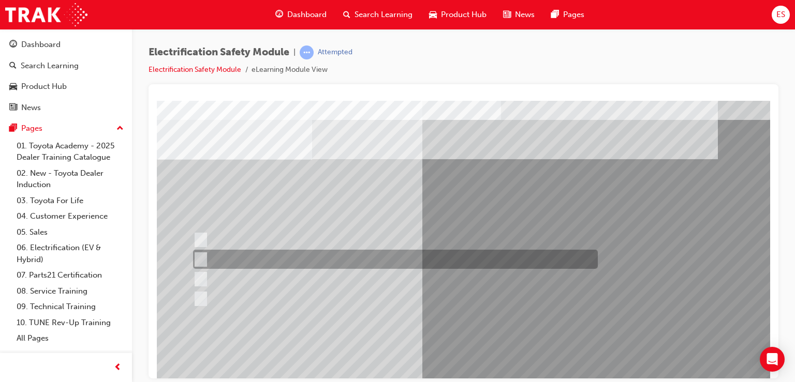
click at [384, 259] on div at bounding box center [392, 259] width 405 height 19
radio input "true"
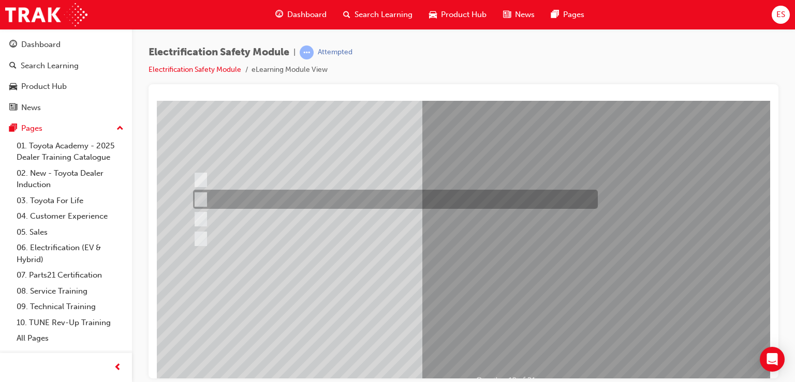
scroll to position [81, 0]
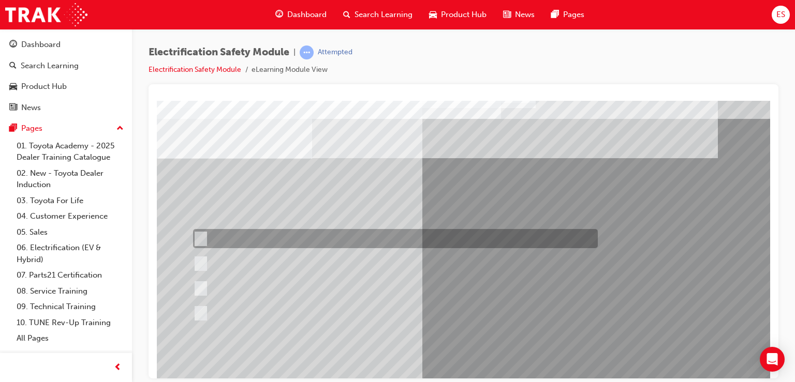
scroll to position [20, 0]
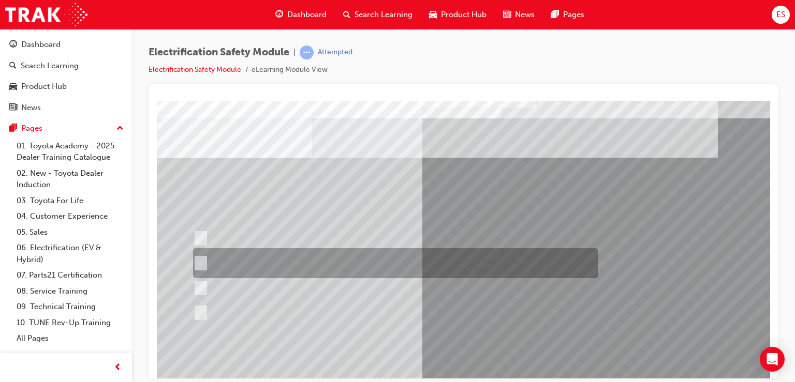
click at [362, 267] on div at bounding box center [392, 263] width 405 height 30
radio input "true"
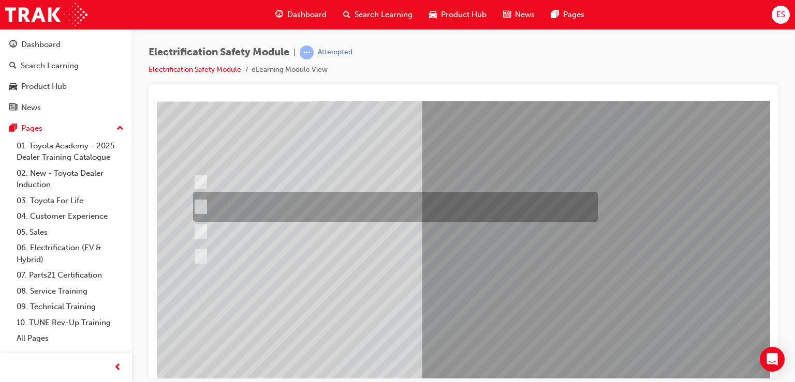
scroll to position [78, 0]
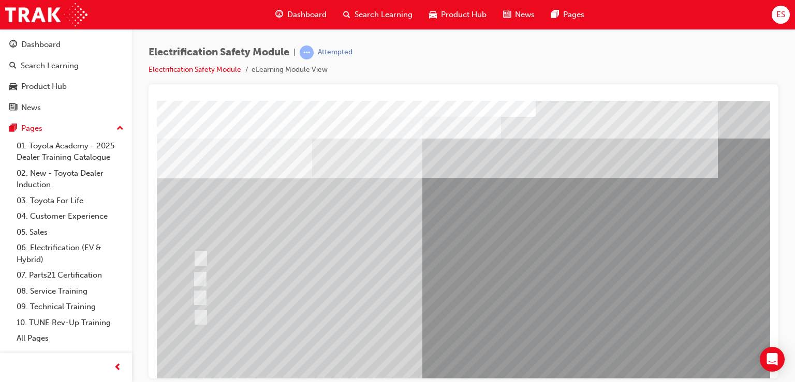
scroll to position [31, 0]
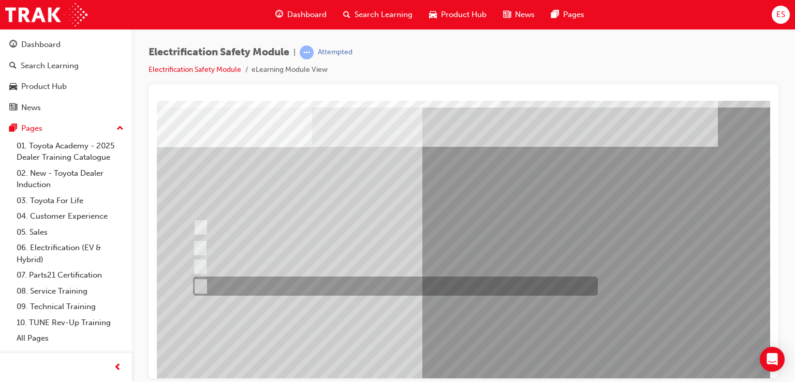
click at [316, 290] on div at bounding box center [392, 286] width 405 height 19
radio input "true"
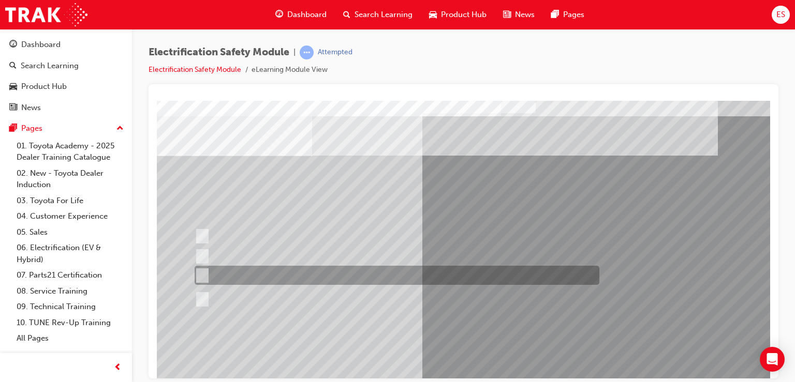
scroll to position [23, 0]
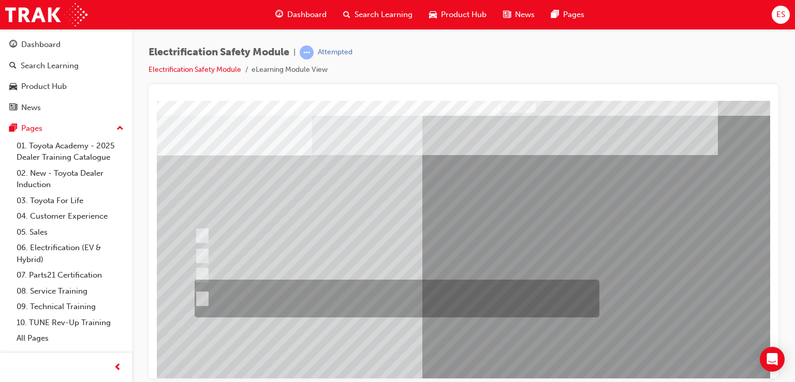
click at [588, 293] on div at bounding box center [394, 299] width 405 height 38
radio input "true"
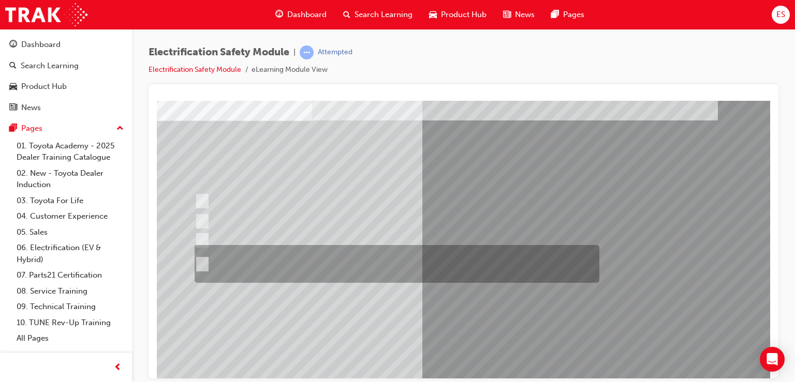
scroll to position [60, 0]
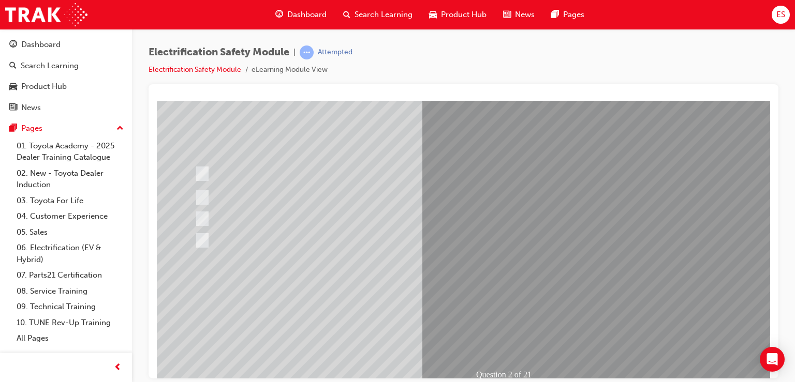
scroll to position [118, 0]
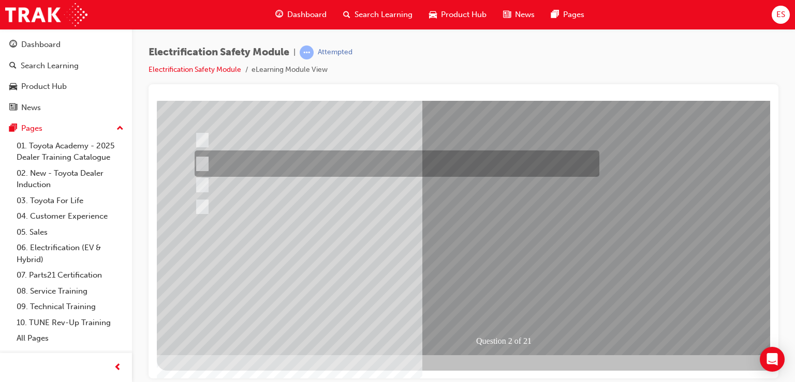
click at [466, 165] on div at bounding box center [394, 164] width 405 height 26
radio input "true"
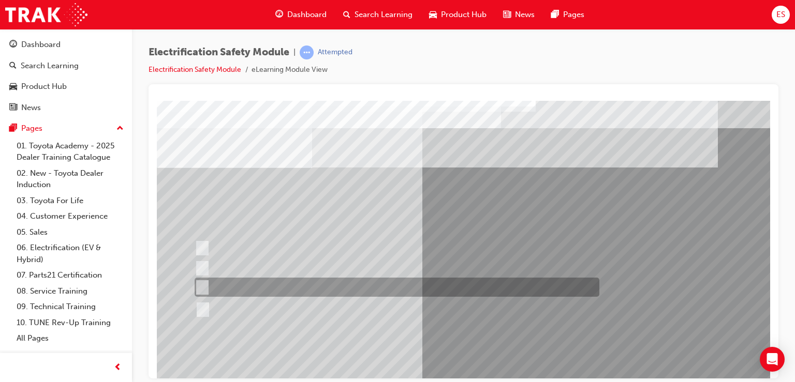
scroll to position [12, 0]
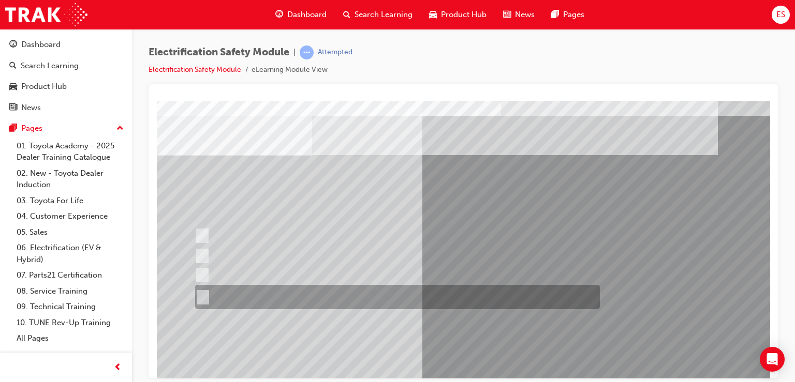
click at [522, 295] on div at bounding box center [394, 297] width 405 height 24
radio input "true"
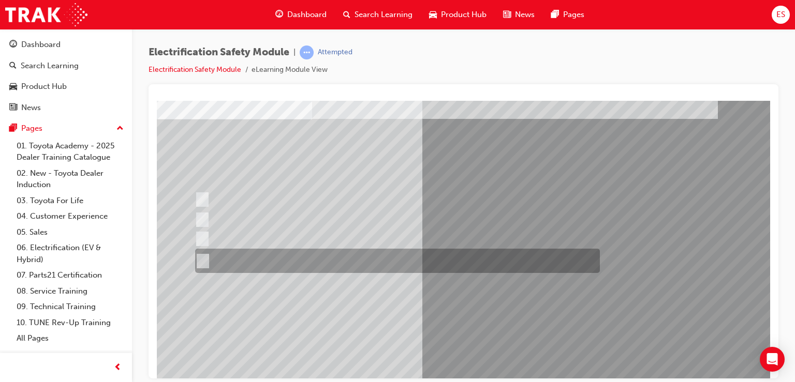
scroll to position [62, 0]
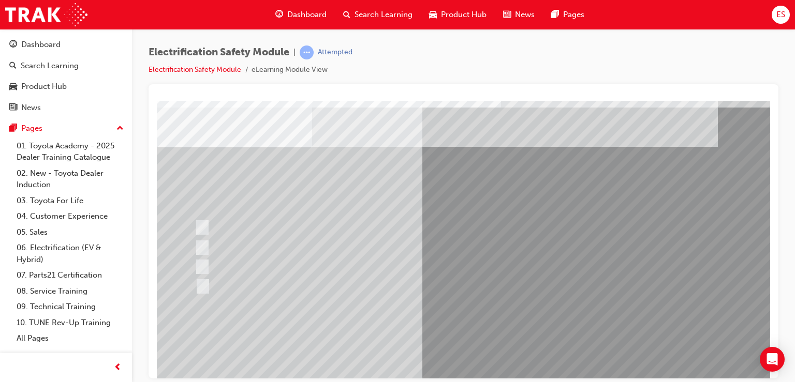
scroll to position [34, 0]
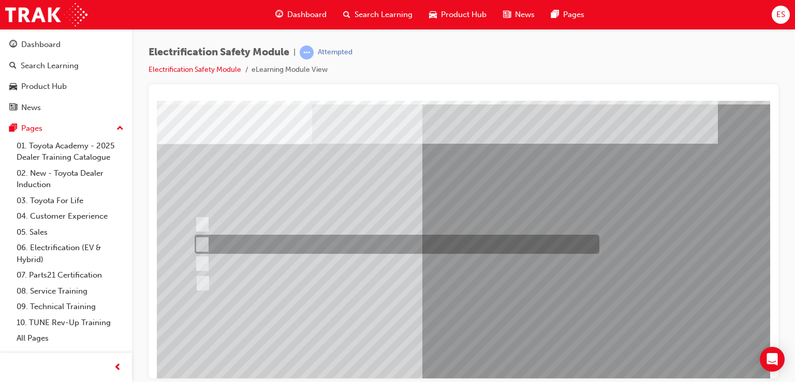
click at [387, 243] on div at bounding box center [394, 244] width 405 height 19
checkbox input "true"
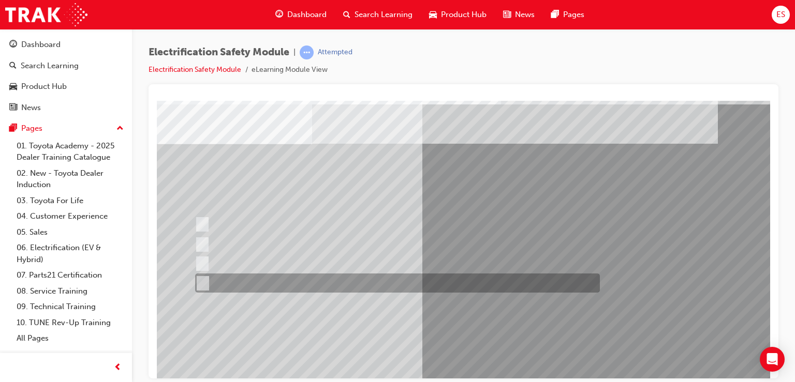
click at [391, 276] on div at bounding box center [394, 283] width 405 height 19
checkbox input "true"
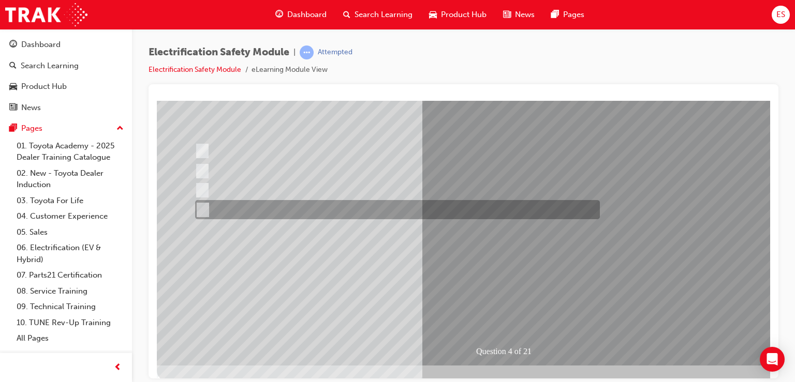
scroll to position [112, 0]
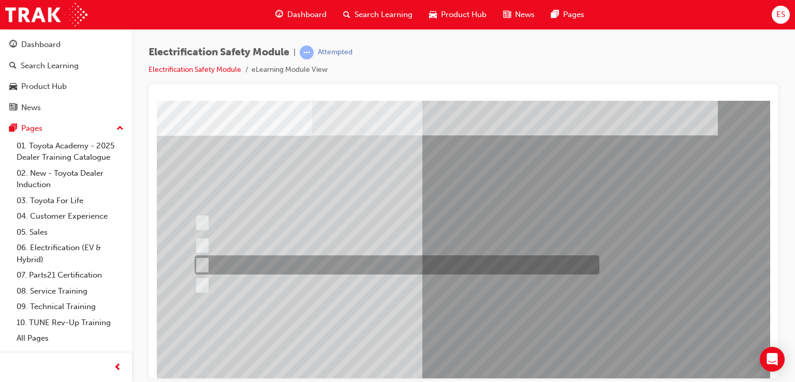
scroll to position [45, 0]
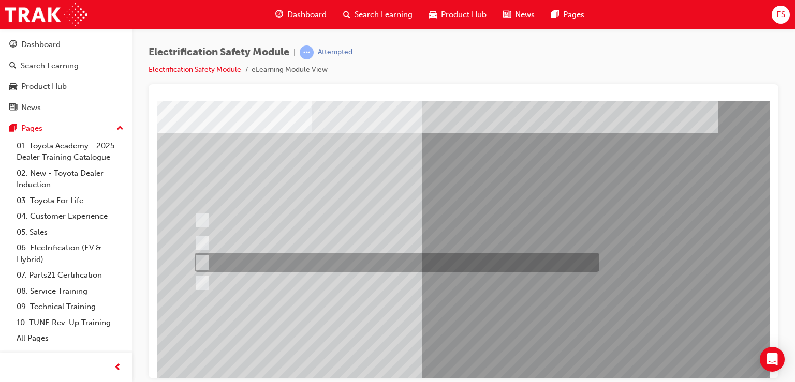
click at [520, 265] on div at bounding box center [394, 262] width 405 height 19
click at [511, 257] on div at bounding box center [394, 262] width 405 height 19
checkbox input "false"
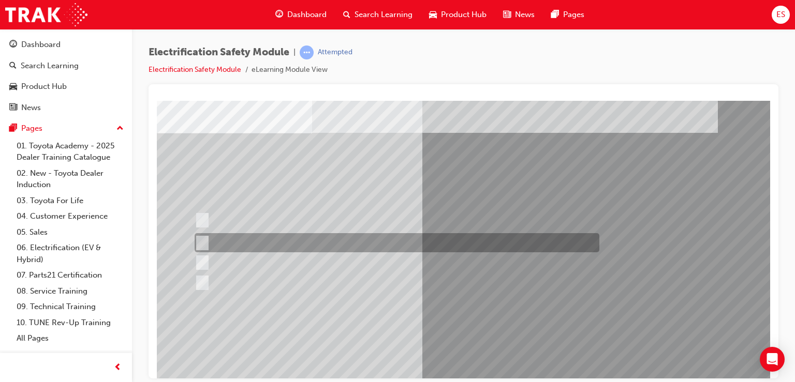
click at [509, 251] on div at bounding box center [394, 242] width 405 height 19
checkbox input "false"
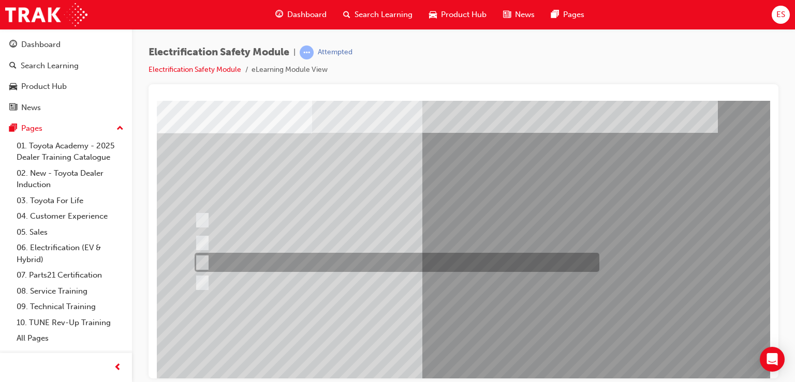
click at [509, 259] on div at bounding box center [394, 262] width 405 height 19
checkbox input "true"
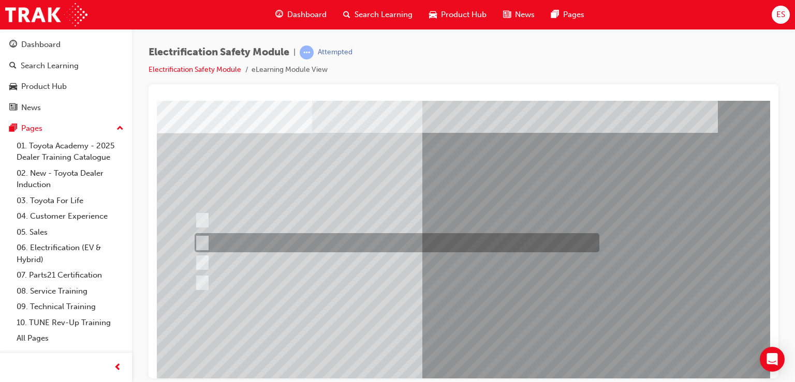
click at [499, 239] on div at bounding box center [394, 242] width 405 height 19
checkbox input "true"
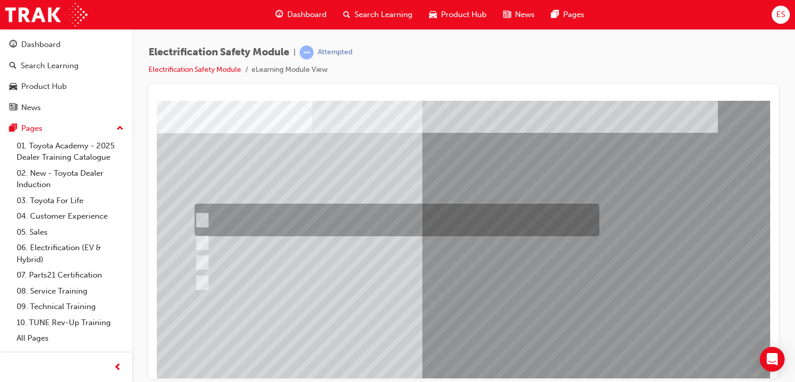
click at [495, 228] on div at bounding box center [394, 220] width 405 height 33
checkbox input "true"
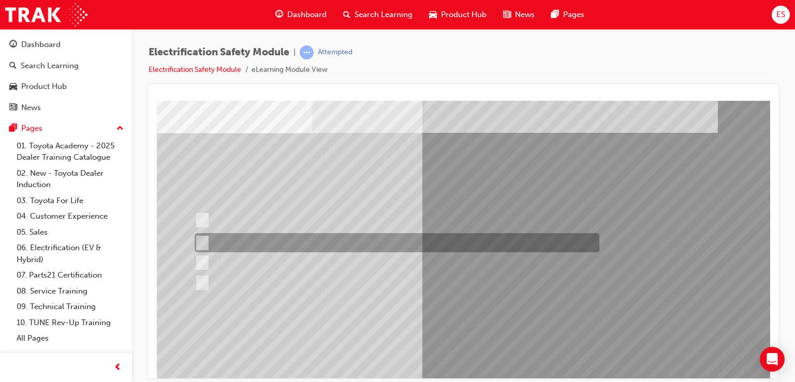
click at [478, 251] on div at bounding box center [394, 242] width 405 height 19
checkbox input "false"
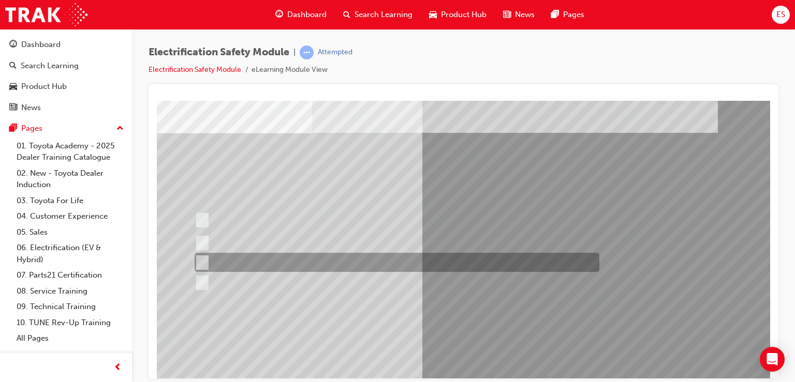
click at [478, 254] on div at bounding box center [394, 262] width 405 height 19
checkbox input "false"
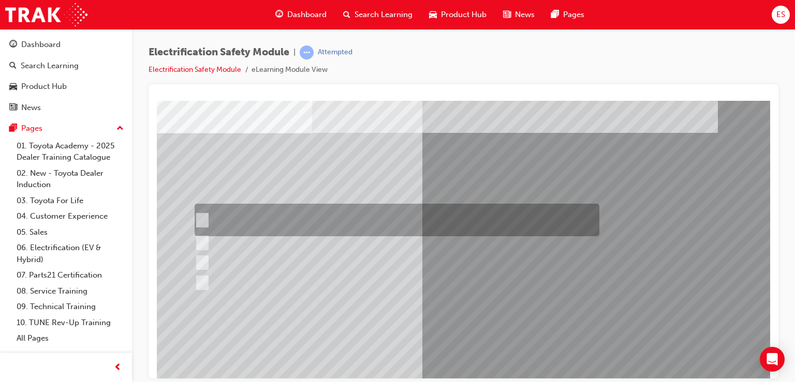
click at [473, 210] on div at bounding box center [394, 220] width 405 height 33
click at [473, 231] on div at bounding box center [394, 220] width 405 height 33
checkbox input "true"
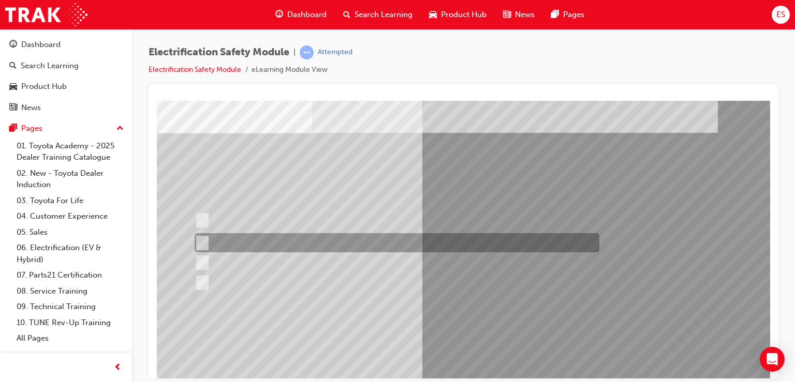
click at [472, 242] on div at bounding box center [394, 242] width 405 height 19
checkbox input "true"
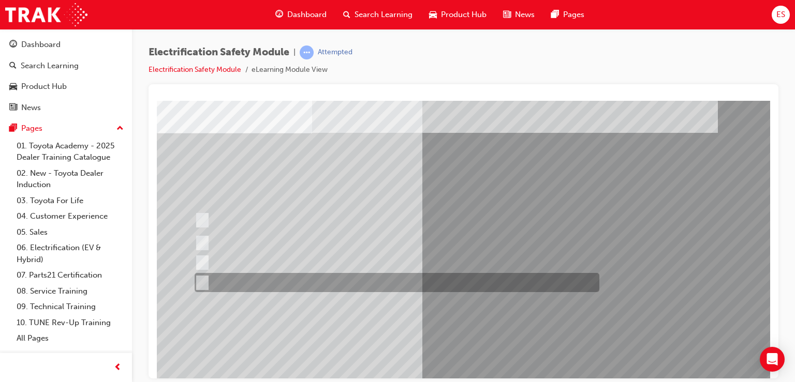
click at [470, 275] on div at bounding box center [394, 282] width 405 height 19
checkbox input "true"
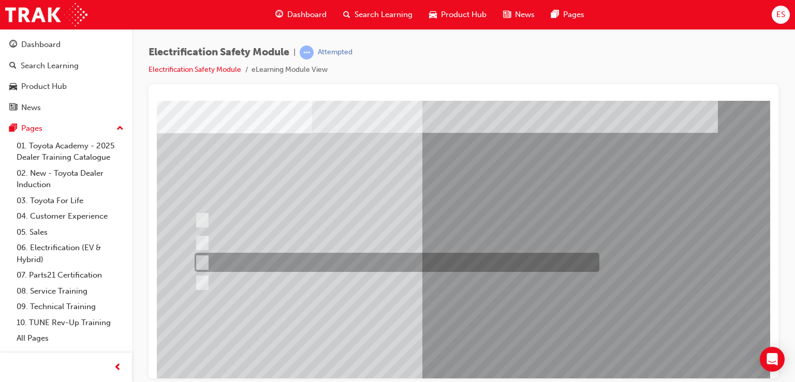
click at [468, 266] on div at bounding box center [394, 262] width 405 height 19
checkbox input "true"
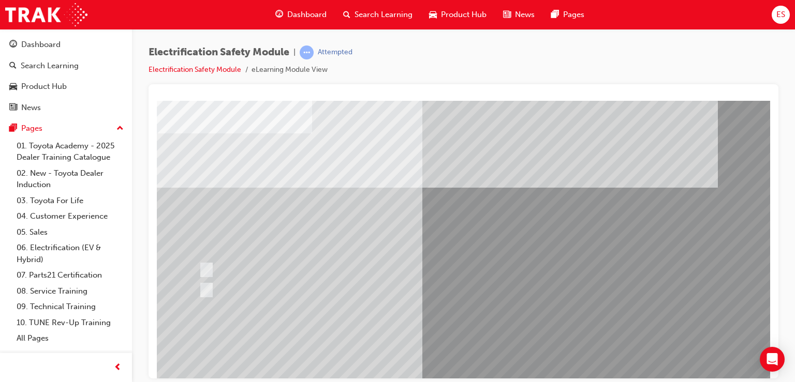
scroll to position [0, 0]
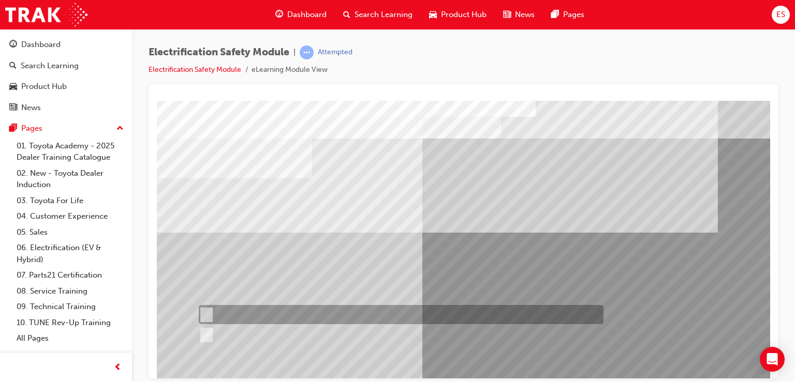
click at [493, 316] on div at bounding box center [398, 314] width 405 height 19
radio input "true"
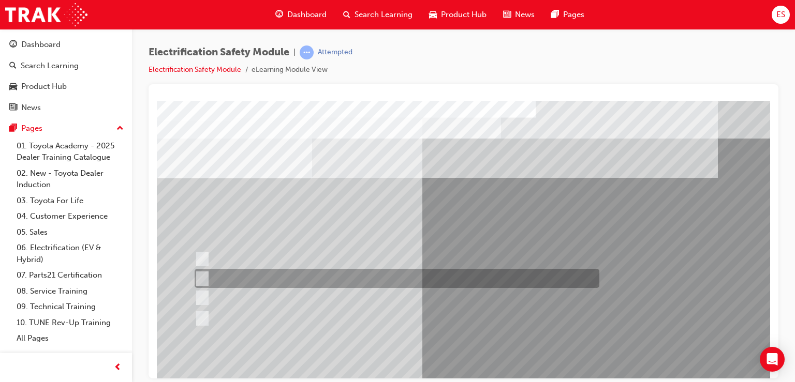
click at [425, 287] on div at bounding box center [394, 278] width 405 height 19
radio input "true"
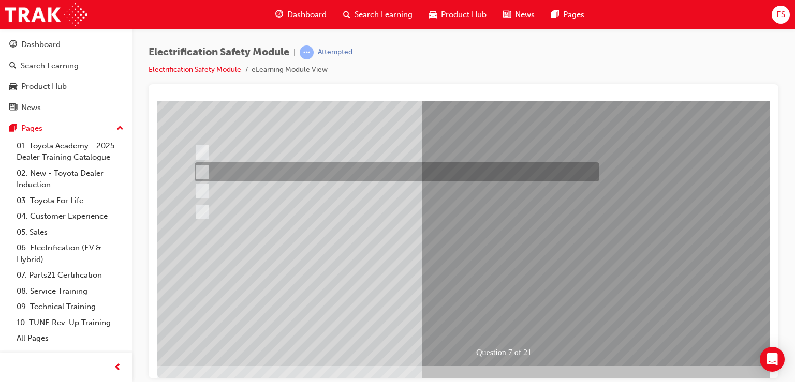
scroll to position [108, 0]
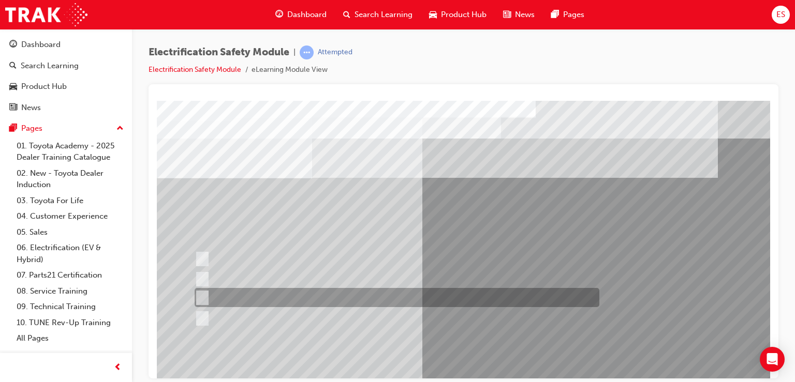
scroll to position [0, 0]
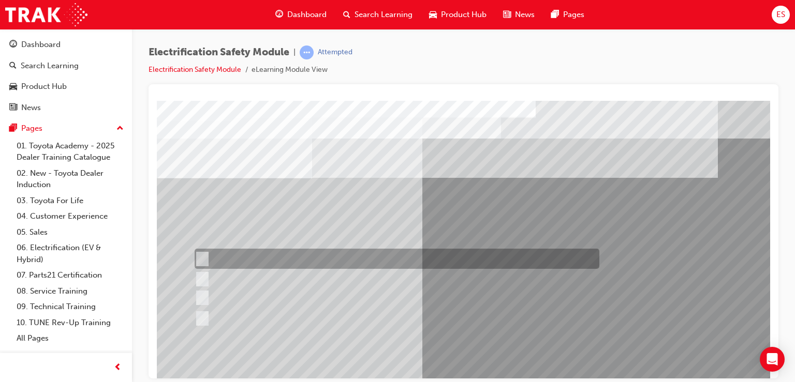
click at [445, 253] on div at bounding box center [394, 259] width 405 height 20
radio input "true"
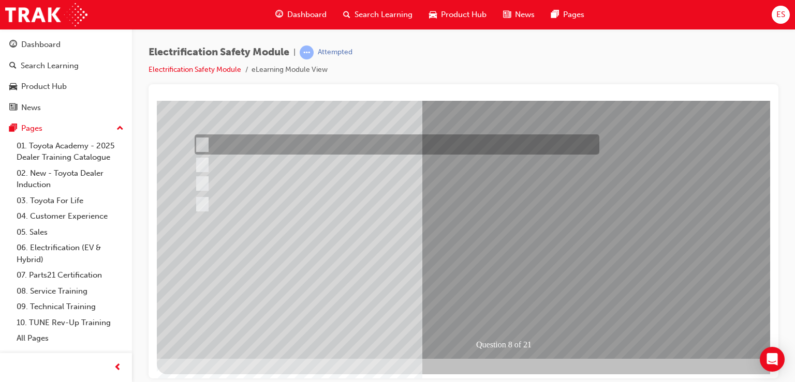
scroll to position [118, 0]
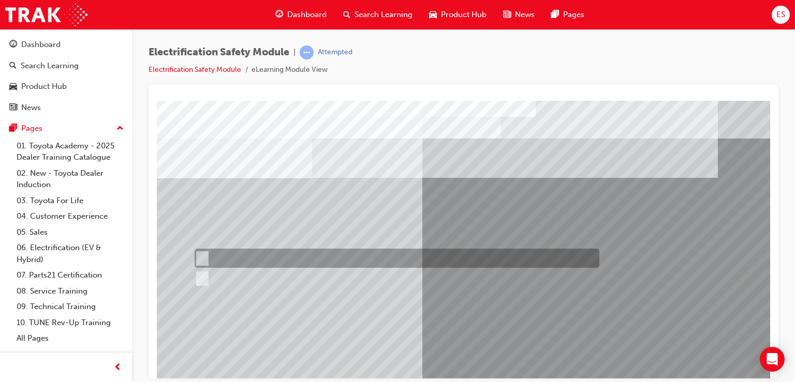
click at [469, 256] on div at bounding box center [394, 258] width 405 height 19
radio input "true"
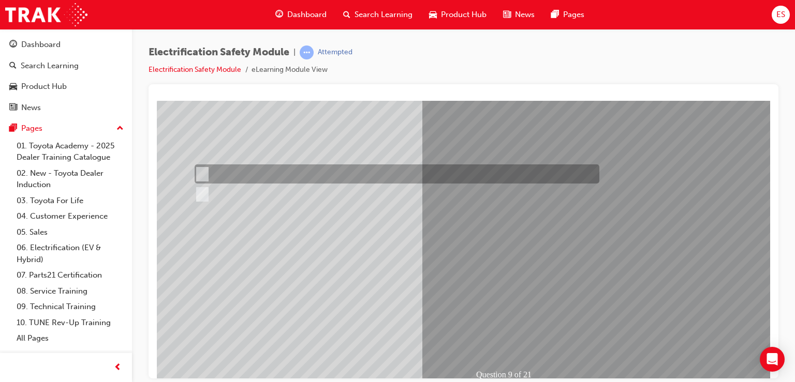
scroll to position [85, 0]
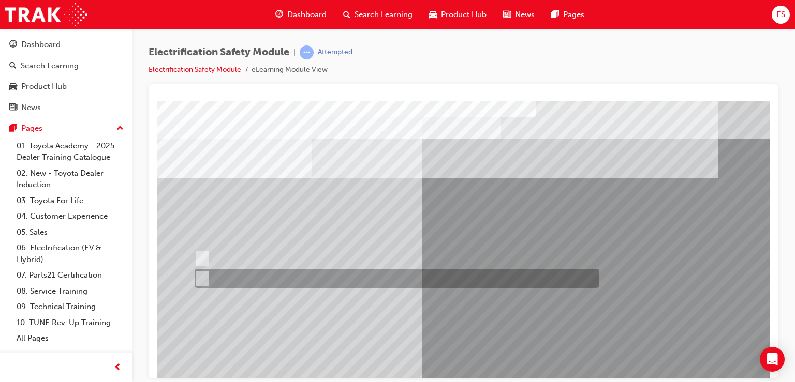
click at [471, 281] on div at bounding box center [394, 278] width 405 height 19
radio input "true"
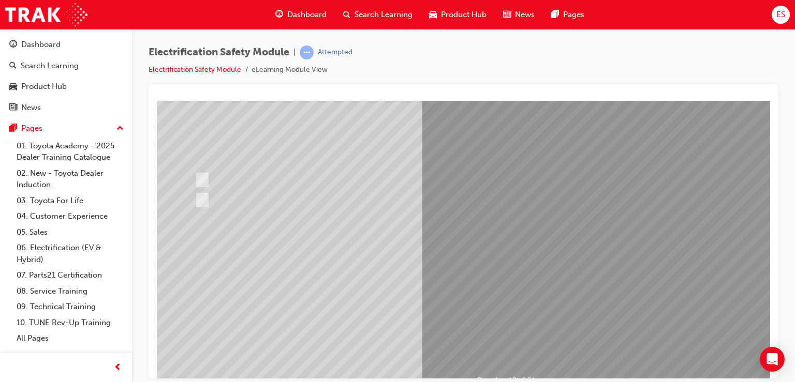
drag, startPoint x: 495, startPoint y: 323, endPoint x: 499, endPoint y: 340, distance: 17.5
click at [499, 340] on div "Question 10 of 21" at bounding box center [509, 208] width 704 height 373
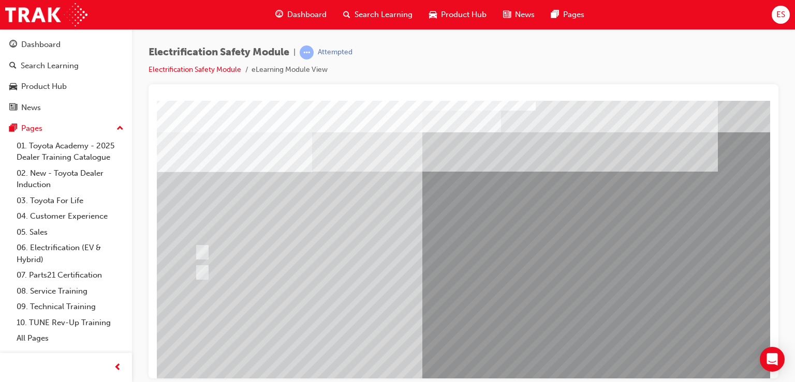
scroll to position [6, 0]
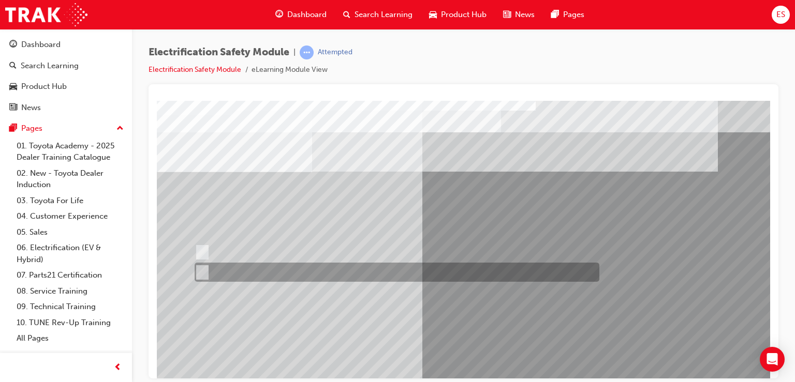
click at [456, 274] on div at bounding box center [394, 272] width 405 height 19
radio input "true"
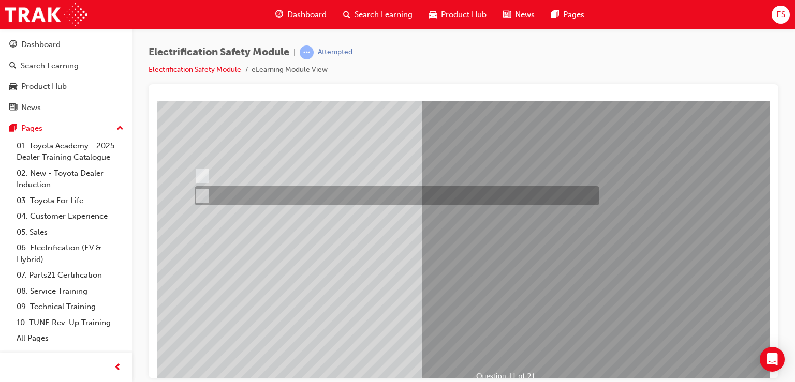
scroll to position [83, 0]
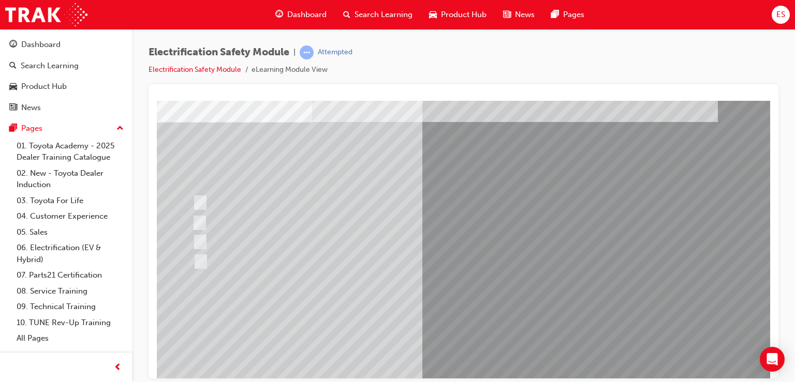
scroll to position [57, 0]
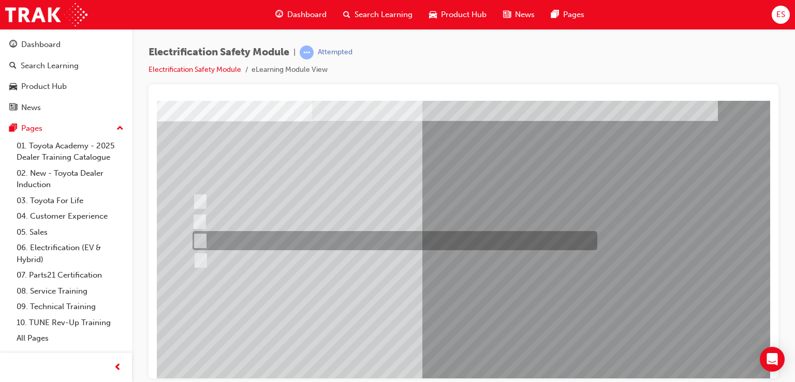
click at [447, 248] on div at bounding box center [392, 240] width 405 height 19
radio input "true"
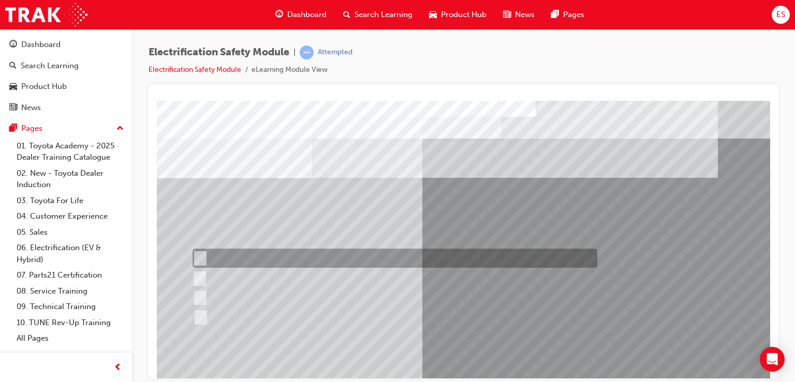
click at [397, 259] on div at bounding box center [392, 258] width 405 height 19
radio input "true"
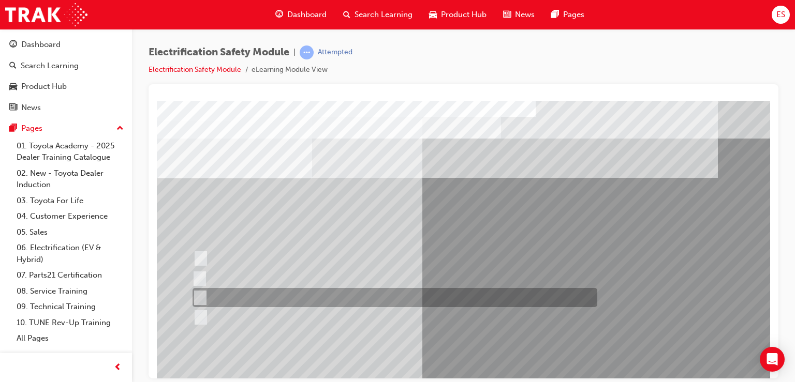
click at [499, 295] on div at bounding box center [392, 297] width 405 height 19
radio input "true"
drag, startPoint x: 499, startPoint y: 295, endPoint x: 503, endPoint y: 175, distance: 119.6
click at [503, 175] on div "Question 14 of 21" at bounding box center [509, 286] width 704 height 373
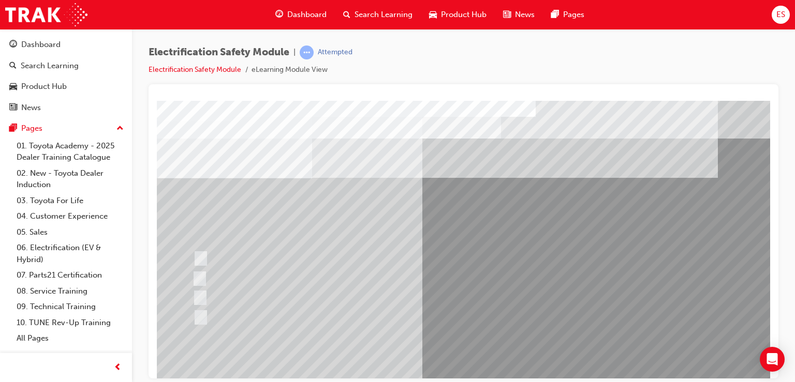
scroll to position [118, 0]
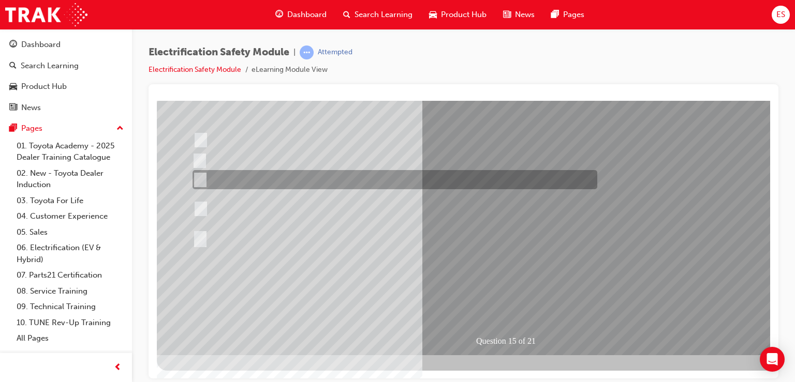
scroll to position [0, 0]
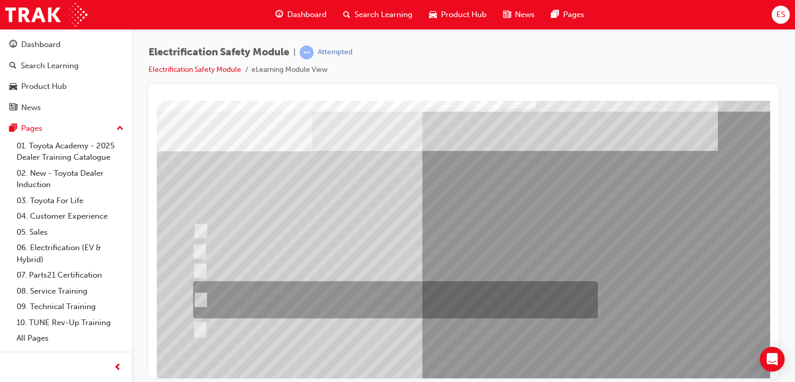
click at [521, 302] on div at bounding box center [392, 299] width 405 height 37
radio input "true"
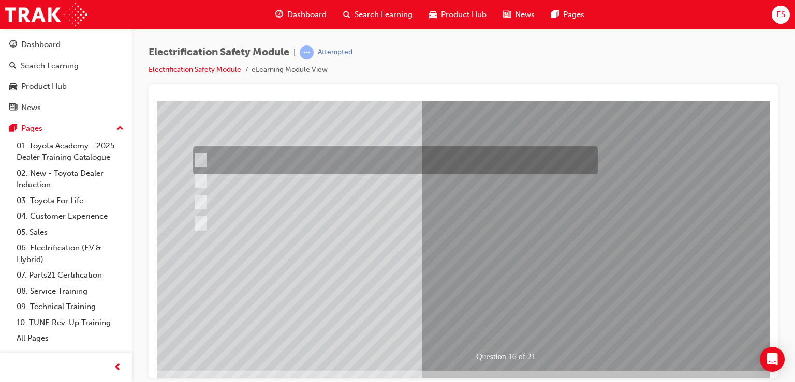
scroll to position [103, 0]
click at [509, 151] on div at bounding box center [392, 159] width 405 height 28
radio input "true"
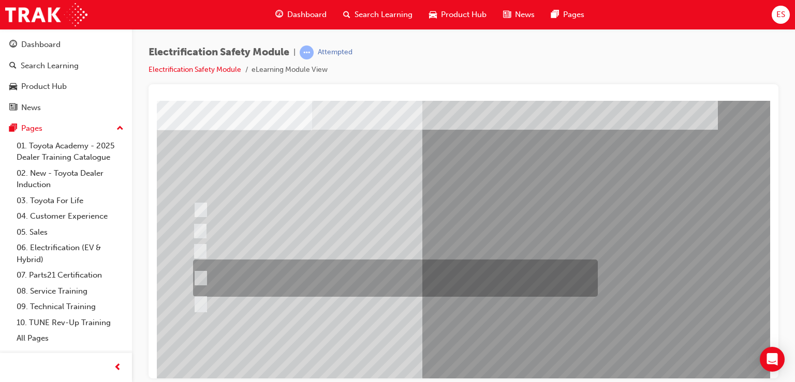
scroll to position [50, 0]
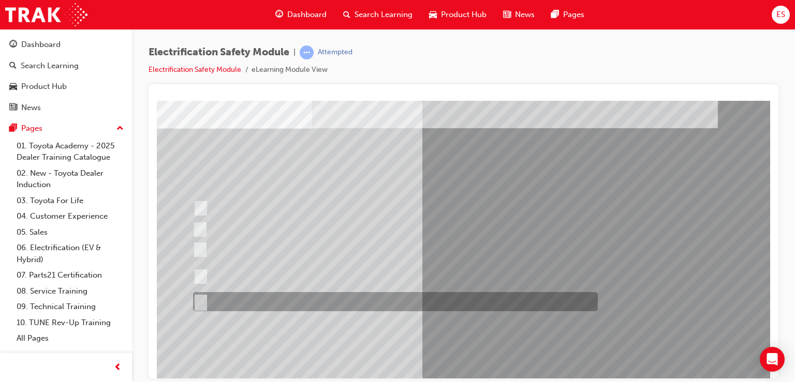
click at [519, 311] on div at bounding box center [392, 301] width 405 height 19
radio input "true"
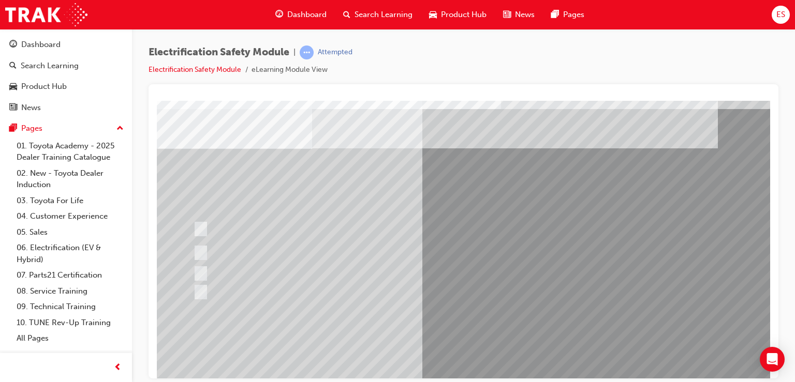
scroll to position [36, 0]
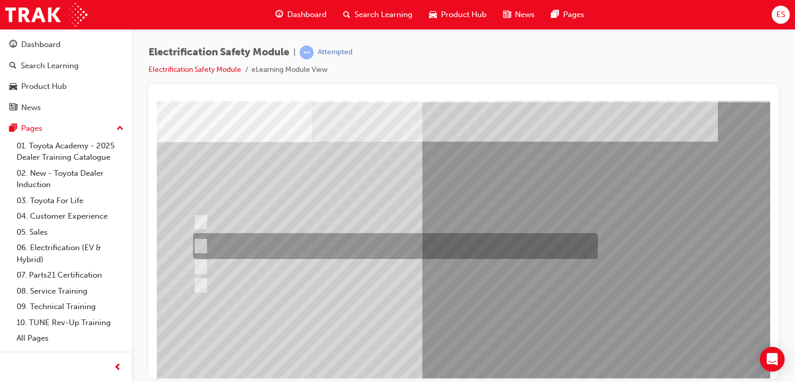
click at [515, 242] on div at bounding box center [392, 246] width 405 height 26
radio input "true"
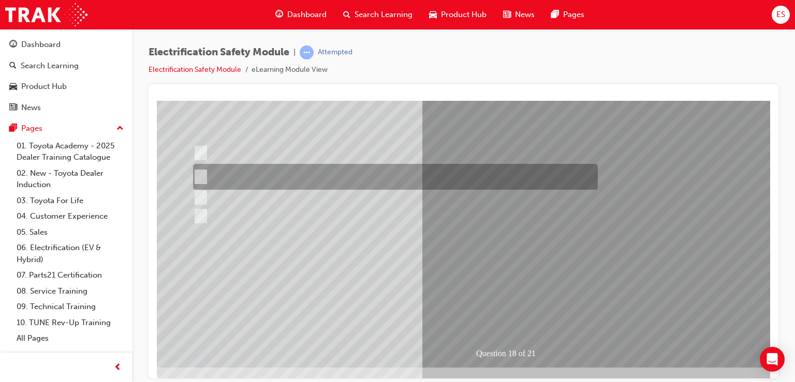
scroll to position [110, 0]
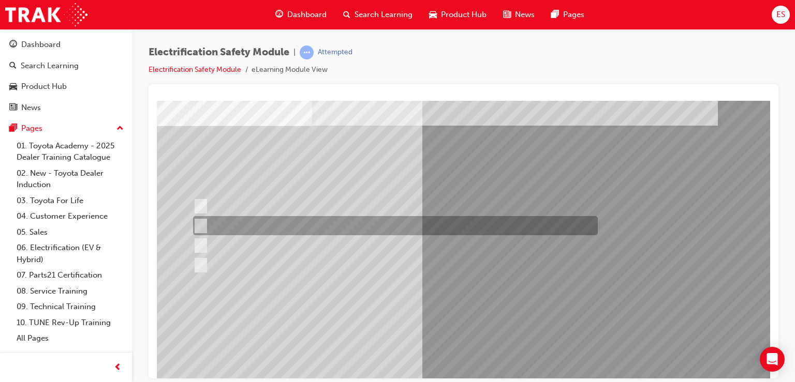
scroll to position [58, 0]
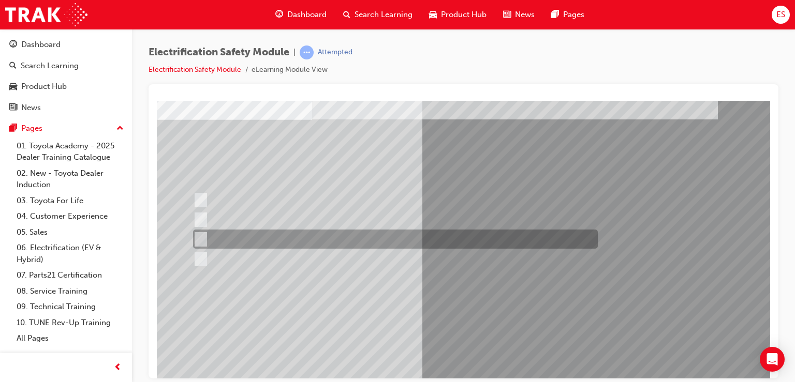
drag, startPoint x: 493, startPoint y: 229, endPoint x: 491, endPoint y: 216, distance: 13.6
click at [491, 216] on div "Question 19 of 21" at bounding box center [509, 228] width 704 height 373
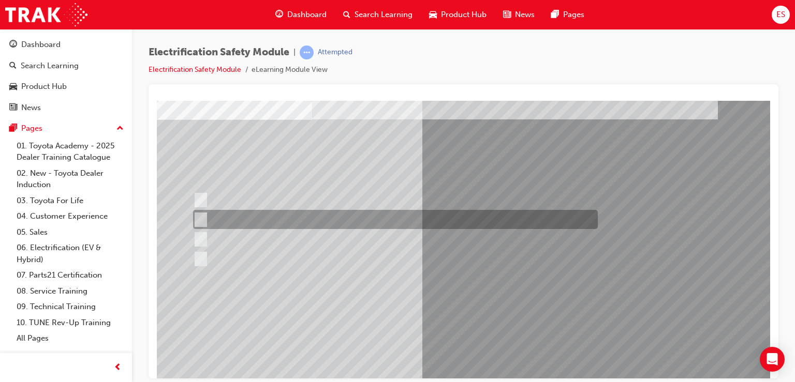
click at [491, 216] on div at bounding box center [392, 219] width 405 height 19
radio input "true"
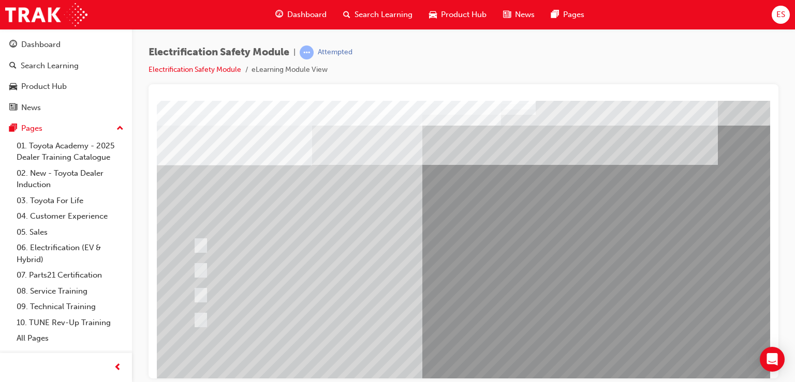
scroll to position [15, 0]
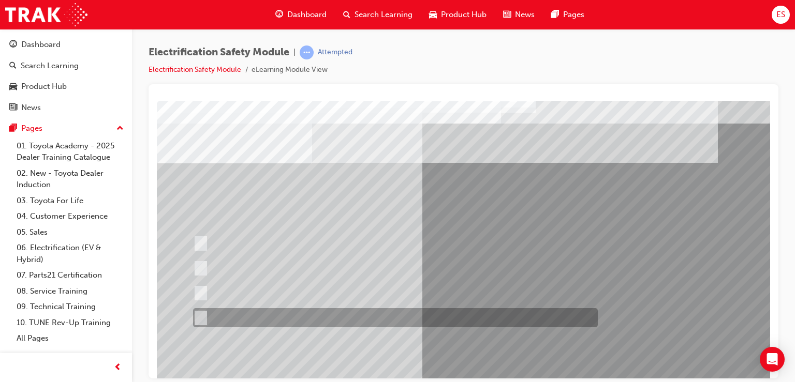
click at [482, 316] on div at bounding box center [392, 317] width 405 height 19
radio input "true"
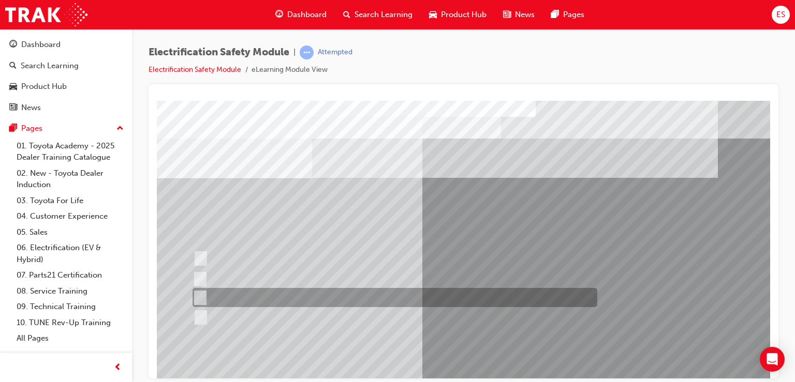
scroll to position [21, 0]
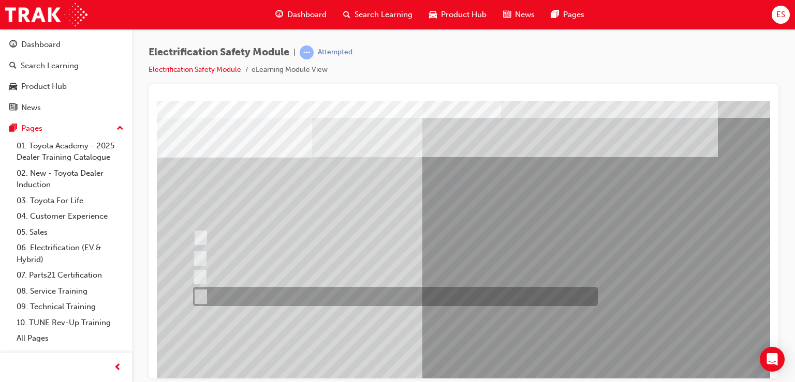
click at [486, 289] on div at bounding box center [392, 296] width 405 height 19
radio input "true"
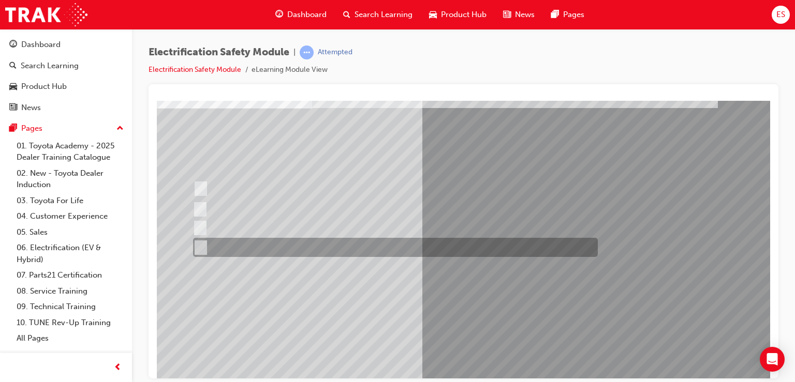
scroll to position [71, 0]
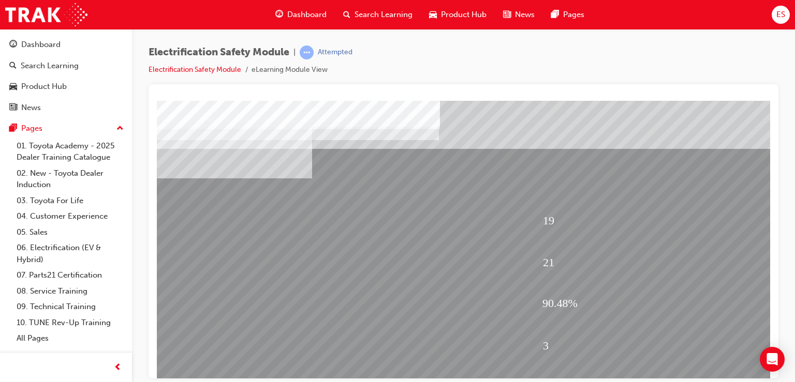
scroll to position [118, 0]
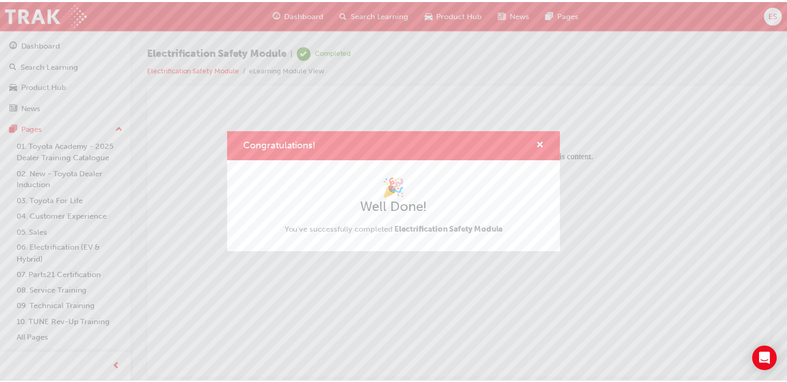
scroll to position [0, 0]
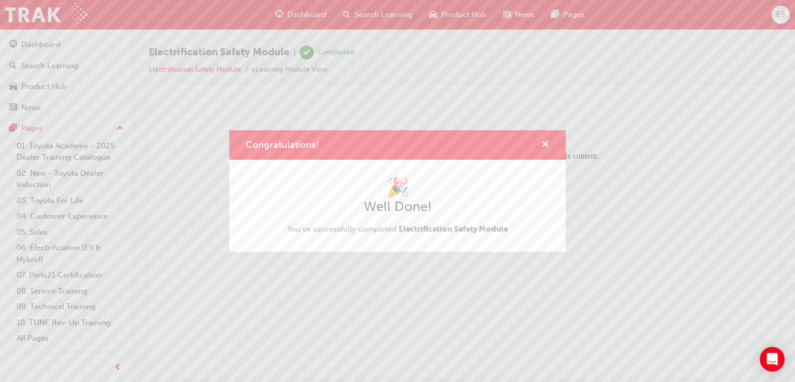
click at [541, 152] on div "Congratulations!" at bounding box center [397, 144] width 336 height 29
drag, startPoint x: 554, startPoint y: 136, endPoint x: 543, endPoint y: 151, distance: 18.4
click at [543, 151] on div "Congratulations!" at bounding box center [397, 144] width 336 height 29
click at [543, 151] on button "Congratulations!" at bounding box center [545, 145] width 8 height 13
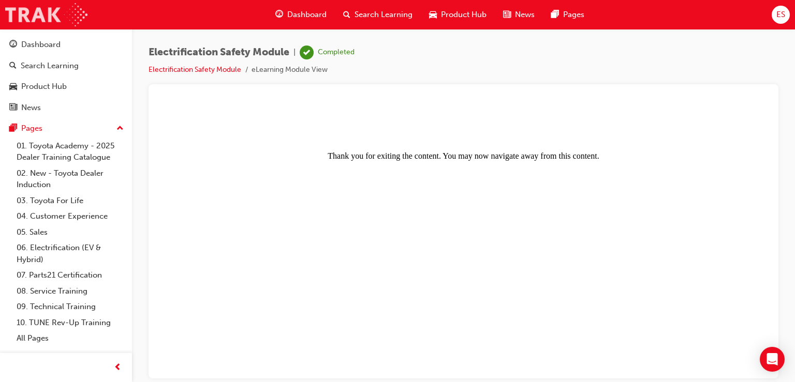
click at [51, 11] on img at bounding box center [46, 14] width 82 height 23
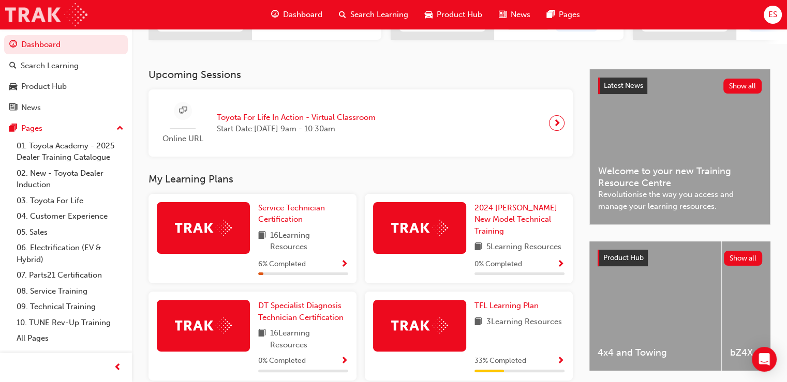
scroll to position [249, 0]
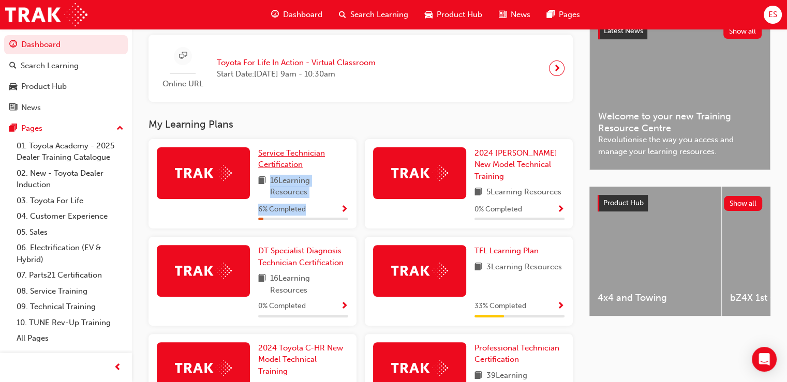
drag, startPoint x: 315, startPoint y: 210, endPoint x: 303, endPoint y: 166, distance: 46.1
click at [303, 166] on div "Service Technician Certification 16 Learning Resources 6 % Completed" at bounding box center [303, 183] width 90 height 73
click at [303, 166] on link "Service Technician Certification" at bounding box center [303, 158] width 90 height 23
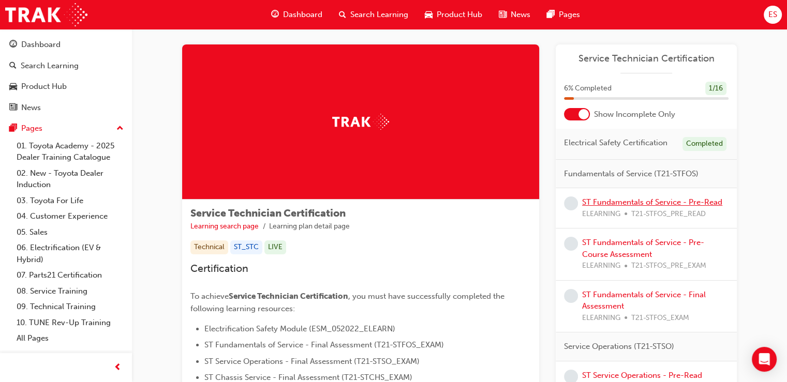
scroll to position [13, 0]
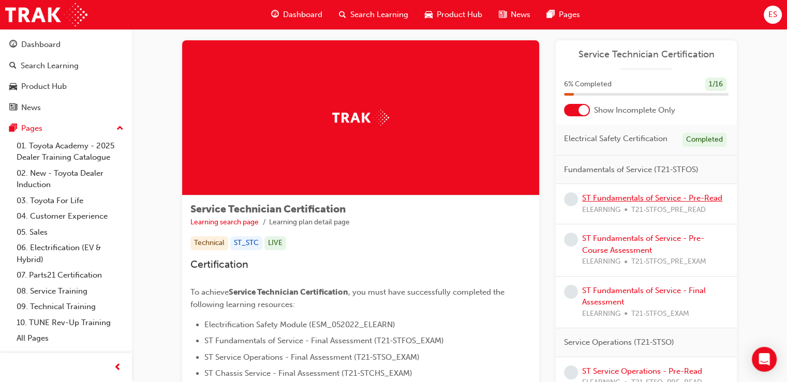
click at [690, 200] on link "ST Fundamentals of Service - Pre-Read" at bounding box center [652, 198] width 140 height 9
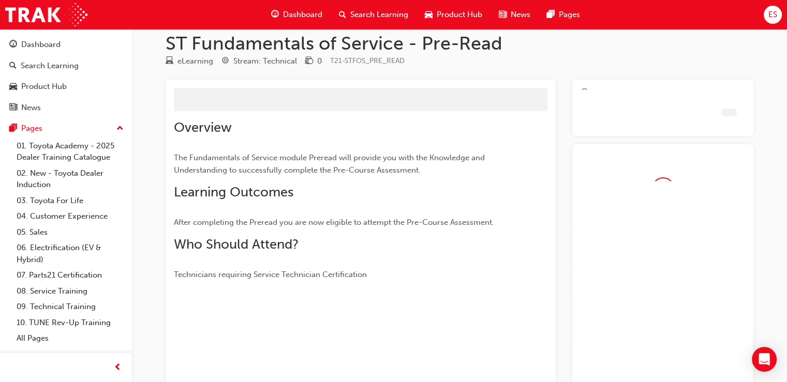
click at [690, 200] on div at bounding box center [662, 275] width 181 height 263
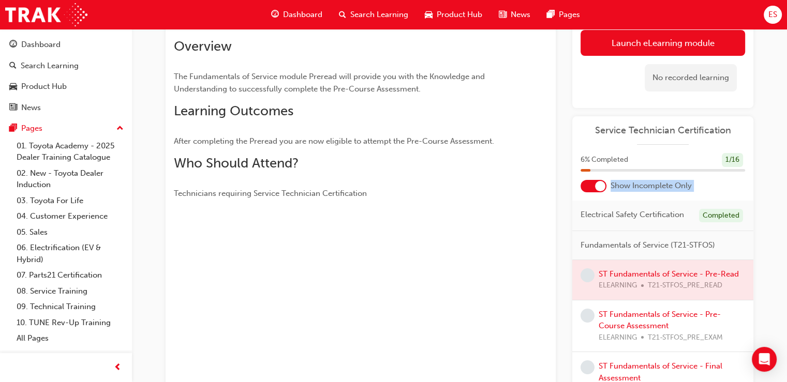
scroll to position [70, 0]
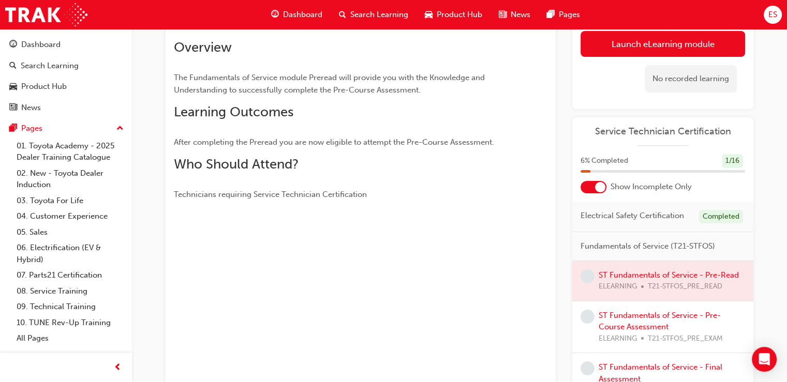
click at [548, 278] on div "Overview The Fundamentals of Service module Preread will provide you with the K…" at bounding box center [361, 216] width 390 height 386
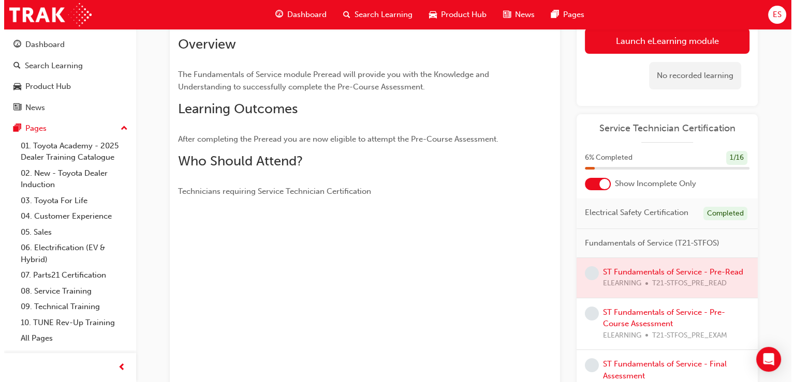
scroll to position [0, 0]
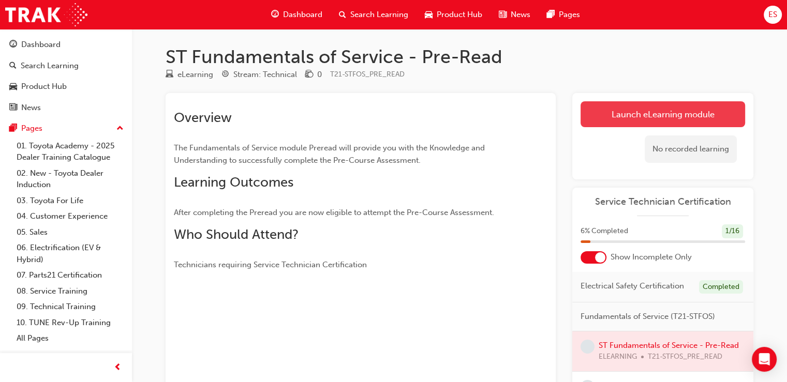
click at [610, 113] on link "Launch eLearning module" at bounding box center [663, 114] width 165 height 26
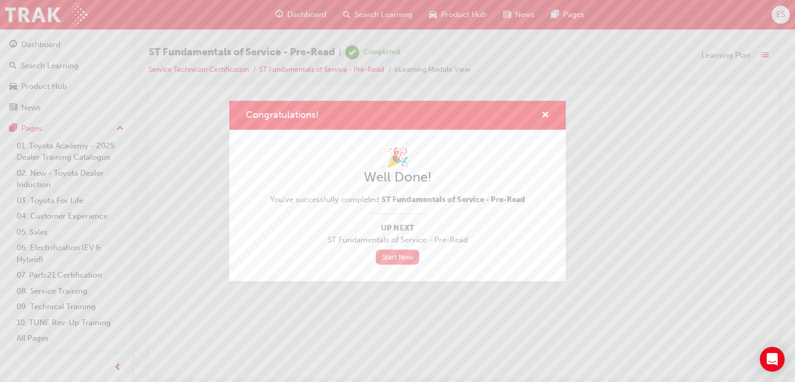
click at [403, 262] on link "Start Now" at bounding box center [397, 257] width 43 height 15
click at [405, 255] on link "Start Now" at bounding box center [397, 257] width 43 height 15
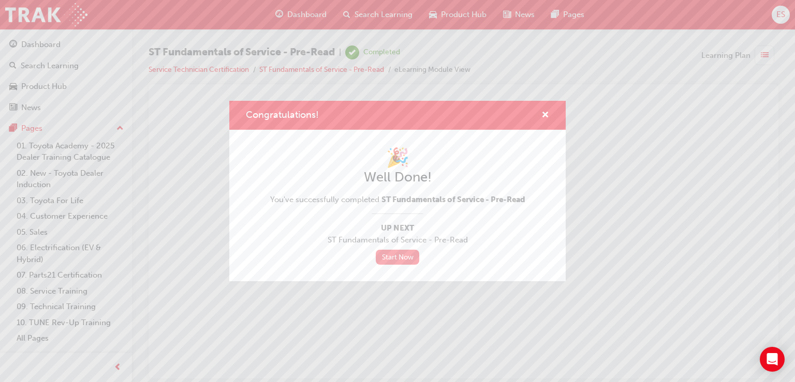
click at [405, 255] on link "Start Now" at bounding box center [397, 257] width 43 height 15
click at [546, 115] on span "cross-icon" at bounding box center [545, 115] width 8 height 9
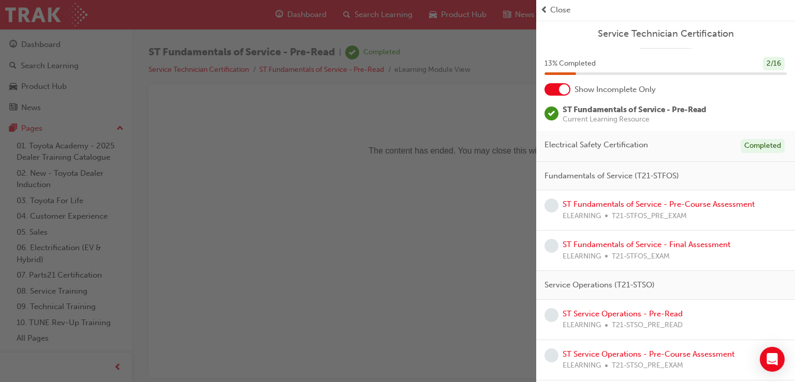
click at [705, 210] on div "ST Fundamentals of Service - Pre-Course Assessment ELEARNING T21-STFOS_PRE_EXAM" at bounding box center [658, 210] width 192 height 23
click at [719, 201] on link "ST Fundamentals of Service - Pre-Course Assessment" at bounding box center [658, 204] width 192 height 9
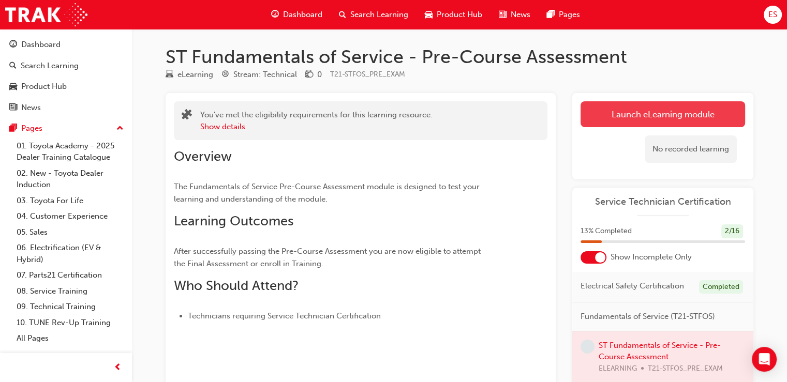
click at [698, 115] on link "Launch eLearning module" at bounding box center [663, 114] width 165 height 26
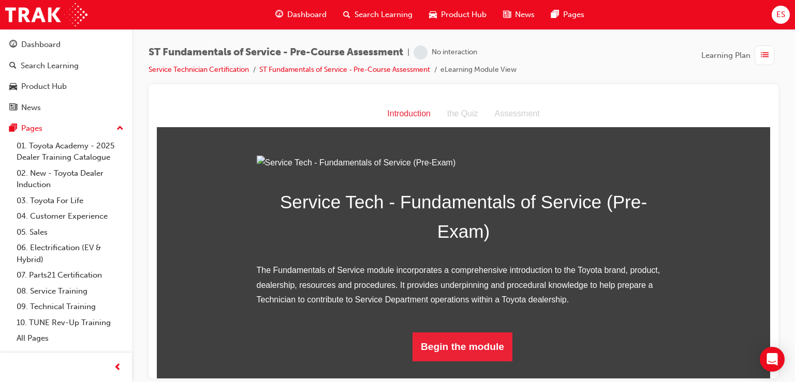
scroll to position [97, 0]
click at [456, 361] on button "Begin the module" at bounding box center [462, 346] width 100 height 29
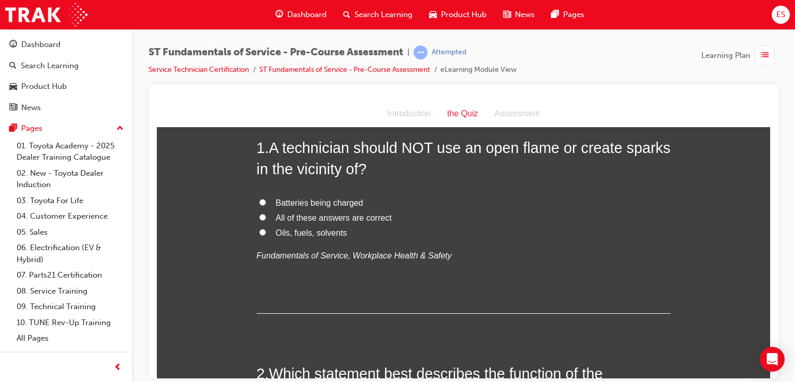
scroll to position [0, 0]
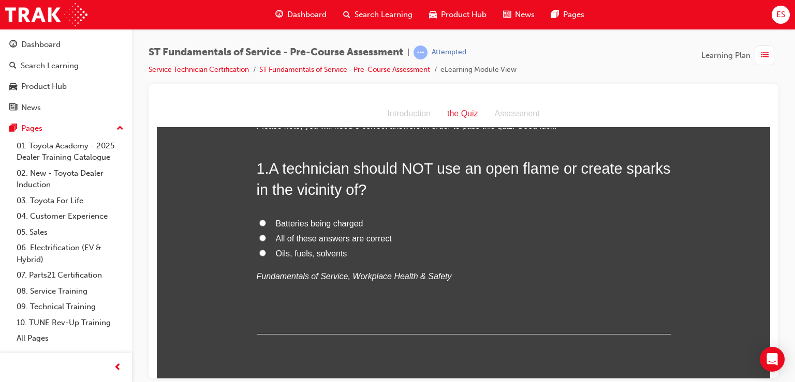
scroll to position [37, 0]
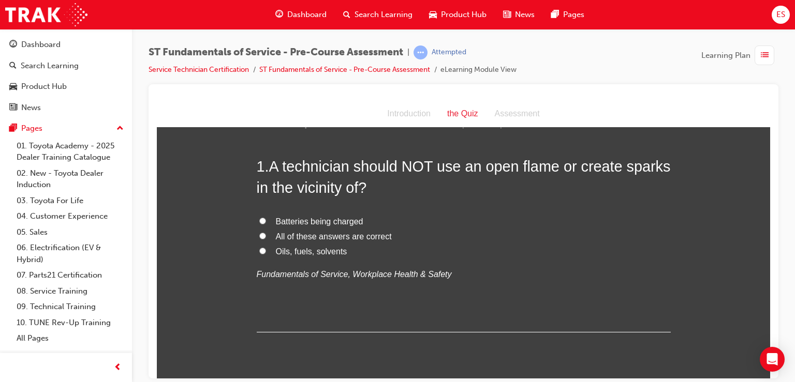
click at [337, 243] on label "All of these answers are correct" at bounding box center [464, 236] width 414 height 15
click at [266, 239] on input "All of these answers are correct" at bounding box center [262, 235] width 7 height 7
radio input "true"
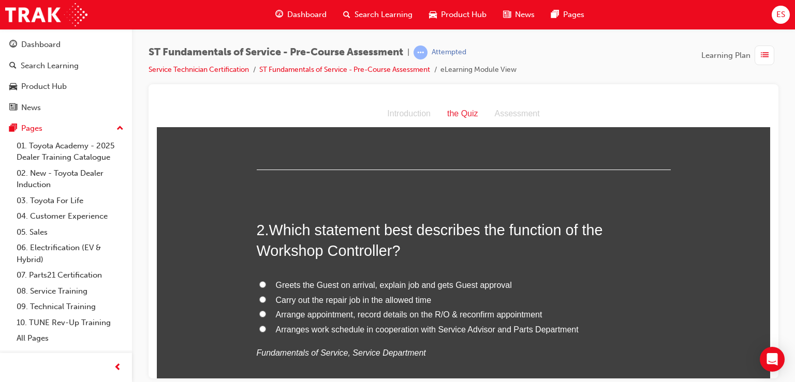
scroll to position [200, 0]
click at [348, 328] on span "Arranges work schedule in cooperation with Service Advisor and Parts Department" at bounding box center [427, 328] width 303 height 9
click at [266, 328] on input "Arranges work schedule in cooperation with Service Advisor and Parts Department" at bounding box center [262, 328] width 7 height 7
radio input "true"
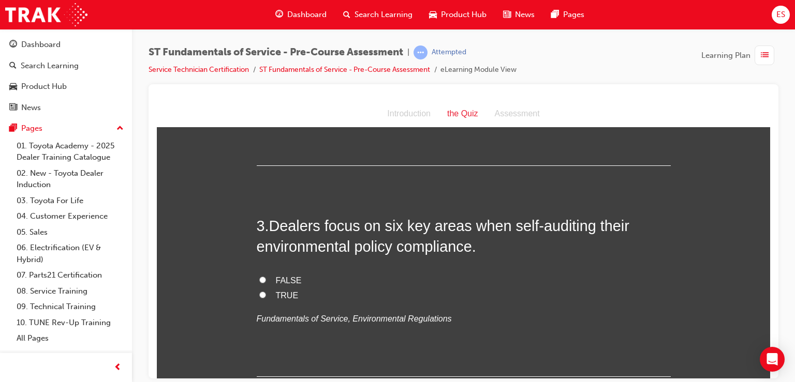
scroll to position [442, 0]
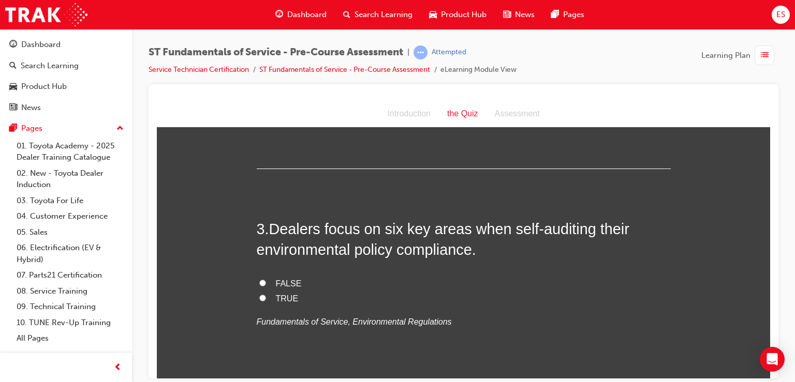
click at [322, 298] on label "TRUE" at bounding box center [464, 298] width 414 height 15
click at [266, 298] on input "TRUE" at bounding box center [262, 297] width 7 height 7
radio input "true"
click at [322, 298] on label "TRUE" at bounding box center [464, 298] width 414 height 15
click at [266, 298] on input "TRUE" at bounding box center [262, 297] width 7 height 7
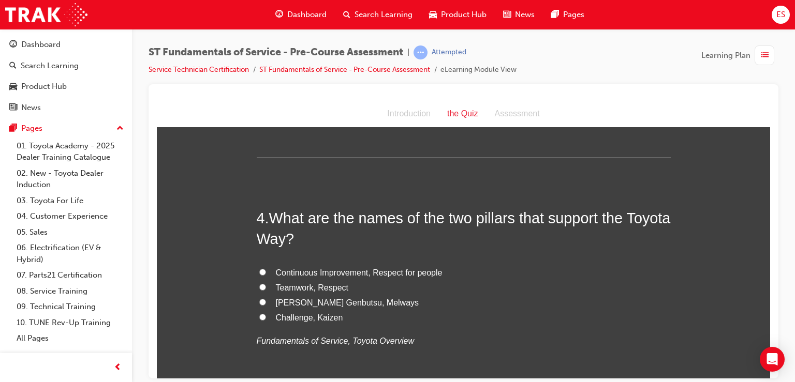
scroll to position [663, 0]
click at [388, 274] on span "Continuous Improvement, Respect for people" at bounding box center [359, 273] width 167 height 9
click at [266, 274] on input "Continuous Improvement, Respect for people" at bounding box center [262, 272] width 7 height 7
radio input "true"
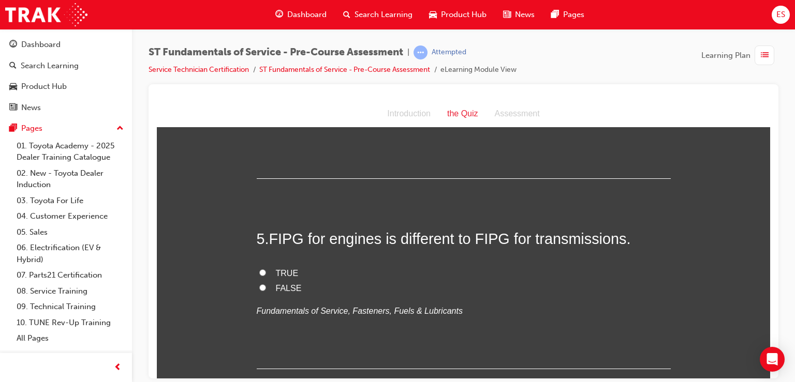
scroll to position [886, 0]
click at [287, 268] on span "TRUE" at bounding box center [287, 270] width 23 height 9
click at [266, 268] on input "TRUE" at bounding box center [262, 270] width 7 height 7
radio input "true"
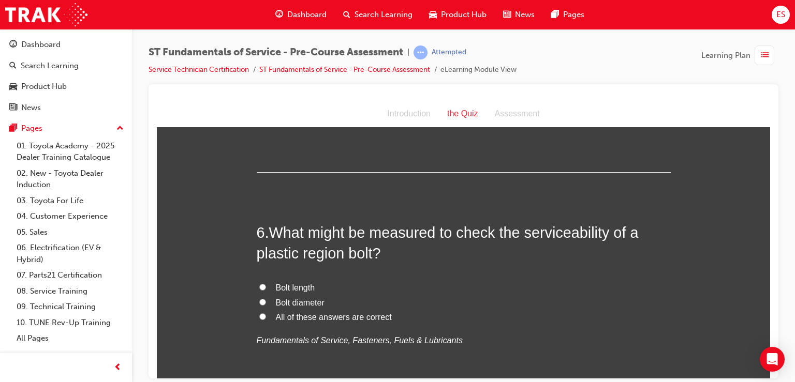
scroll to position [1080, 0]
click at [370, 317] on span "All of these answers are correct" at bounding box center [334, 317] width 116 height 9
click at [266, 317] on input "All of these answers are correct" at bounding box center [262, 316] width 7 height 7
radio input "true"
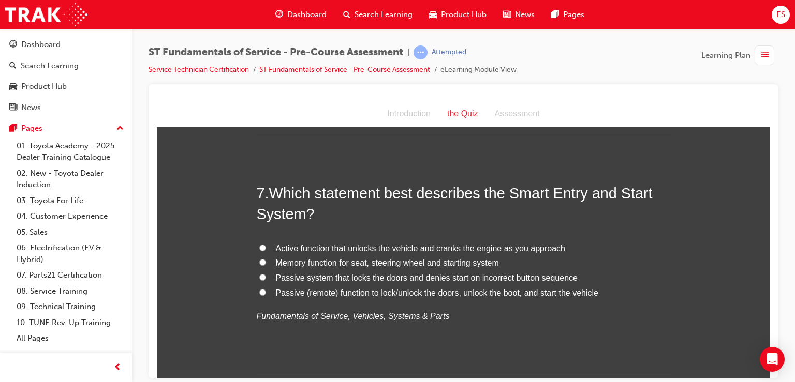
scroll to position [1333, 0]
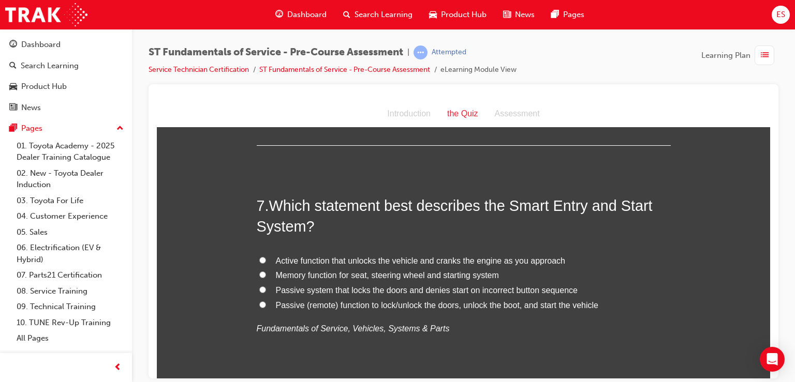
click at [320, 304] on span "Passive (remote) function to lock/unlock the doors, unlock the boot, and start …" at bounding box center [437, 305] width 322 height 9
click at [266, 304] on input "Passive (remote) function to lock/unlock the doors, unlock the boot, and start …" at bounding box center [262, 304] width 7 height 7
radio input "true"
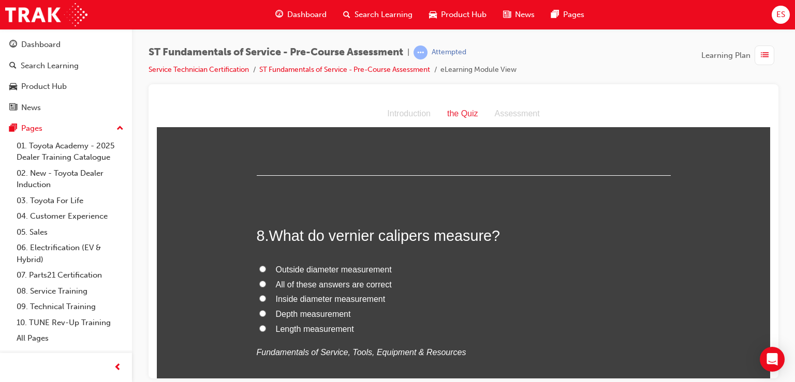
scroll to position [1544, 0]
click at [322, 283] on span "All of these answers are correct" at bounding box center [334, 284] width 116 height 9
click at [266, 283] on input "All of these answers are correct" at bounding box center [262, 284] width 7 height 7
radio input "true"
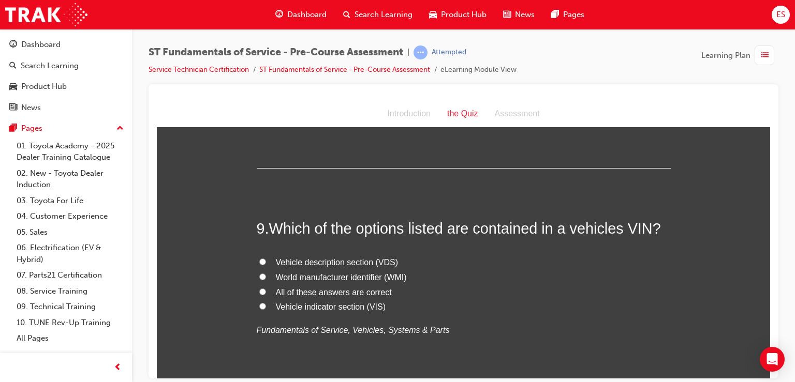
scroll to position [1791, 0]
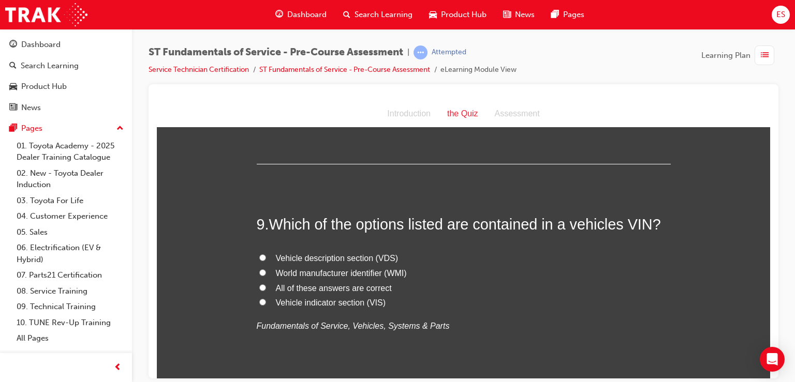
click at [348, 287] on span "All of these answers are correct" at bounding box center [334, 288] width 116 height 9
click at [266, 287] on input "All of these answers are correct" at bounding box center [262, 287] width 7 height 7
radio input "true"
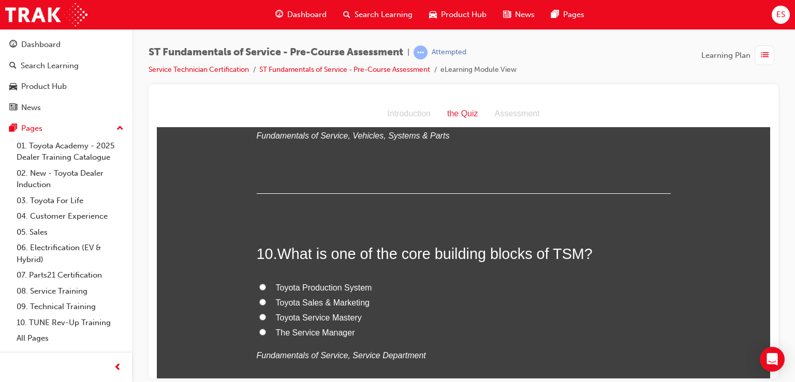
scroll to position [1983, 0]
click at [354, 315] on span "Toyota Service Mastery" at bounding box center [319, 315] width 86 height 9
click at [266, 315] on input "Toyota Service Mastery" at bounding box center [262, 315] width 7 height 7
radio input "true"
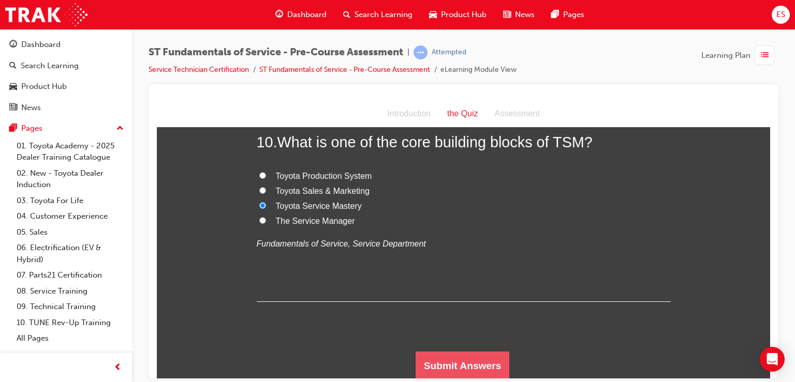
click at [467, 367] on button "Submit Answers" at bounding box center [462, 365] width 94 height 29
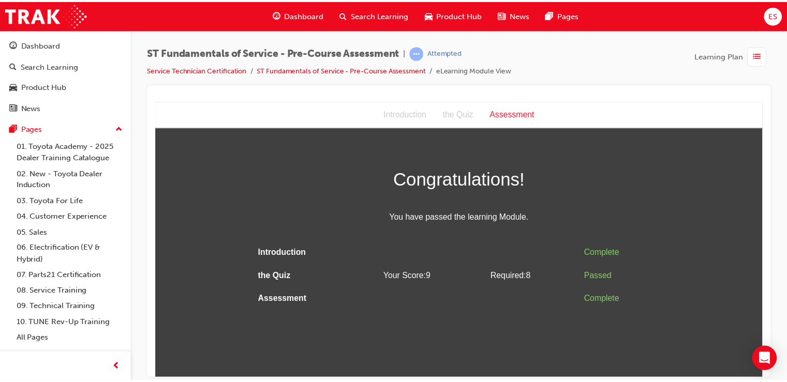
scroll to position [0, 0]
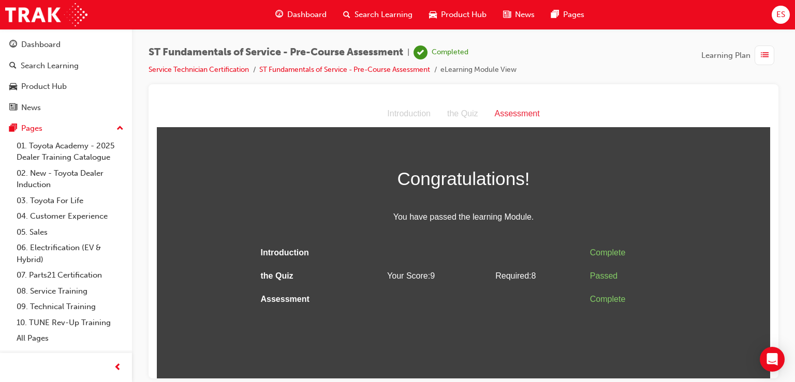
click at [617, 296] on div "Complete" at bounding box center [628, 299] width 77 height 15
drag, startPoint x: 642, startPoint y: 126, endPoint x: 721, endPoint y: 234, distance: 134.0
click at [721, 234] on div "Congratulations! You have passed the learning Module. Introduction Complete the…" at bounding box center [463, 237] width 613 height 147
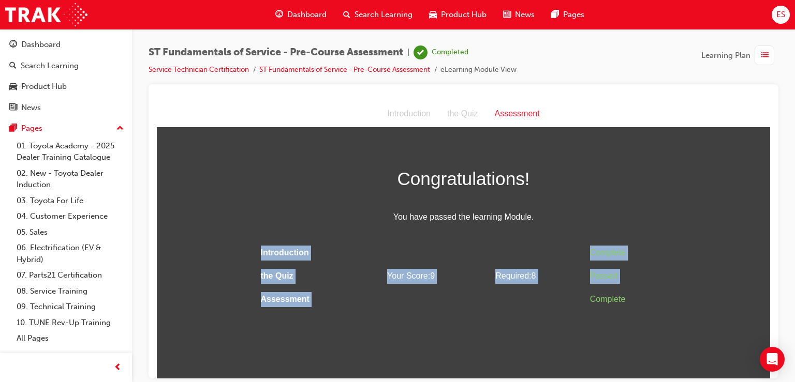
click at [721, 234] on div "Congratulations! You have passed the learning Module. Introduction Complete the…" at bounding box center [463, 237] width 613 height 147
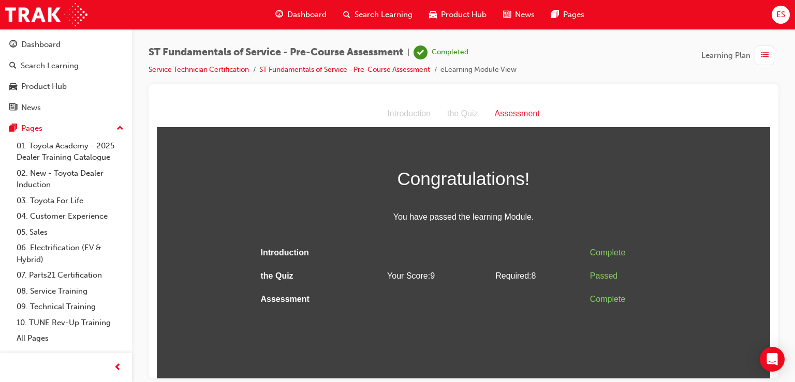
click at [721, 234] on div "Congratulations! You have passed the learning Module. Introduction Complete the…" at bounding box center [463, 237] width 613 height 147
click at [654, 261] on td "Complete" at bounding box center [628, 252] width 85 height 23
click at [534, 116] on div "Assessment" at bounding box center [517, 113] width 62 height 15
click at [39, 17] on img at bounding box center [46, 14] width 82 height 23
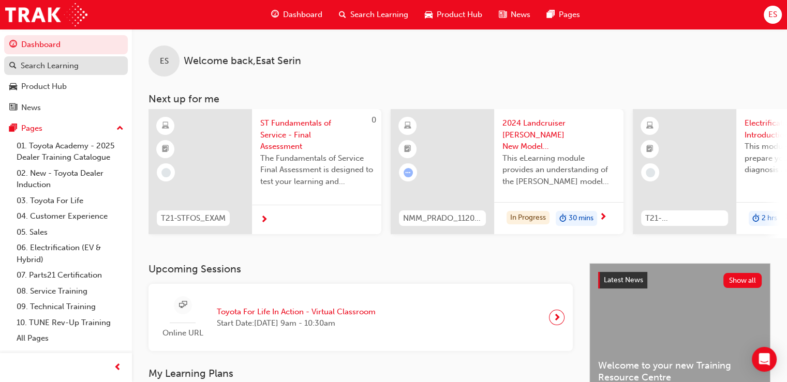
click at [67, 62] on div "Search Learning" at bounding box center [50, 66] width 58 height 12
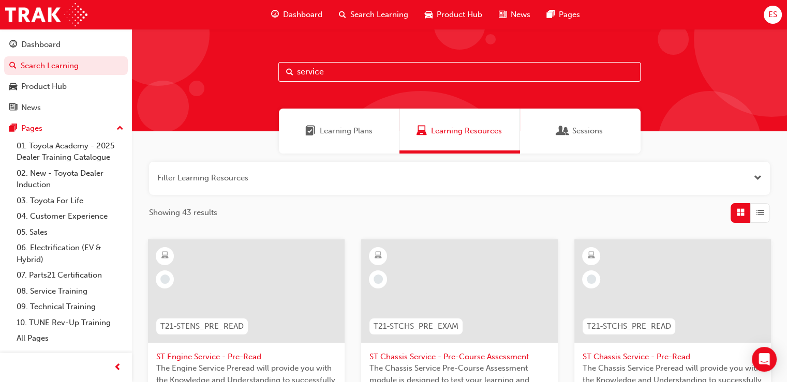
click at [328, 131] on span "Learning Plans" at bounding box center [346, 131] width 53 height 12
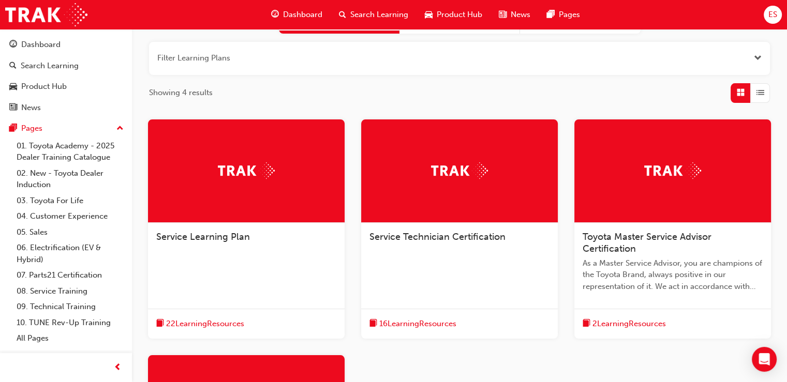
scroll to position [120, 0]
click at [474, 237] on span "Service Technician Certification" at bounding box center [437, 236] width 136 height 11
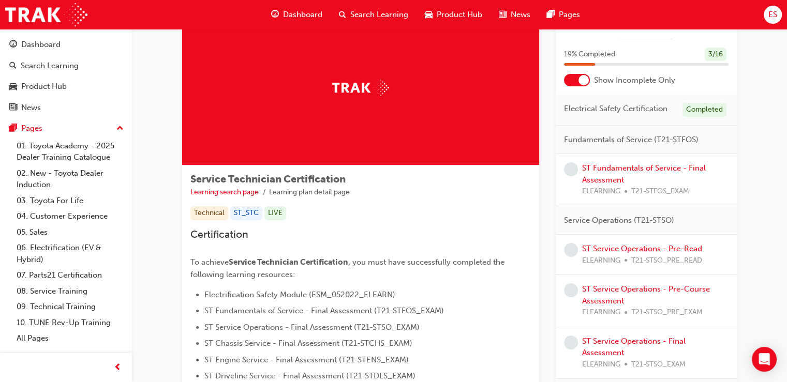
scroll to position [10, 0]
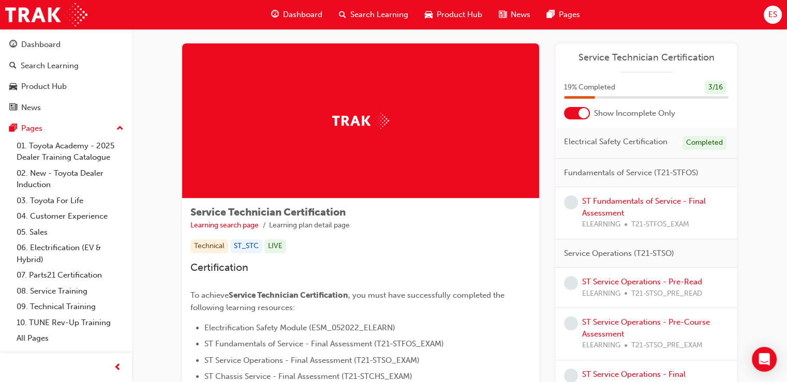
scroll to position [120, 0]
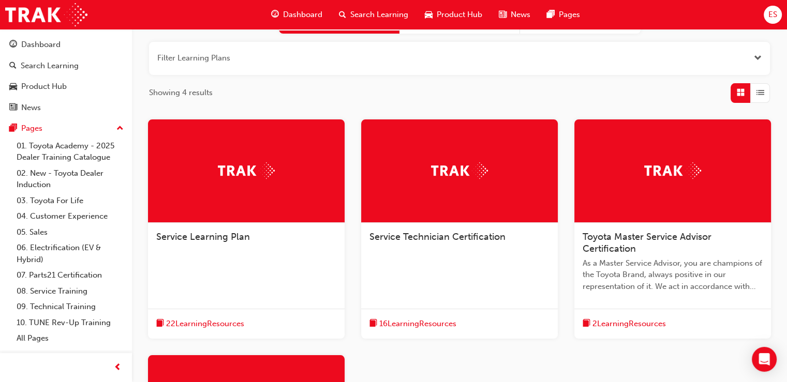
click at [441, 237] on span "Service Technician Certification" at bounding box center [437, 236] width 136 height 11
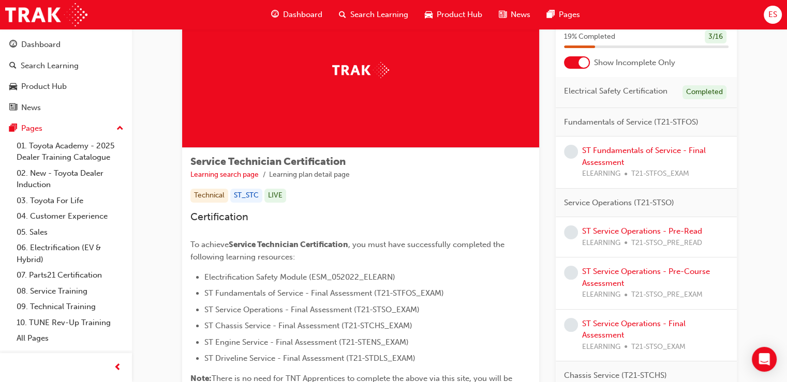
scroll to position [62, 0]
click at [660, 153] on link "ST Fundamentals of Service - Final Assessment" at bounding box center [644, 155] width 124 height 21
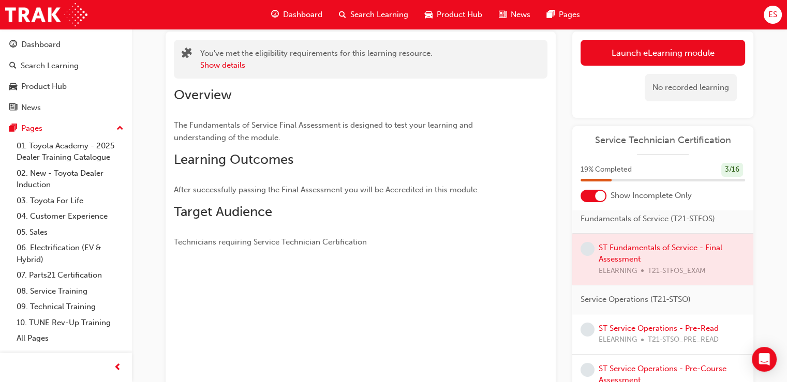
scroll to position [35, 0]
click at [674, 257] on div at bounding box center [662, 261] width 181 height 52
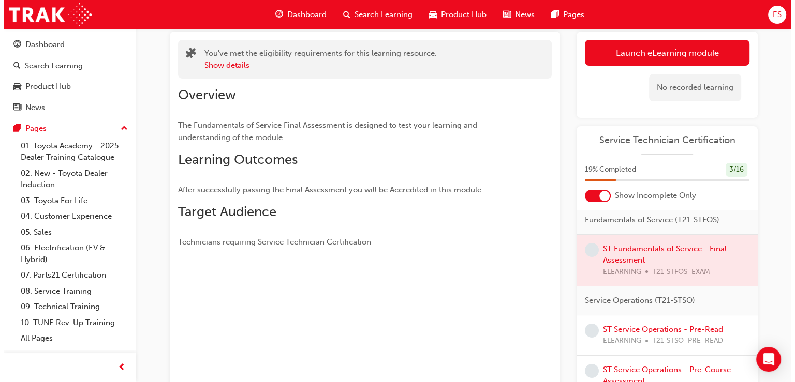
scroll to position [0, 0]
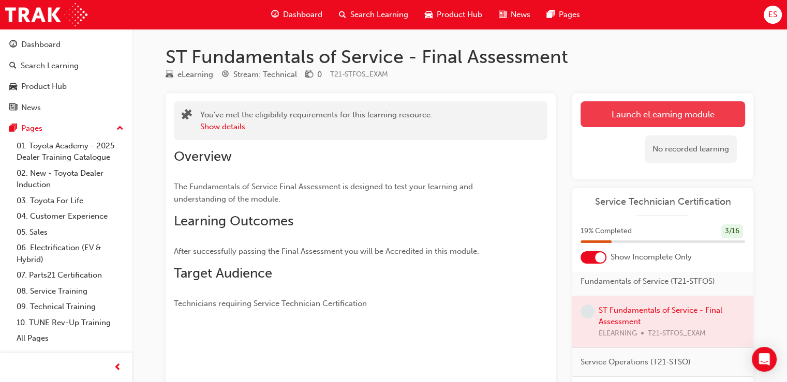
click at [683, 117] on link "Launch eLearning module" at bounding box center [663, 114] width 165 height 26
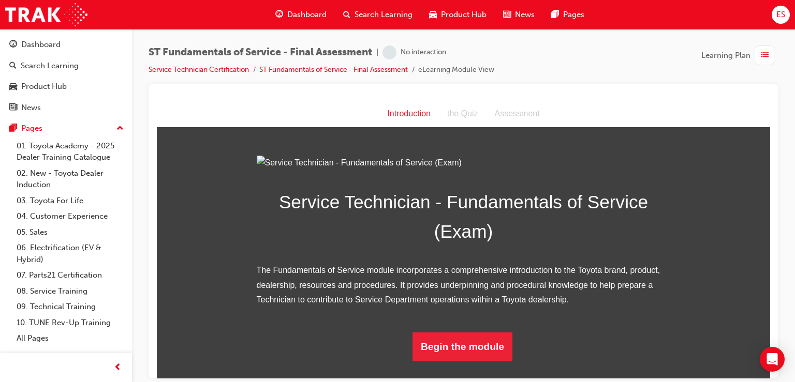
scroll to position [97, 0]
click at [487, 353] on button "Begin the module" at bounding box center [462, 346] width 100 height 29
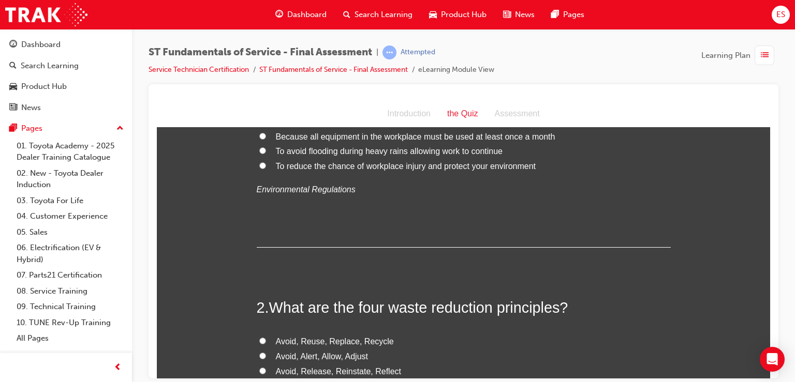
scroll to position [0, 0]
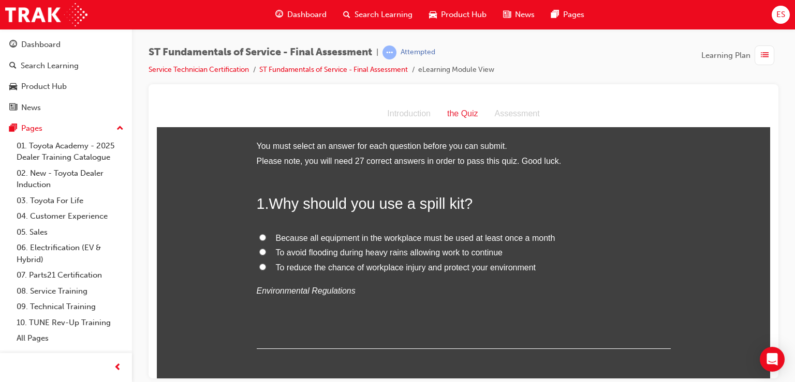
click at [427, 265] on span "To reduce the chance of workplace injury and protect your environment" at bounding box center [406, 267] width 260 height 9
click at [266, 265] on input "To reduce the chance of workplace injury and protect your environment" at bounding box center [262, 266] width 7 height 7
radio input "true"
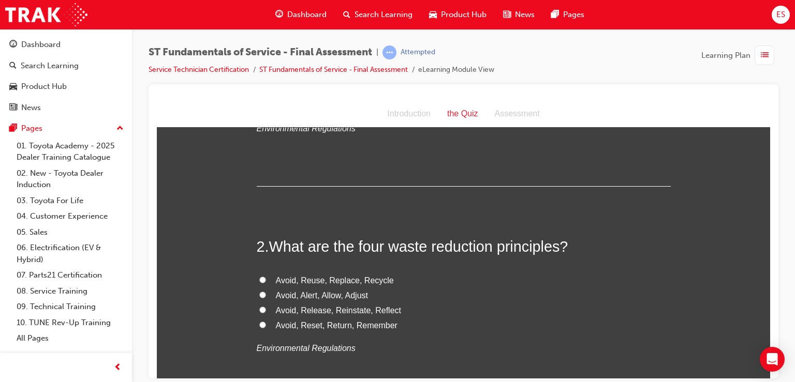
scroll to position [203, 0]
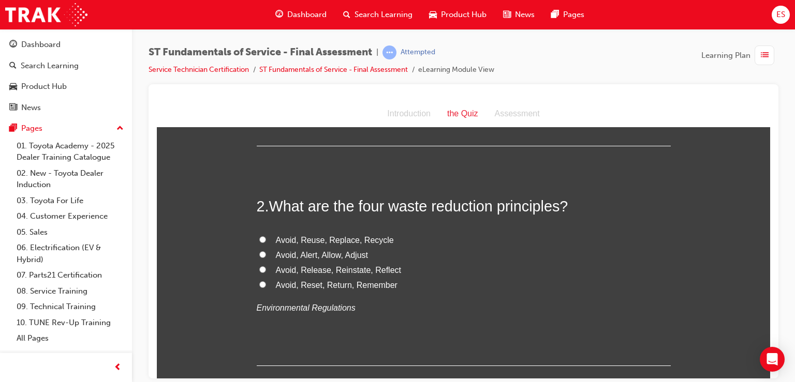
click at [333, 241] on span "Avoid, Reuse, Replace, Recycle" at bounding box center [335, 239] width 118 height 9
click at [266, 241] on input "Avoid, Reuse, Replace, Recycle" at bounding box center [262, 239] width 7 height 7
radio input "true"
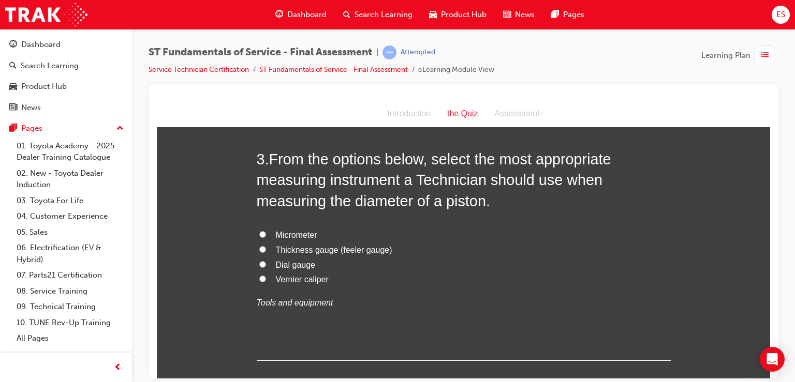
scroll to position [470, 0]
click at [303, 232] on span "Micrometer" at bounding box center [296, 234] width 41 height 9
click at [266, 232] on input "Micrometer" at bounding box center [262, 234] width 7 height 7
radio input "true"
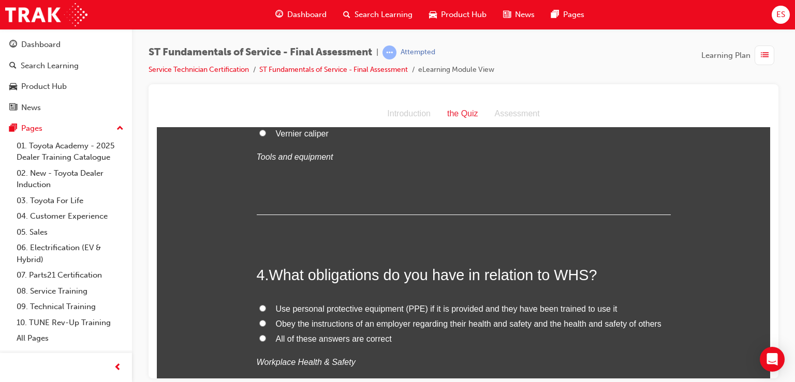
scroll to position [667, 0]
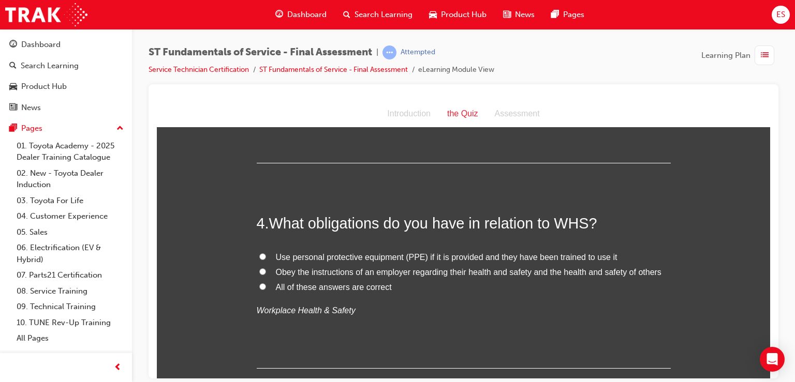
click at [348, 286] on span "All of these answers are correct" at bounding box center [334, 287] width 116 height 9
click at [266, 286] on input "All of these answers are correct" at bounding box center [262, 286] width 7 height 7
radio input "true"
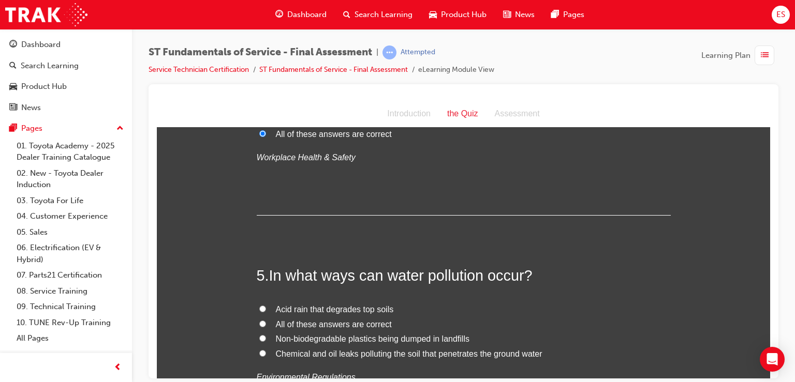
scroll to position [912, 0]
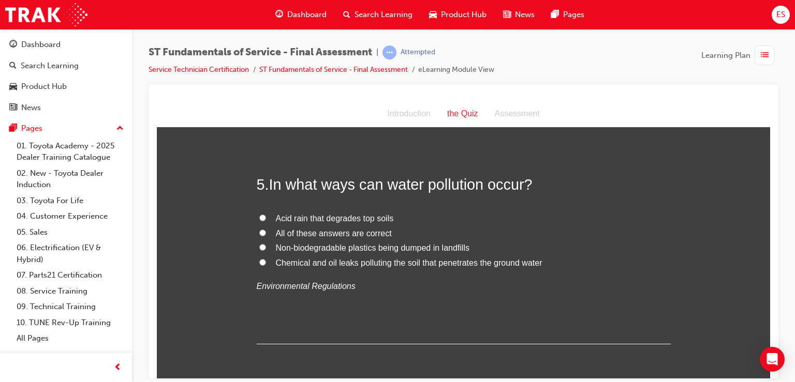
click at [355, 229] on span "All of these answers are correct" at bounding box center [334, 233] width 116 height 9
click at [266, 229] on input "All of these answers are correct" at bounding box center [262, 232] width 7 height 7
radio input "true"
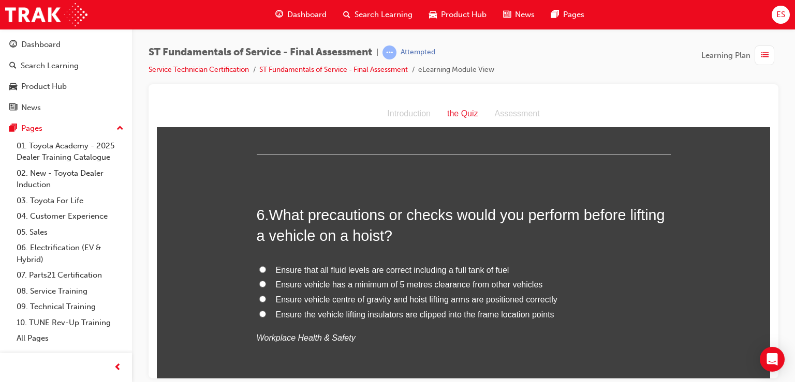
scroll to position [1096, 0]
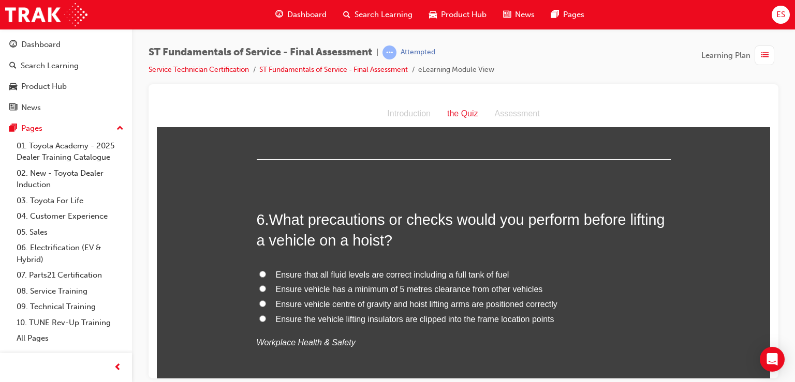
click at [450, 304] on span "Ensure vehicle centre of gravity and hoist lifting arms are positioned correctly" at bounding box center [416, 304] width 281 height 9
click at [266, 304] on input "Ensure vehicle centre of gravity and hoist lifting arms are positioned correctly" at bounding box center [262, 303] width 7 height 7
radio input "true"
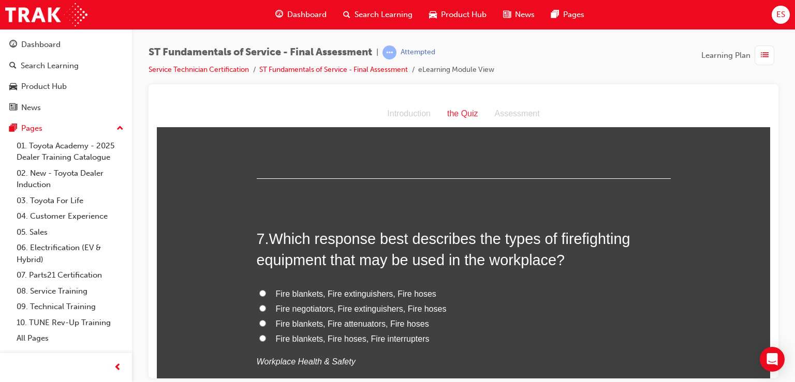
scroll to position [1318, 0]
click at [397, 294] on span "Fire blankets, Fire extinguishers, Fire hoses" at bounding box center [356, 293] width 160 height 9
click at [266, 294] on input "Fire blankets, Fire extinguishers, Fire hoses" at bounding box center [262, 292] width 7 height 7
radio input "true"
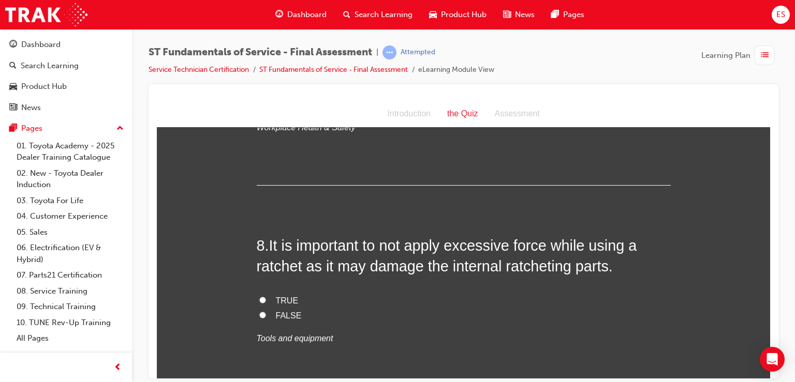
scroll to position [1558, 0]
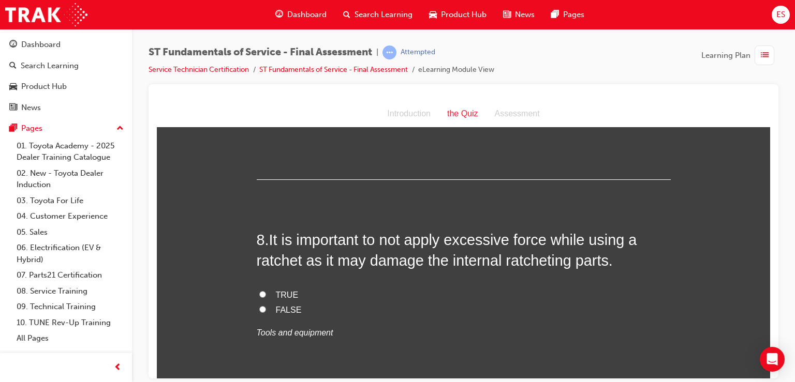
click at [366, 294] on label "TRUE" at bounding box center [464, 295] width 414 height 15
click at [266, 294] on input "TRUE" at bounding box center [262, 294] width 7 height 7
radio input "true"
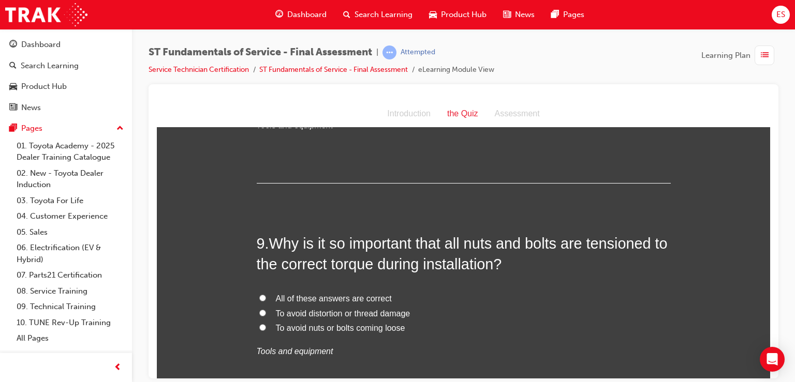
scroll to position [1765, 0]
click at [363, 298] on span "All of these answers are correct" at bounding box center [334, 298] width 116 height 9
click at [266, 298] on input "All of these answers are correct" at bounding box center [262, 297] width 7 height 7
radio input "true"
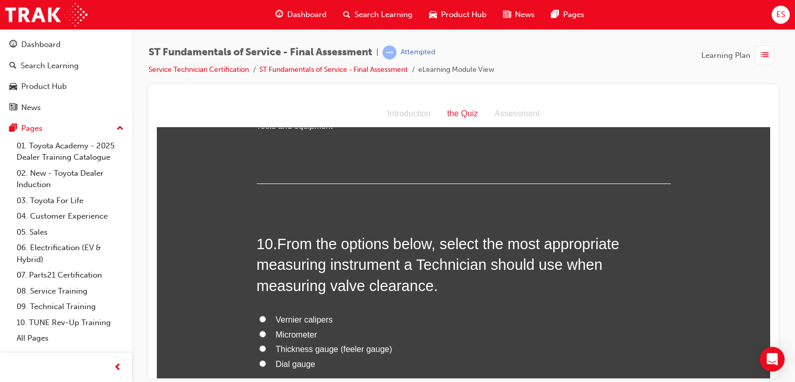
scroll to position [2118, 0]
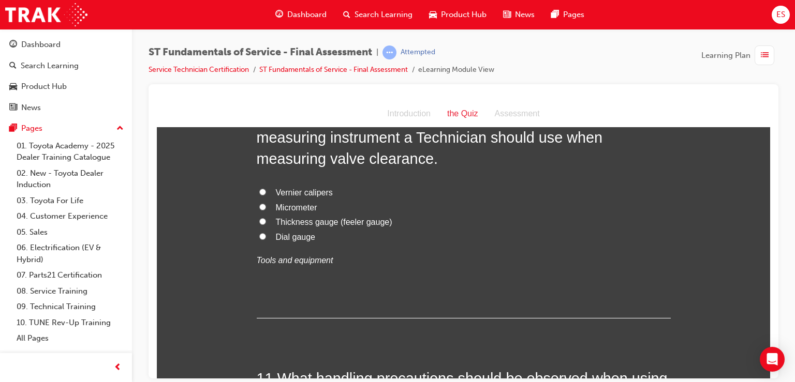
click at [341, 221] on span "Thickness gauge (feeler gauge)" at bounding box center [334, 221] width 116 height 9
click at [266, 221] on input "Thickness gauge (feeler gauge)" at bounding box center [262, 221] width 7 height 7
radio input "true"
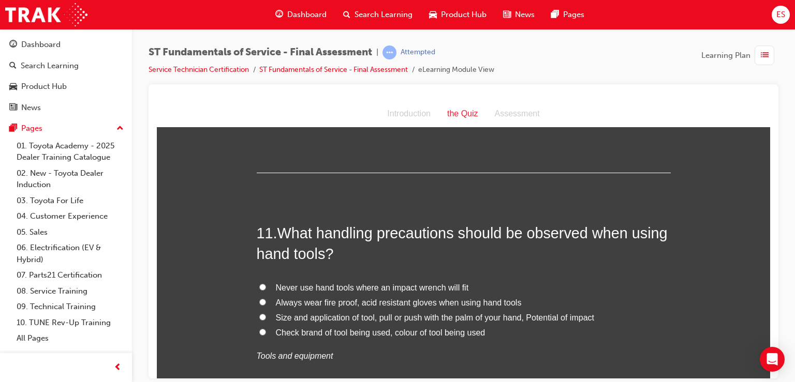
scroll to position [2272, 0]
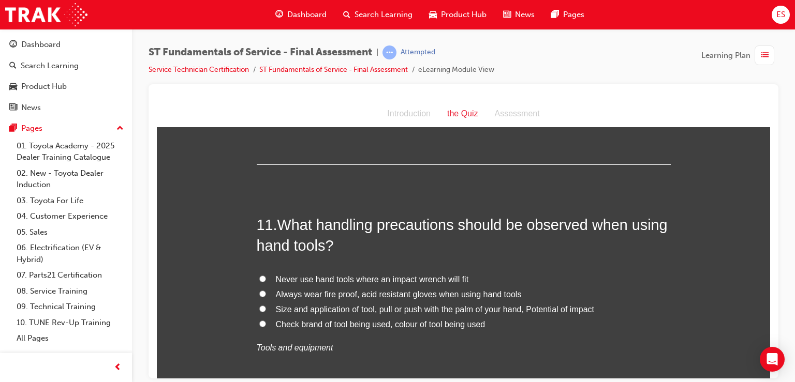
click at [448, 305] on span "Size and application of tool, pull or push with the palm of your hand, Potentia…" at bounding box center [435, 309] width 318 height 9
click at [266, 305] on input "Size and application of tool, pull or push with the palm of your hand, Potentia…" at bounding box center [262, 308] width 7 height 7
radio input "true"
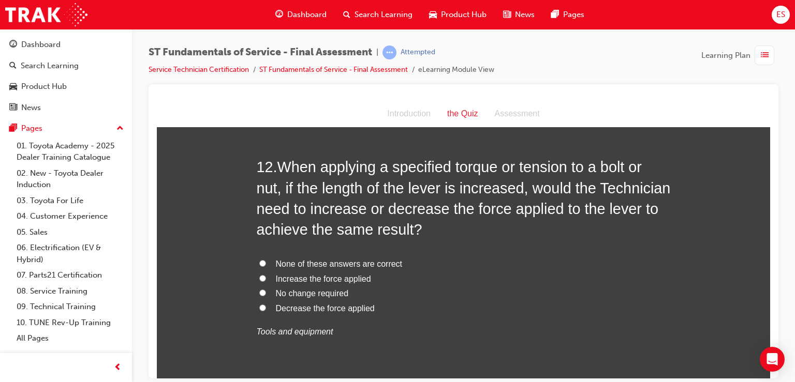
scroll to position [2561, 0]
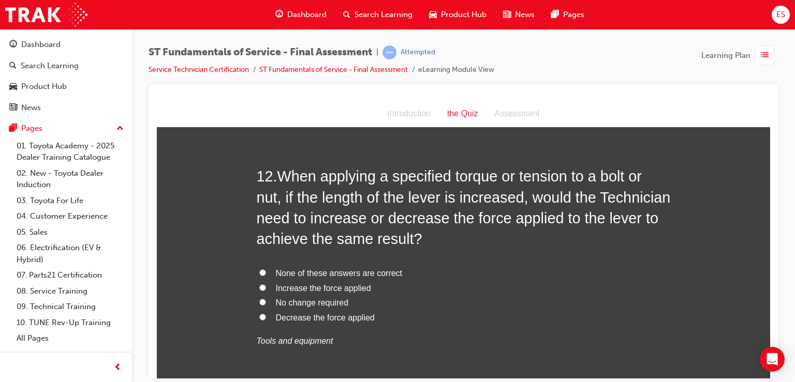
click at [346, 317] on span "Decrease the force applied" at bounding box center [325, 317] width 99 height 9
click at [266, 317] on input "Decrease the force applied" at bounding box center [262, 317] width 7 height 7
radio input "true"
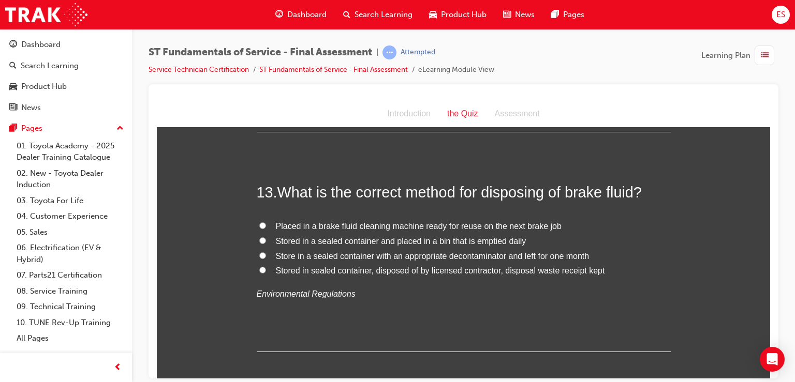
scroll to position [2826, 0]
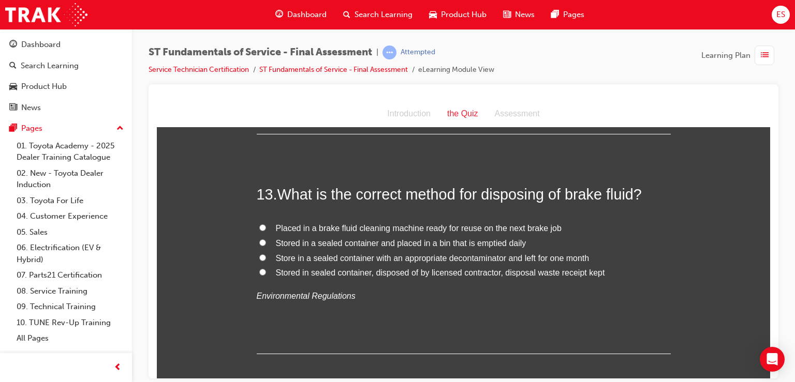
click at [581, 275] on span "Stored in sealed container, disposed of by licensed contractor, disposal waste …" at bounding box center [440, 272] width 329 height 9
click at [266, 275] on input "Stored in sealed container, disposed of by licensed contractor, disposal waste …" at bounding box center [262, 272] width 7 height 7
radio input "true"
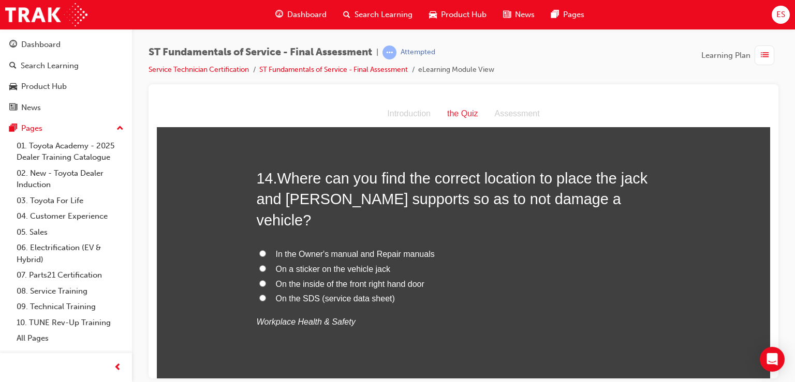
scroll to position [3061, 0]
click at [369, 250] on span "In the Owner's manual and Repair manuals" at bounding box center [355, 254] width 159 height 9
click at [266, 251] on input "In the Owner's manual and Repair manuals" at bounding box center [262, 254] width 7 height 7
radio input "true"
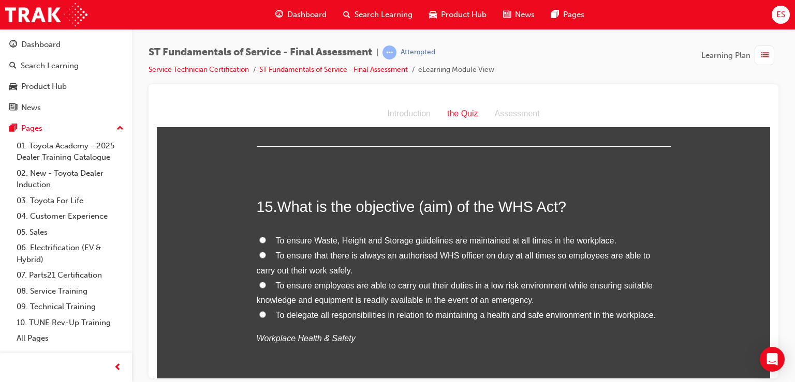
scroll to position [3295, 0]
click at [496, 281] on span "To ensure employees are able to carry out their duties in a low risk environmen…" at bounding box center [455, 293] width 396 height 24
click at [266, 282] on input "To ensure employees are able to carry out their duties in a low risk environmen…" at bounding box center [262, 285] width 7 height 7
radio input "true"
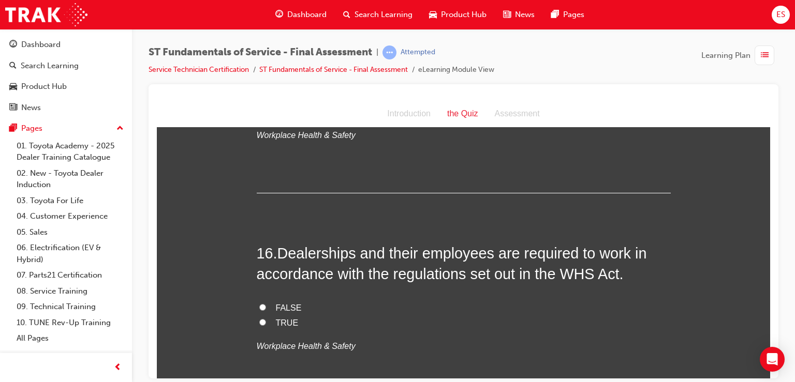
scroll to position [3500, 0]
click at [370, 315] on label "TRUE" at bounding box center [464, 322] width 414 height 15
click at [266, 318] on input "TRUE" at bounding box center [262, 321] width 7 height 7
radio input "true"
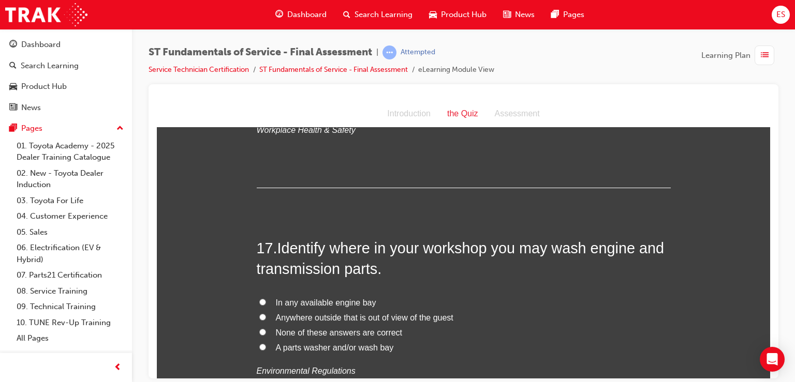
scroll to position [3715, 0]
click at [364, 343] on span "A parts washer and/or wash bay" at bounding box center [335, 347] width 118 height 9
click at [266, 344] on input "A parts washer and/or wash bay" at bounding box center [262, 347] width 7 height 7
radio input "true"
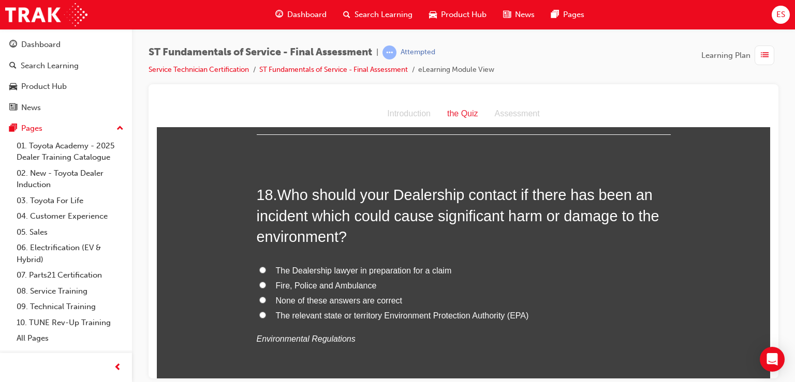
scroll to position [3997, 0]
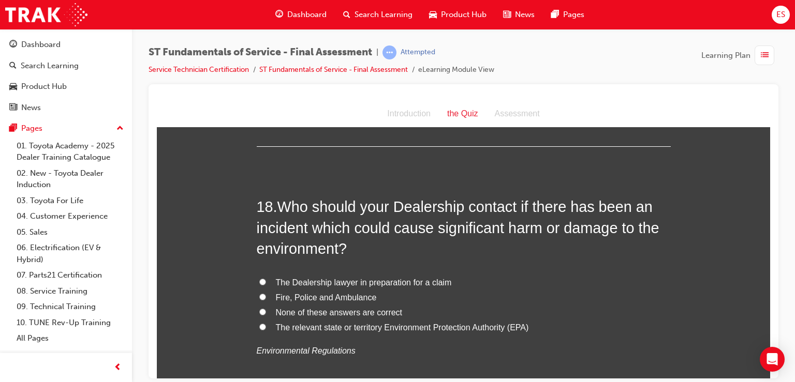
click at [389, 323] on span "The relevant state or territory Environment Protection Authority (EPA)" at bounding box center [402, 327] width 253 height 9
click at [266, 323] on input "The relevant state or territory Environment Protection Authority (EPA)" at bounding box center [262, 326] width 7 height 7
radio input "true"
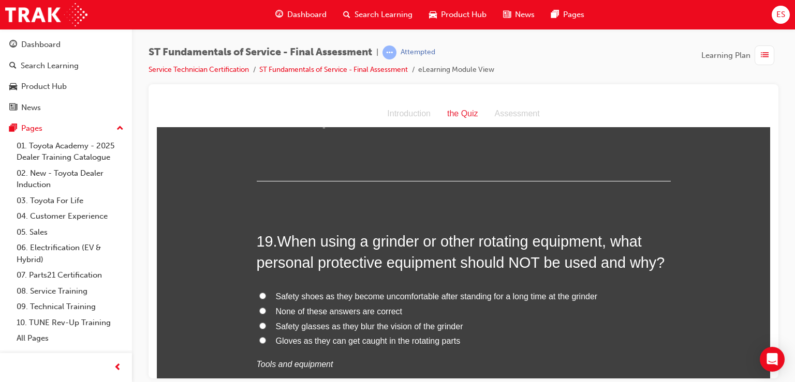
scroll to position [4218, 0]
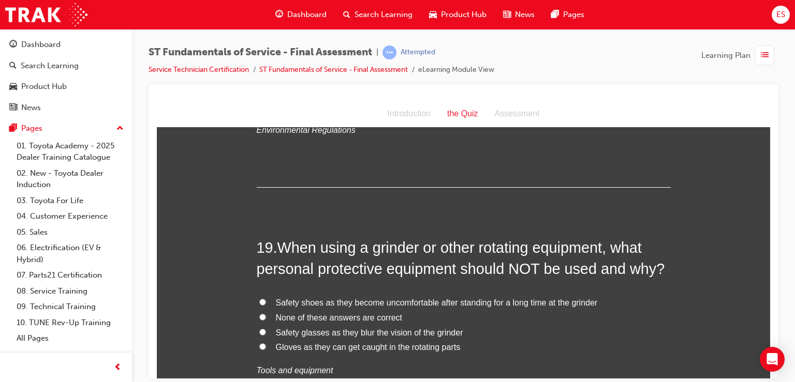
click at [420, 343] on span "Gloves as they can get caught in the rotating parts" at bounding box center [368, 347] width 185 height 9
click at [266, 343] on input "Gloves as they can get caught in the rotating parts" at bounding box center [262, 346] width 7 height 7
radio input "true"
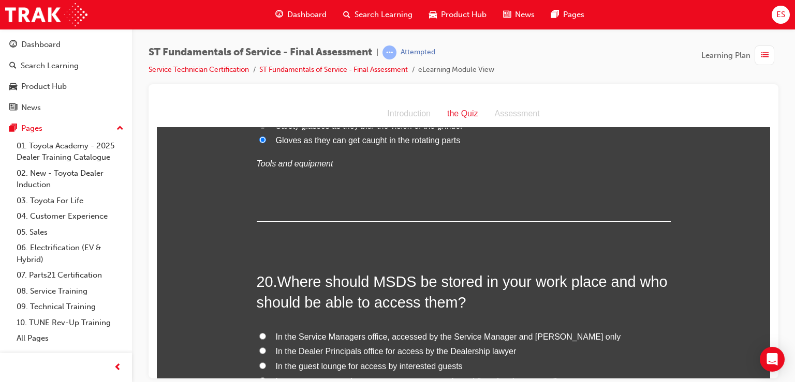
scroll to position [4440, 0]
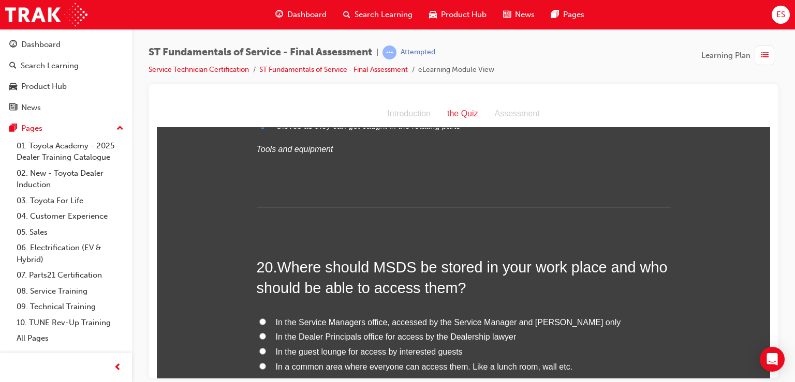
click at [545, 362] on span "In a common area where everyone can access them. Like a lunch room, wall etc." at bounding box center [424, 366] width 297 height 9
click at [266, 363] on input "In a common area where everyone can access them. Like a lunch room, wall etc." at bounding box center [262, 366] width 7 height 7
radio input "true"
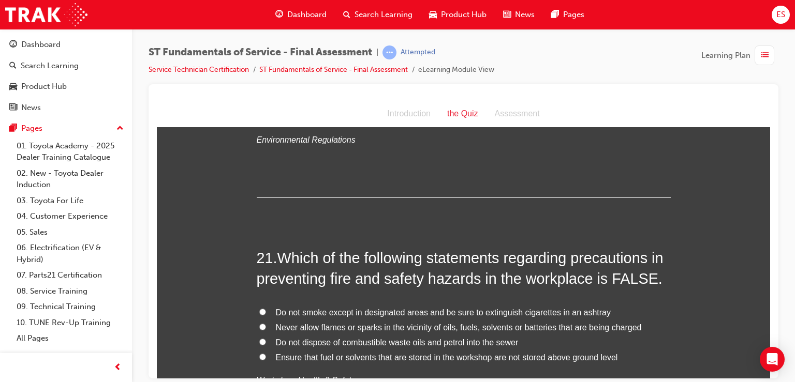
scroll to position [4691, 0]
click at [523, 352] on span "Ensure that fuel or solvents that are stored in the workshop are not stored abo…" at bounding box center [447, 356] width 342 height 9
click at [266, 352] on input "Ensure that fuel or solvents that are stored in the workshop are not stored abo…" at bounding box center [262, 355] width 7 height 7
radio input "true"
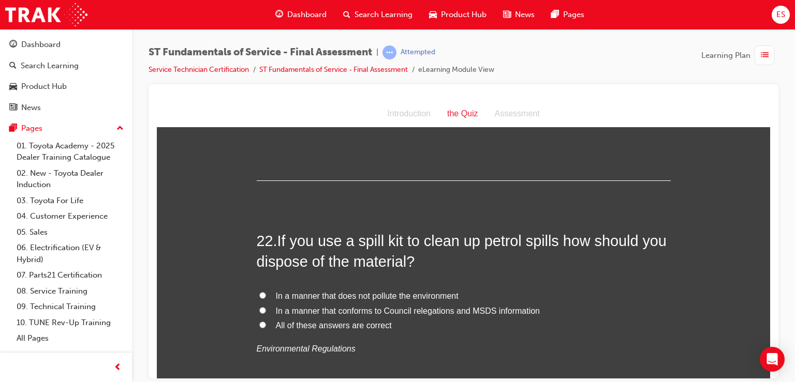
scroll to position [4957, 0]
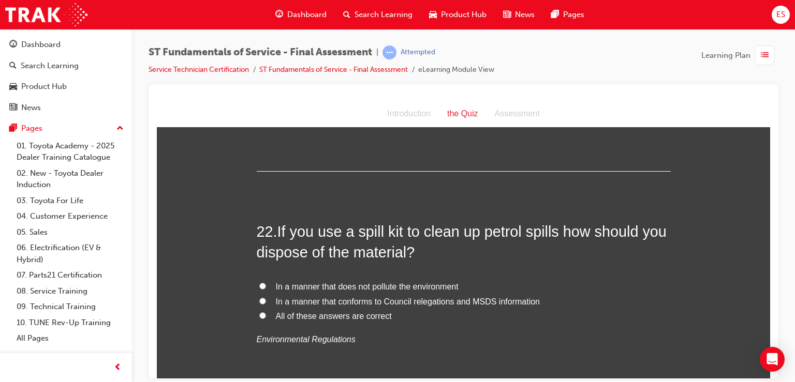
click at [441, 309] on label "All of these answers are correct" at bounding box center [464, 316] width 414 height 15
click at [266, 312] on input "All of these answers are correct" at bounding box center [262, 315] width 7 height 7
radio input "true"
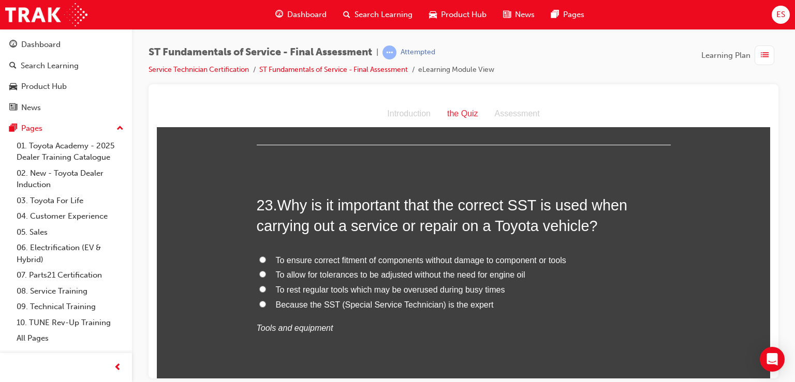
scroll to position [5208, 0]
click at [458, 257] on span "To ensure correct fitment of components without damage to component or tools" at bounding box center [421, 261] width 290 height 9
click at [266, 257] on input "To ensure correct fitment of components without damage to component or tools" at bounding box center [262, 260] width 7 height 7
radio input "true"
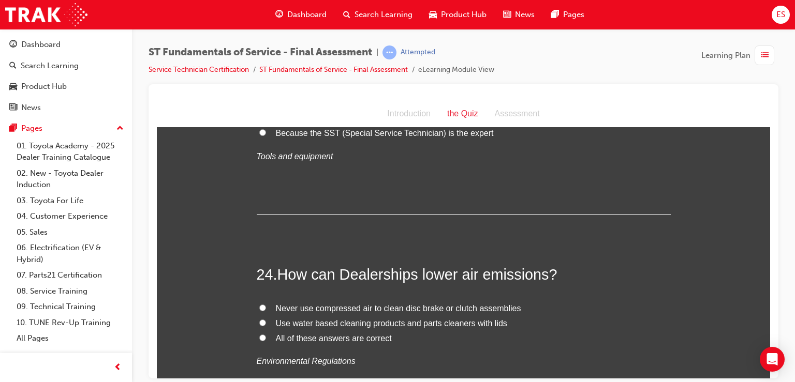
scroll to position [5386, 0]
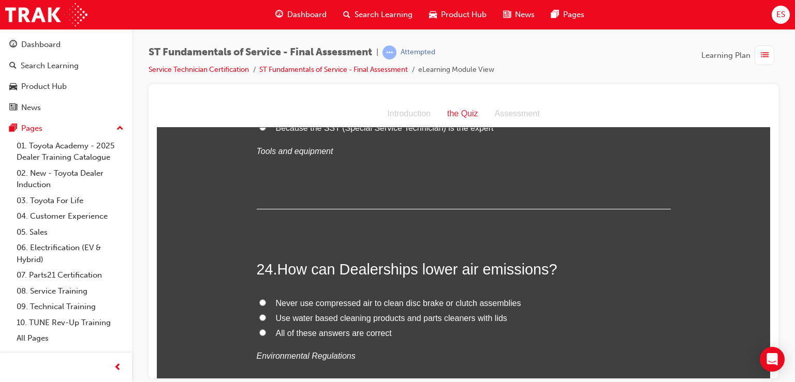
click at [435, 326] on label "All of these answers are correct" at bounding box center [464, 333] width 414 height 15
click at [266, 329] on input "All of these answers are correct" at bounding box center [262, 332] width 7 height 7
radio input "true"
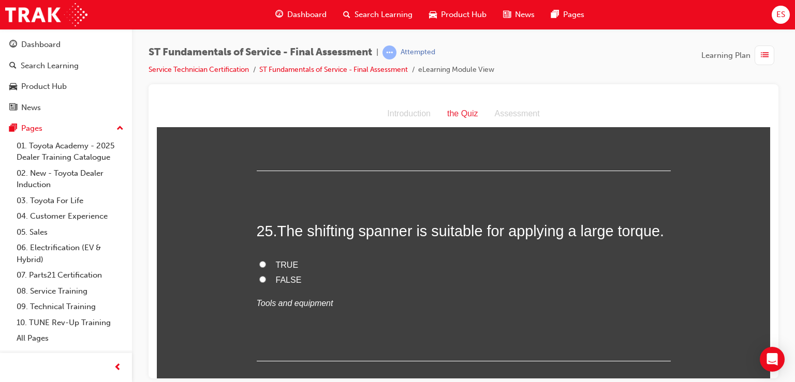
scroll to position [5630, 0]
click at [321, 257] on label "TRUE" at bounding box center [464, 264] width 414 height 15
click at [266, 260] on input "TRUE" at bounding box center [262, 263] width 7 height 7
radio input "true"
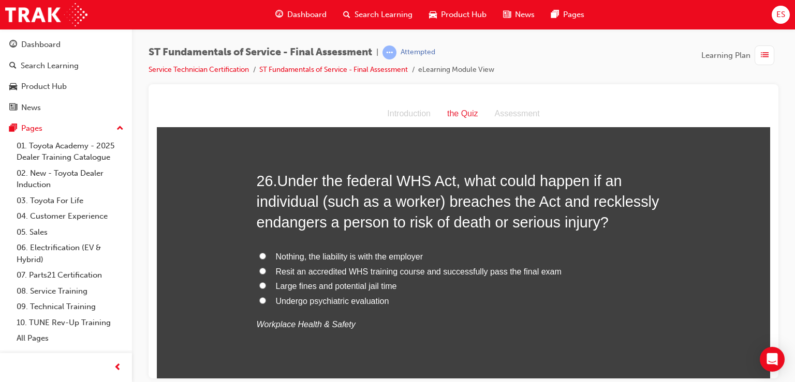
scroll to position [5870, 0]
click at [356, 281] on span "Large fines and potential jail time" at bounding box center [336, 285] width 121 height 9
click at [266, 282] on input "Large fines and potential jail time" at bounding box center [262, 285] width 7 height 7
radio input "true"
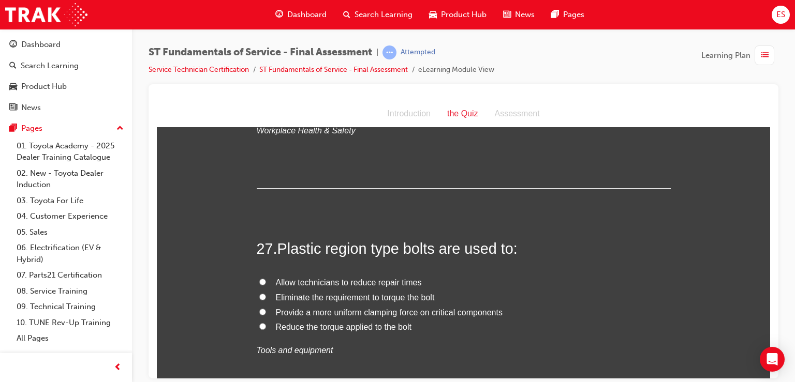
scroll to position [6065, 0]
click at [378, 307] on span "Provide a more uniform clamping force on critical components" at bounding box center [389, 311] width 227 height 9
click at [266, 307] on input "Provide a more uniform clamping force on critical components" at bounding box center [262, 310] width 7 height 7
radio input "true"
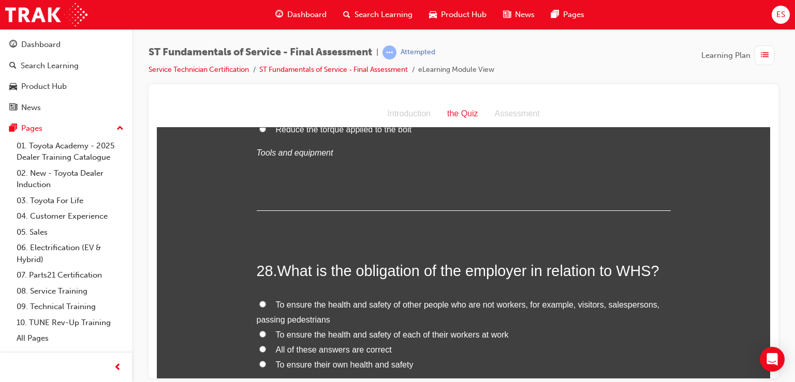
scroll to position [6268, 0]
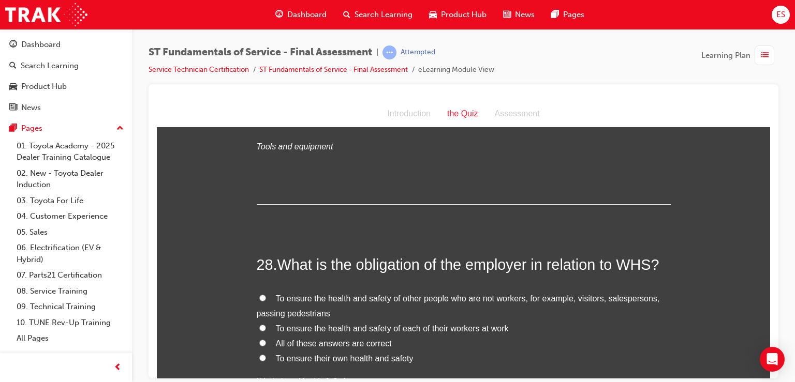
click at [397, 336] on label "All of these answers are correct" at bounding box center [464, 343] width 414 height 15
click at [266, 339] on input "All of these answers are correct" at bounding box center [262, 342] width 7 height 7
radio input "true"
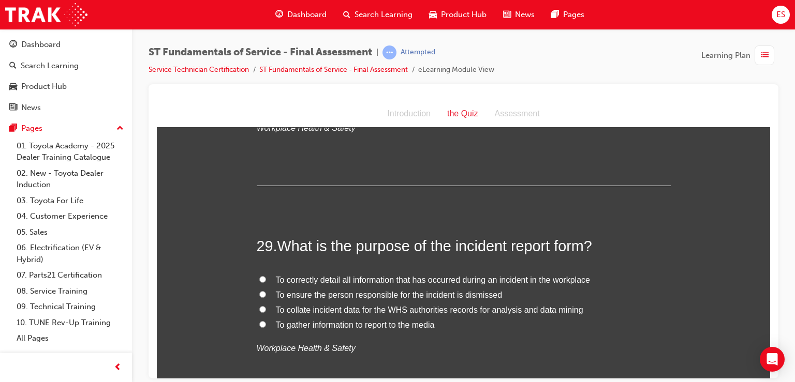
scroll to position [6518, 0]
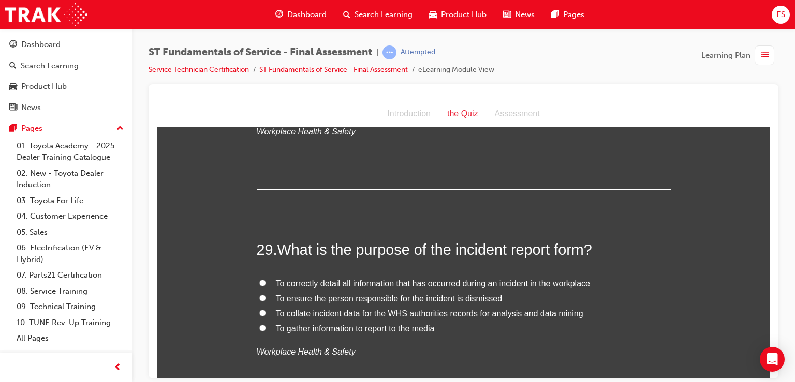
click at [373, 279] on span "To correctly detail all information that has occurred during an incident in the…" at bounding box center [433, 283] width 314 height 9
click at [266, 279] on input "To correctly detail all information that has occurred during an incident in the…" at bounding box center [262, 282] width 7 height 7
radio input "true"
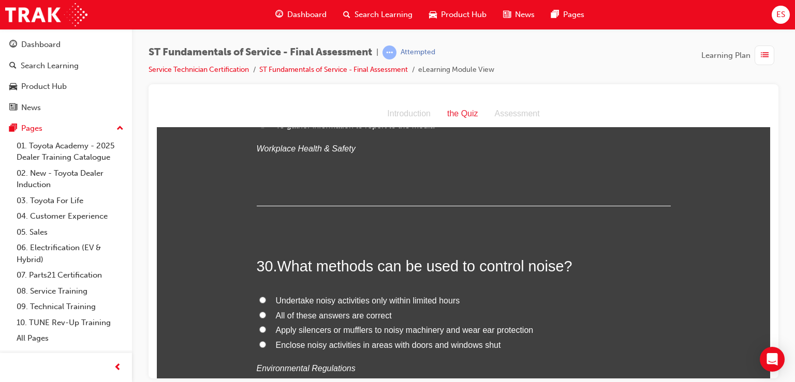
scroll to position [6722, 0]
click at [360, 310] on span "All of these answers are correct" at bounding box center [334, 314] width 116 height 9
click at [266, 310] on input "All of these answers are correct" at bounding box center [262, 313] width 7 height 7
radio input "true"
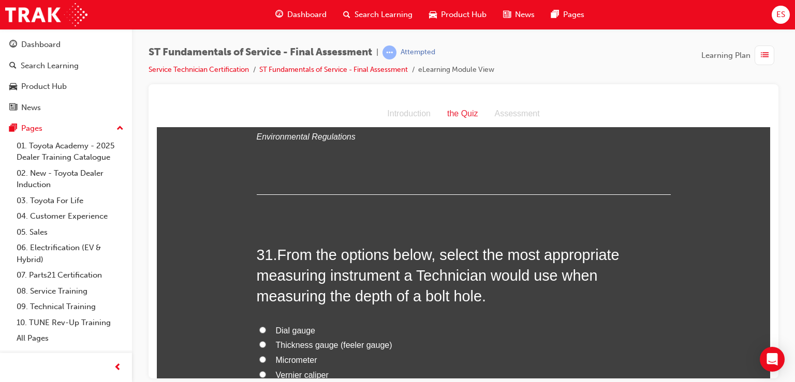
scroll to position [6959, 0]
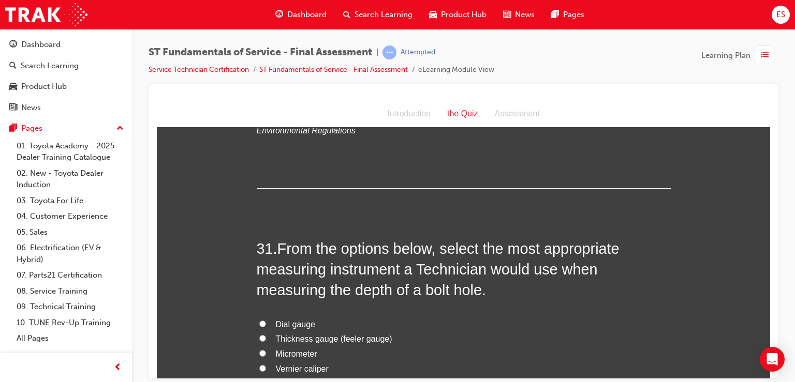
click at [311, 364] on span "Vernier caliper" at bounding box center [302, 368] width 53 height 9
click at [266, 365] on input "Vernier caliper" at bounding box center [262, 368] width 7 height 7
radio input "true"
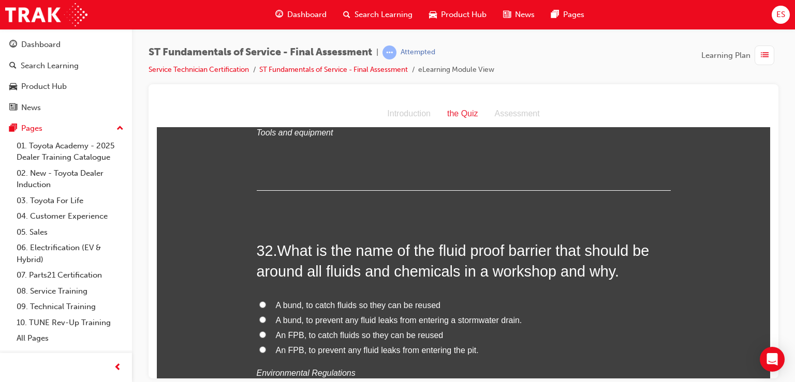
scroll to position [7221, 0]
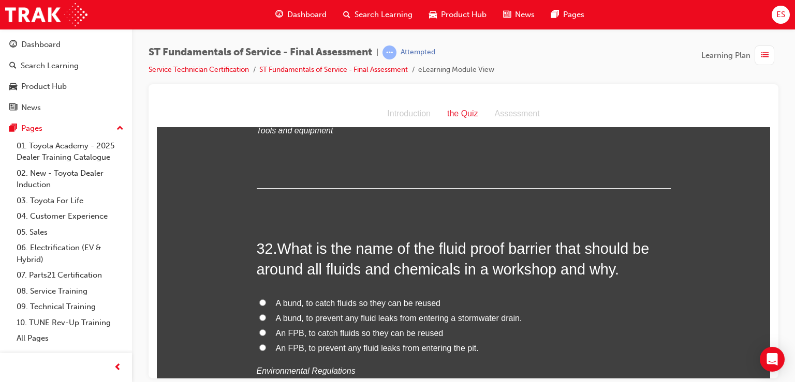
click at [300, 314] on span "A bund, to prevent any fluid leaks from entering a stormwater drain." at bounding box center [399, 318] width 246 height 9
click at [266, 314] on input "A bund, to prevent any fluid leaks from entering a stormwater drain." at bounding box center [262, 317] width 7 height 7
radio input "true"
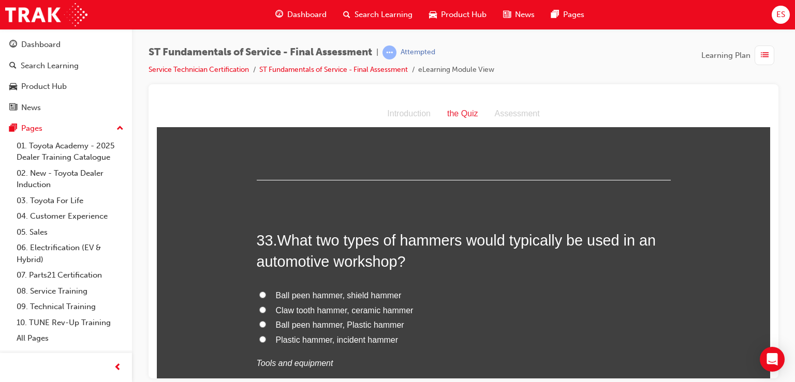
scroll to position [7472, 0]
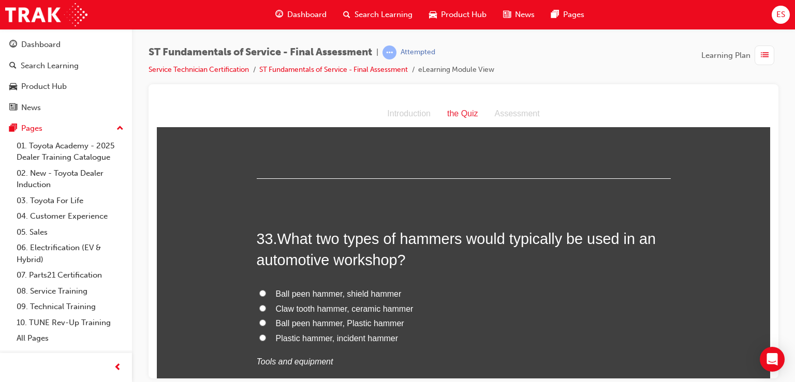
click at [370, 319] on span "Ball peen hammer, Plastic hammer" at bounding box center [340, 323] width 128 height 9
click at [266, 319] on input "Ball peen hammer, Plastic hammer" at bounding box center [262, 322] width 7 height 7
radio input "true"
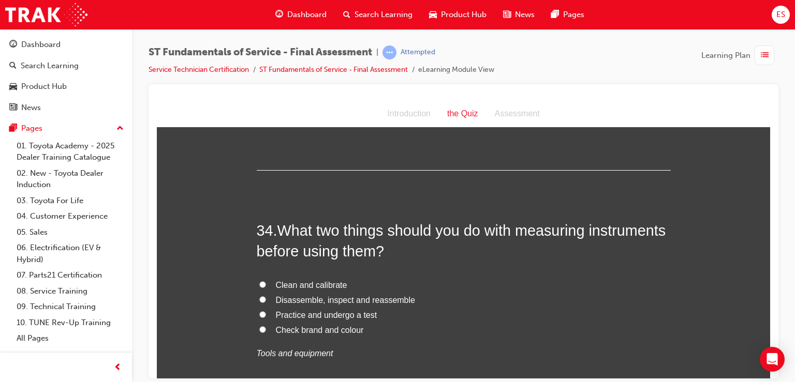
scroll to position [7726, 0]
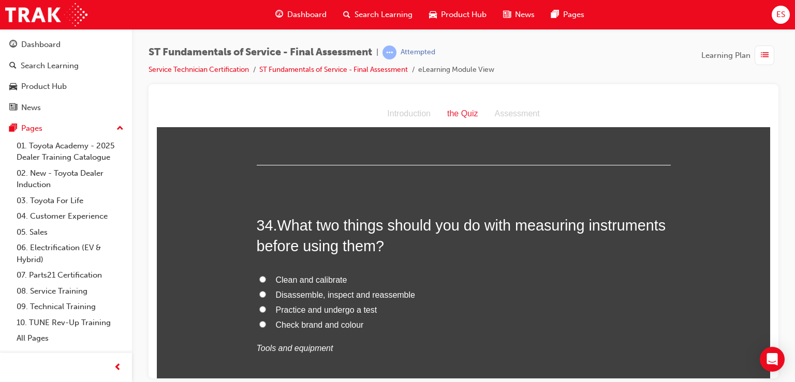
click at [348, 273] on label "Clean and calibrate" at bounding box center [464, 280] width 414 height 15
click at [266, 276] on input "Clean and calibrate" at bounding box center [262, 279] width 7 height 7
radio input "true"
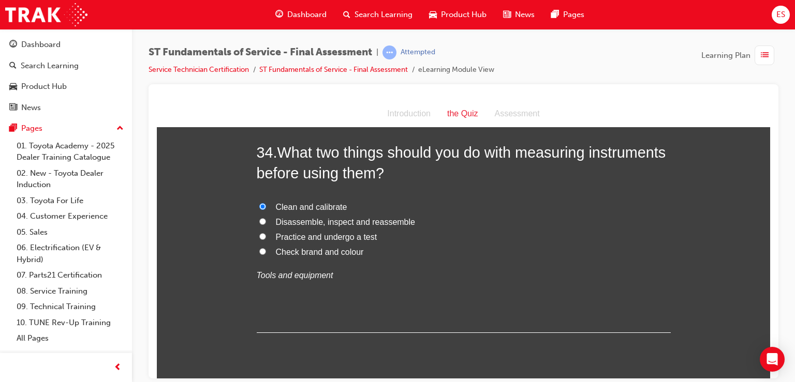
scroll to position [7807, 0]
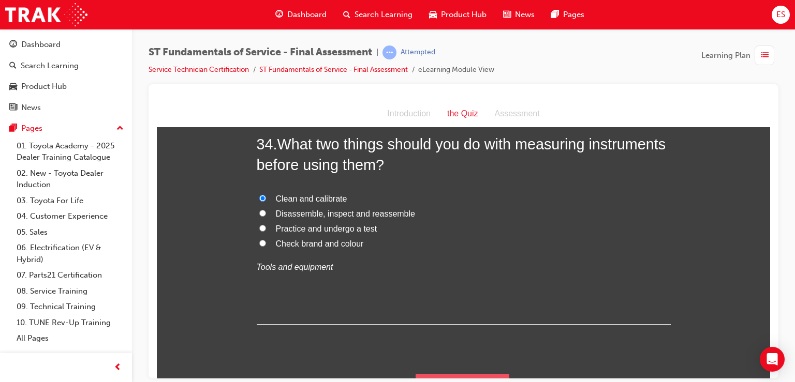
click at [456, 374] on button "Submit Answers" at bounding box center [462, 388] width 94 height 29
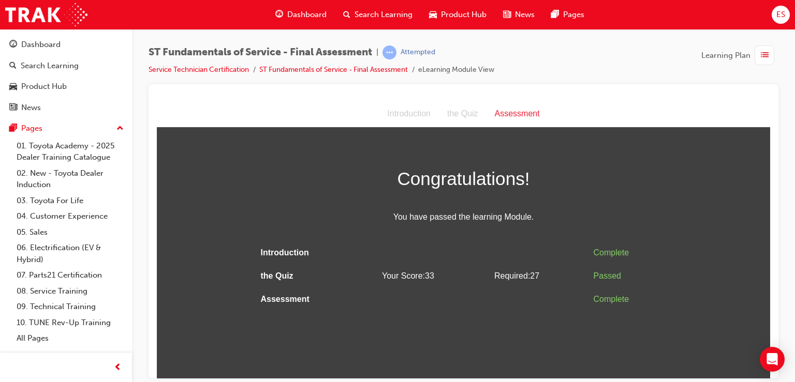
scroll to position [0, 0]
click at [456, 353] on html "Assessment Introduction the Quiz Assessment Congratulations! You have passed th…" at bounding box center [463, 239] width 613 height 278
click at [775, 361] on icon "Open Intercom Messenger" at bounding box center [772, 359] width 12 height 13
click at [755, 55] on div "button" at bounding box center [764, 56] width 20 height 20
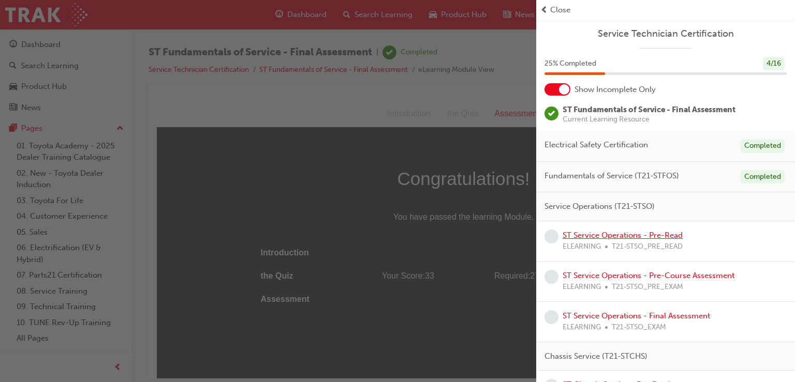
click at [660, 237] on link "ST Service Operations - Pre-Read" at bounding box center [622, 235] width 120 height 9
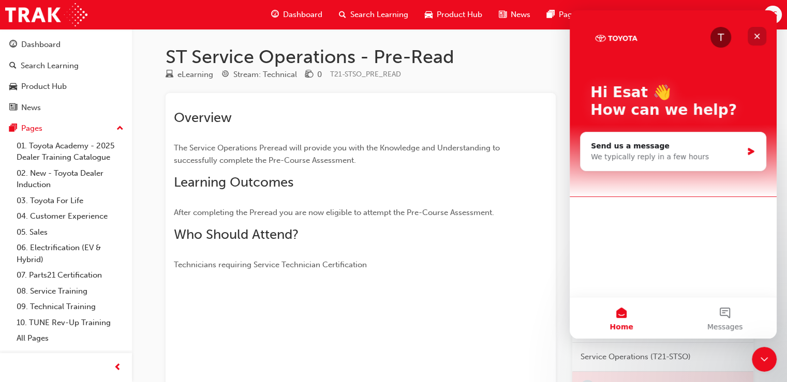
click at [753, 34] on icon "Close" at bounding box center [757, 36] width 8 height 8
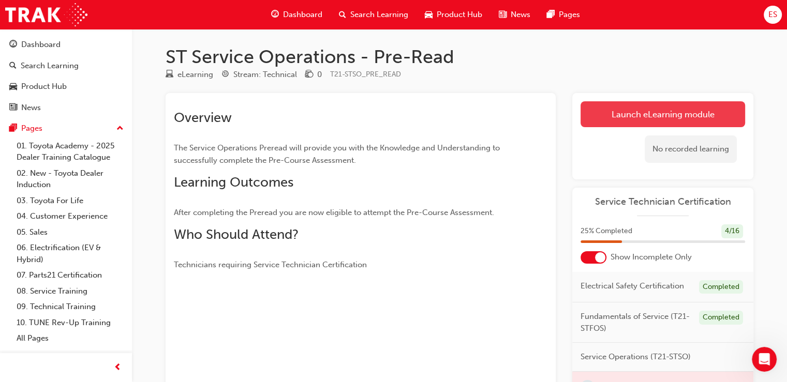
click at [718, 112] on link "Launch eLearning module" at bounding box center [663, 114] width 165 height 26
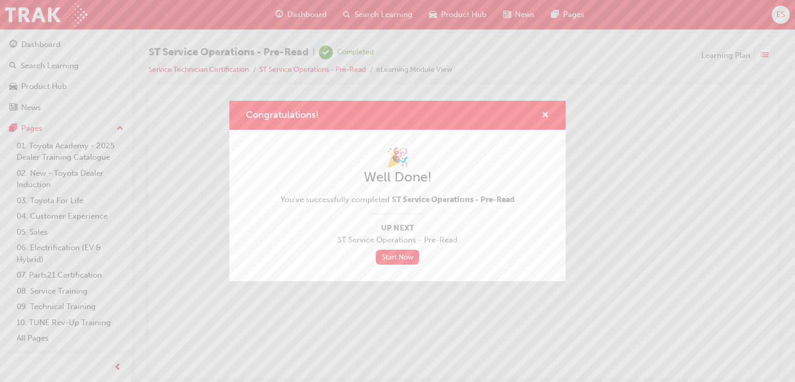
click at [544, 116] on span "cross-icon" at bounding box center [545, 115] width 8 height 9
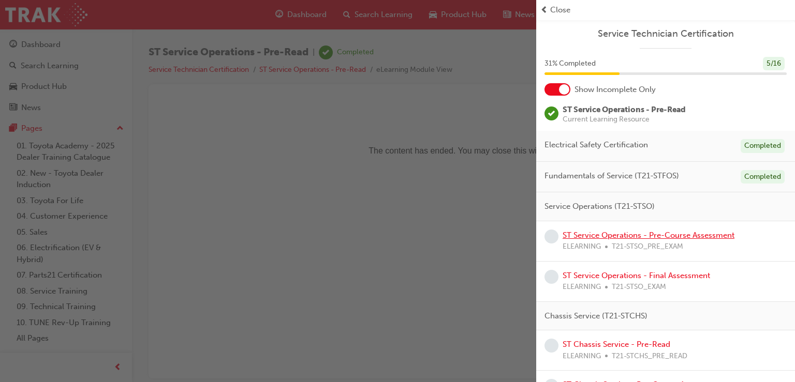
click at [677, 237] on link "ST Service Operations - Pre-Course Assessment" at bounding box center [648, 235] width 172 height 9
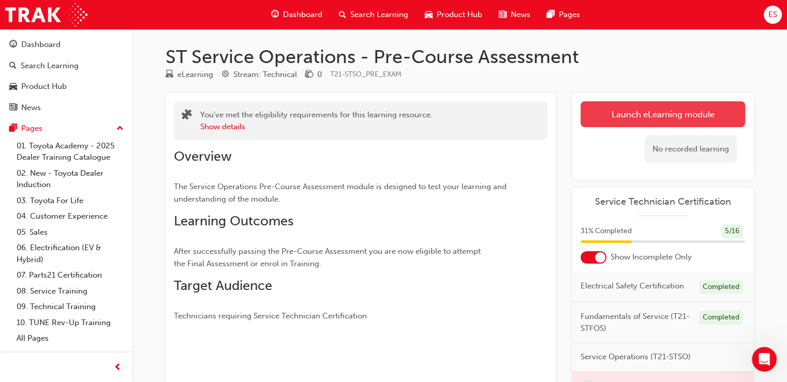
click at [664, 115] on link "Launch eLearning module" at bounding box center [663, 114] width 165 height 26
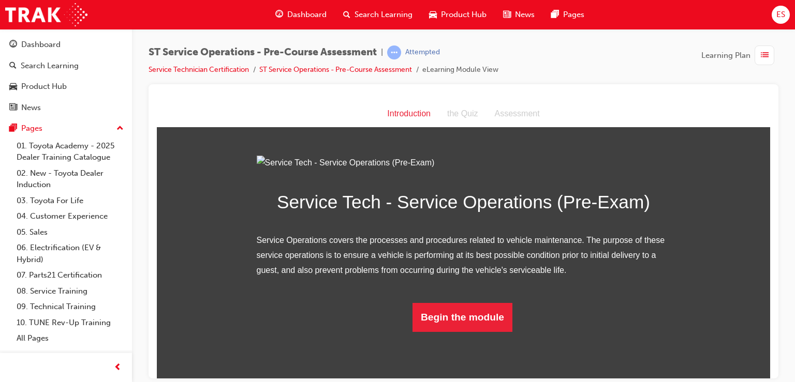
scroll to position [67, 0]
click at [481, 332] on button "Begin the module" at bounding box center [462, 317] width 100 height 29
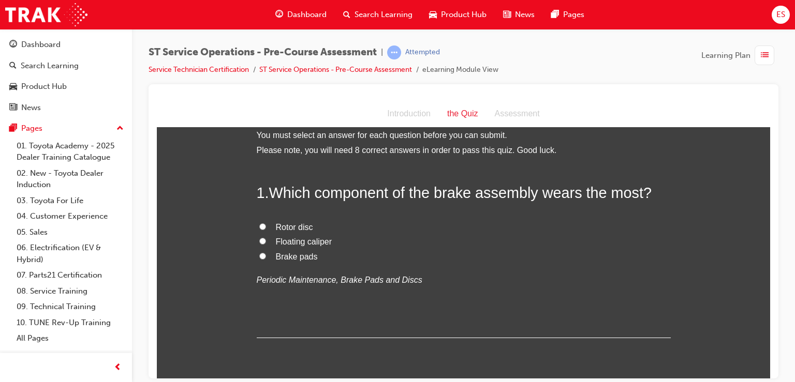
scroll to position [10, 0]
click at [336, 264] on div "Rotor disc Floating caliper Brake pads Periodic Maintenance, Brake Pads and Dis…" at bounding box center [464, 254] width 414 height 68
click at [317, 263] on label "Brake pads" at bounding box center [464, 257] width 414 height 15
click at [266, 260] on input "Brake pads" at bounding box center [262, 256] width 7 height 7
radio input "true"
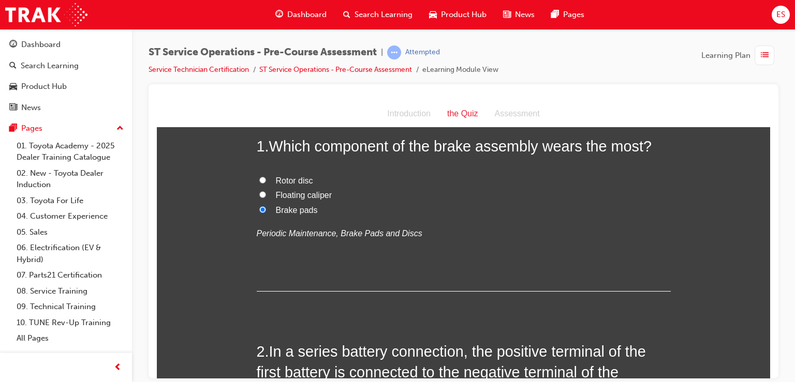
scroll to position [0, 0]
